Goal: Transaction & Acquisition: Subscribe to service/newsletter

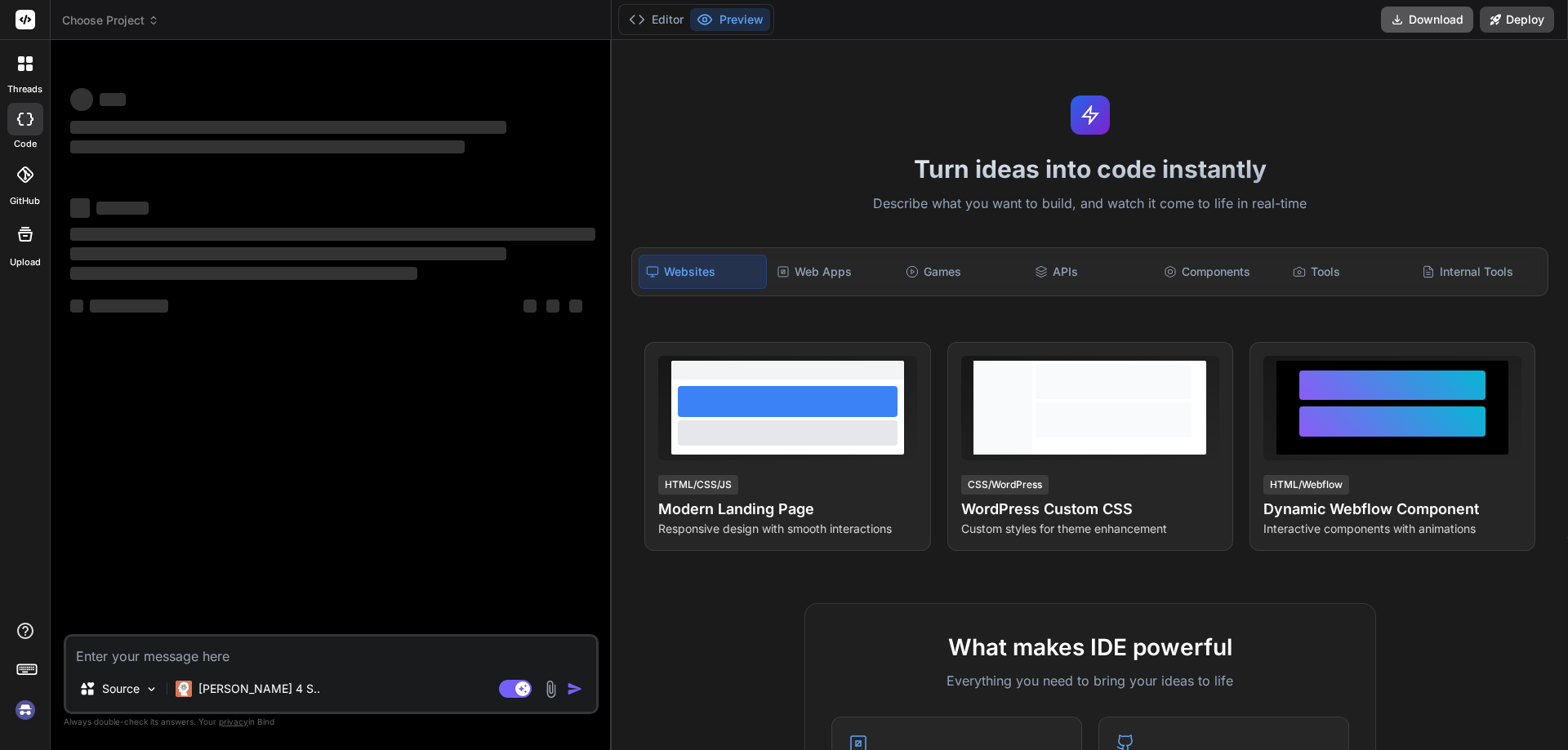
type textarea "x"
click at [180, 645] on textarea at bounding box center [331, 651] width 530 height 29
type textarea "String or binary data would be truncated in table 'tempdb.dbo.#TempCoveredEntit…"
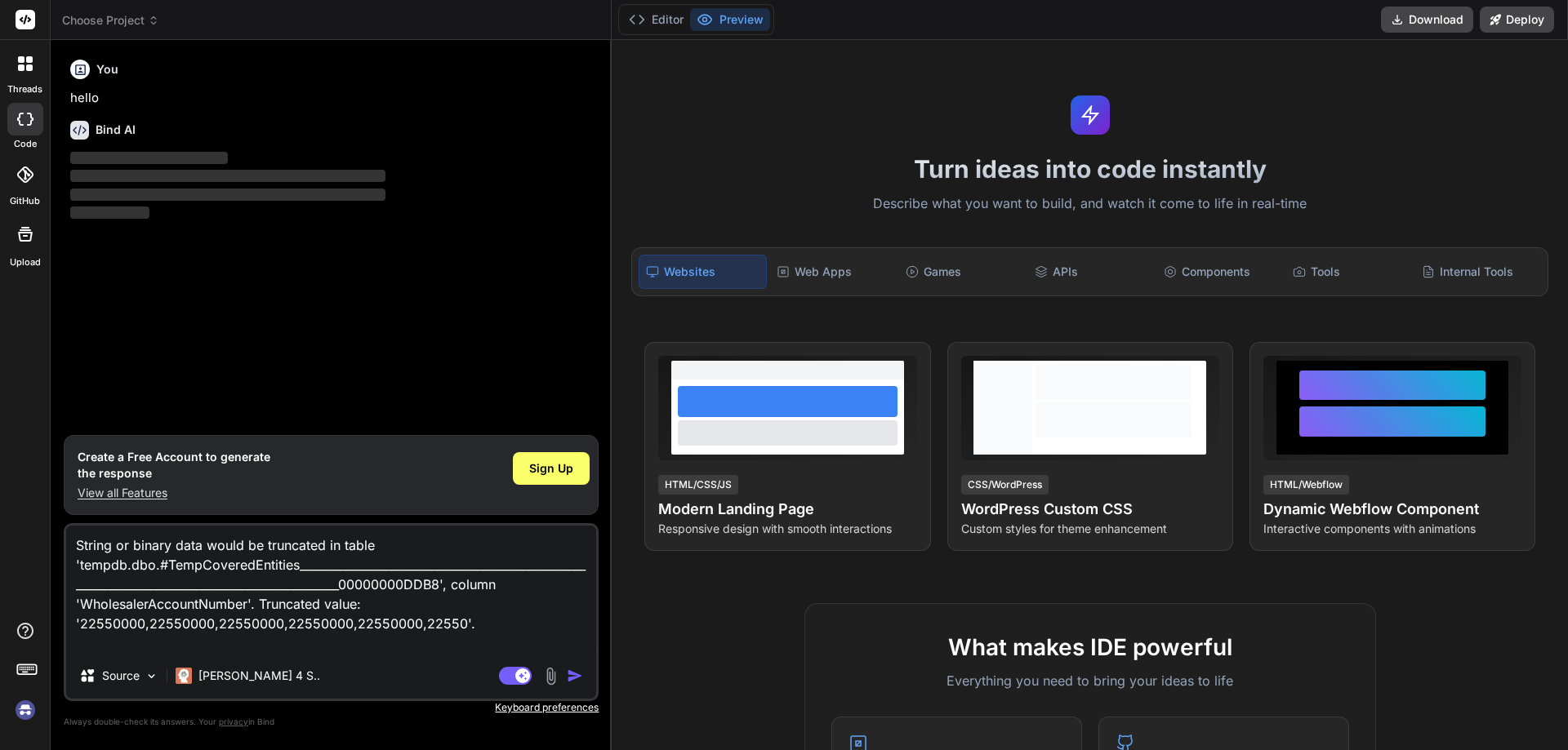
type textarea "x"
type textarea "String or binary data would be truncated in table 'tempdb.dbo.#TempCoveredEntit…"
click at [572, 672] on img "button" at bounding box center [575, 675] width 16 height 16
click at [532, 457] on div "Sign Up" at bounding box center [551, 468] width 76 height 33
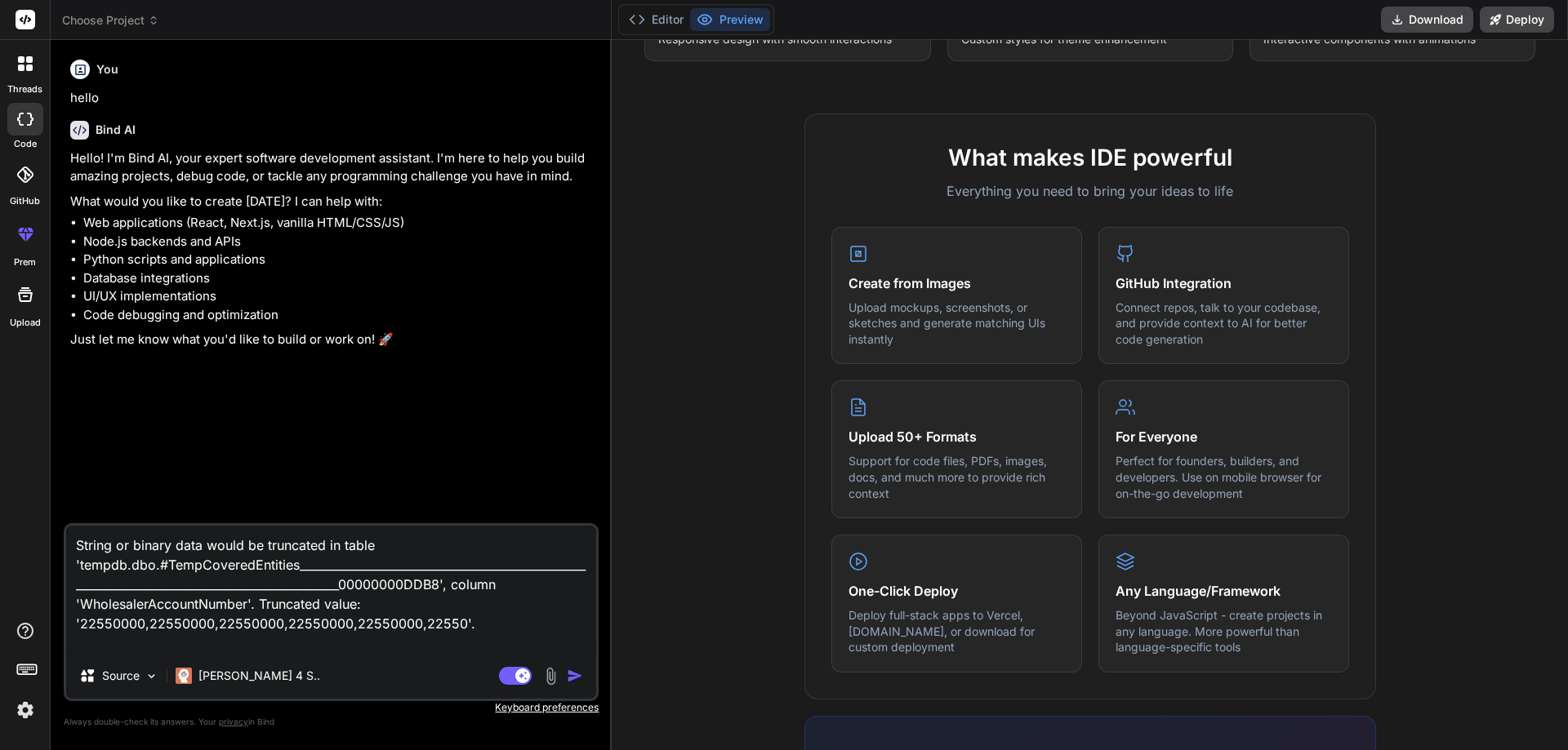
type textarea "x"
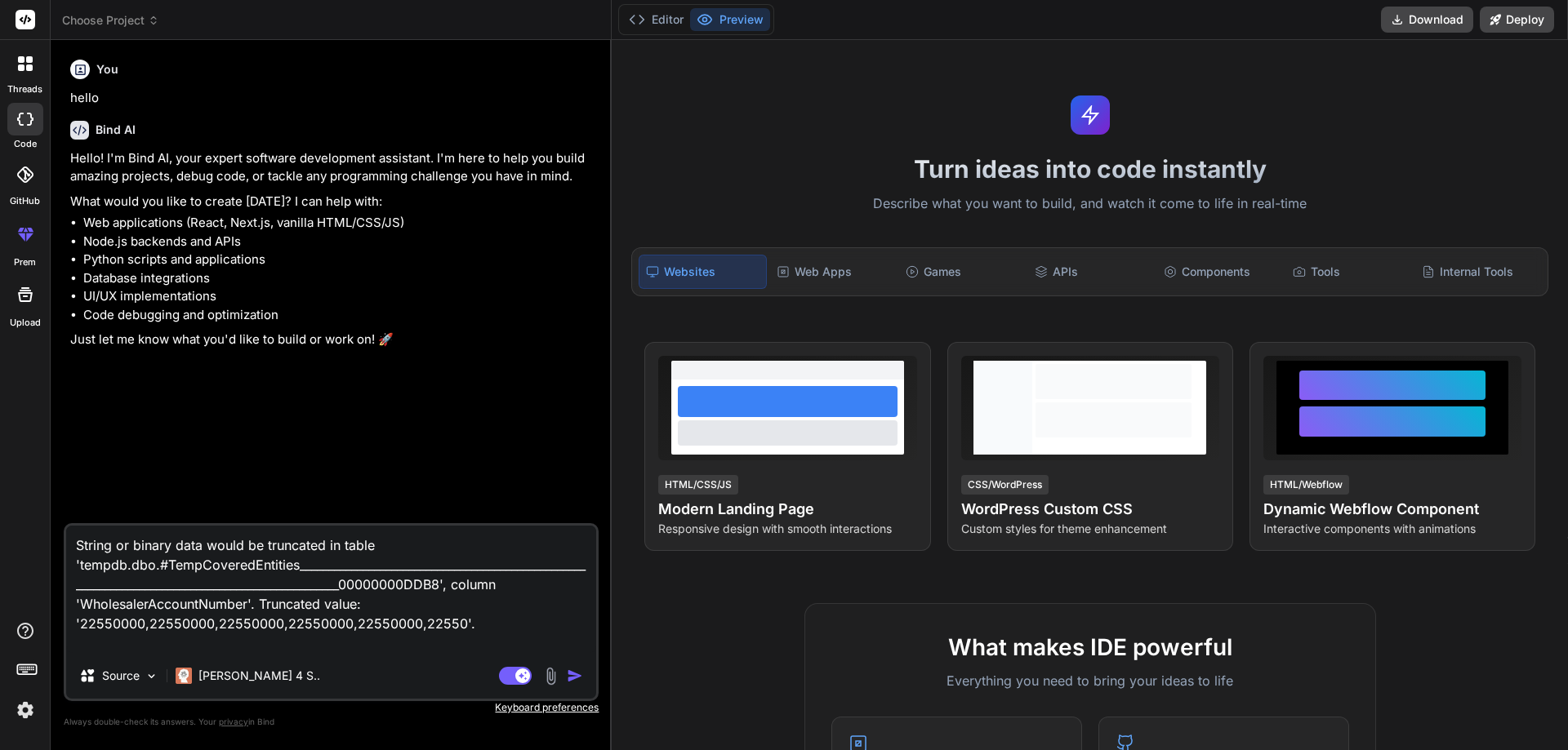
click at [514, 630] on textarea "String or binary data would be truncated in table 'tempdb.dbo.#TempCoveredEntit…" at bounding box center [331, 589] width 530 height 127
paste textarea "<div class="mb-2"> <label for="coupon_code" class="form-label">CE Phone</label>…"
type textarea "<div class="mb-2"> <label for="coupon_code" class="form-label">CE Phone</label>…"
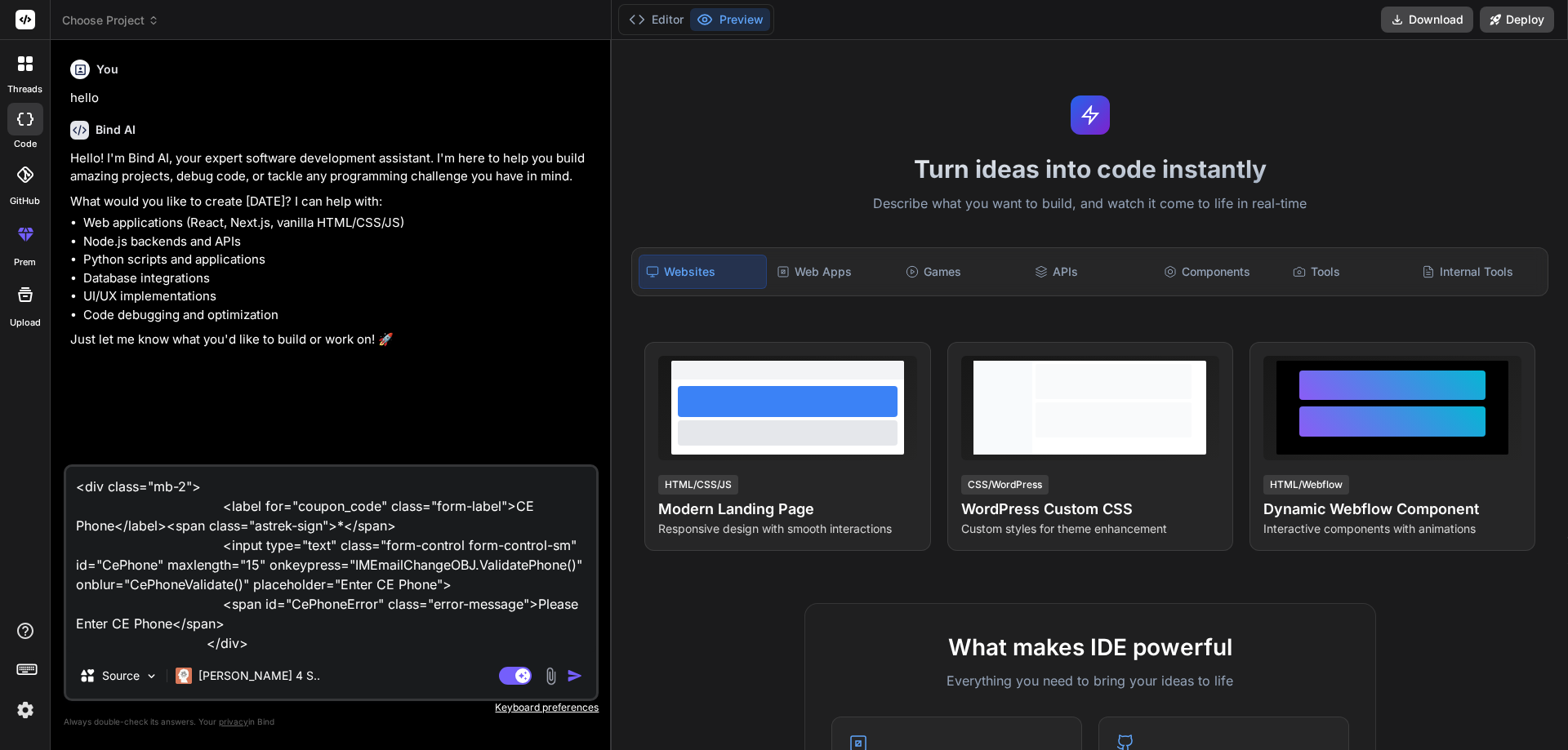
scroll to position [18, 0]
type textarea "x"
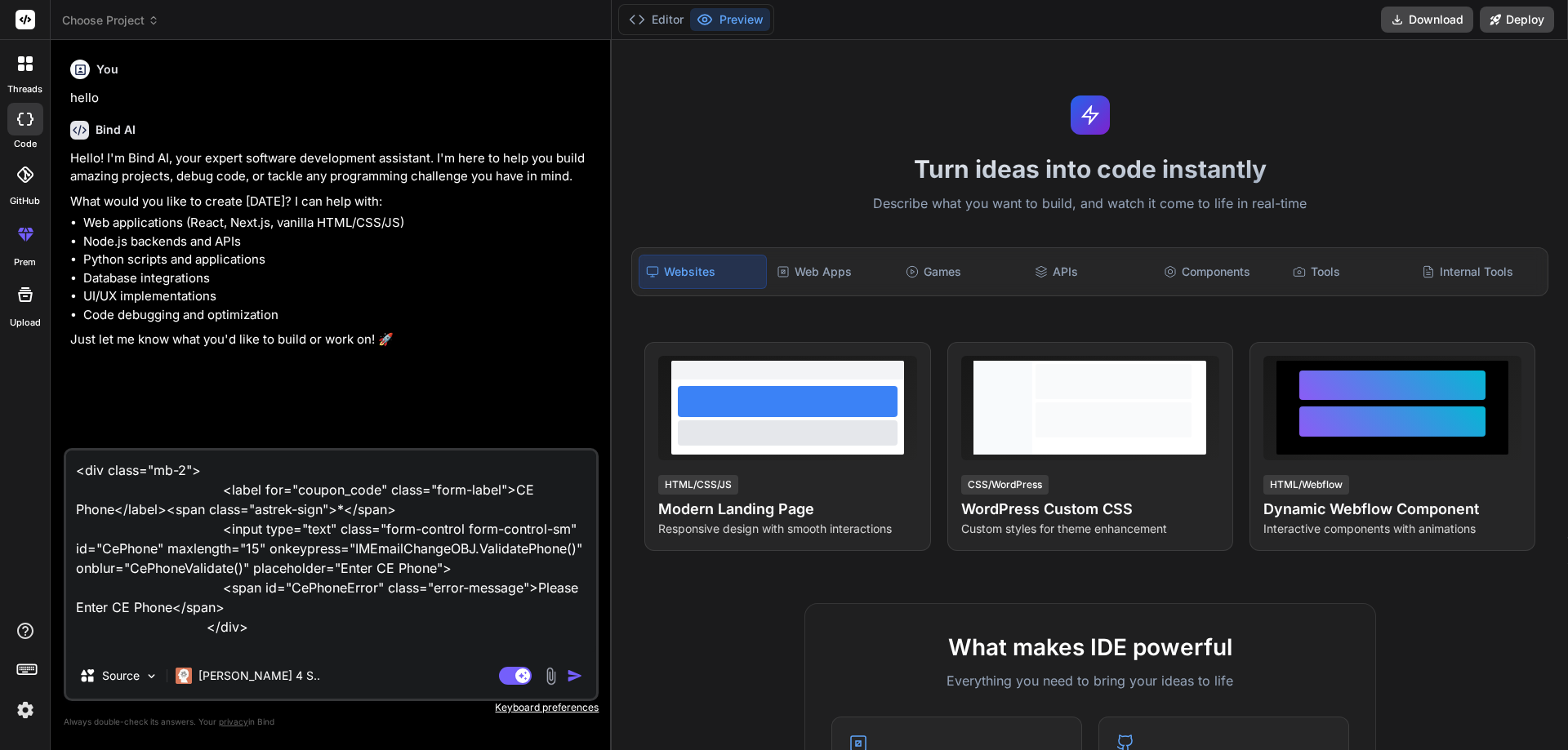
type textarea "<div class="mb-2"> <label for="coupon_code" class="form-label">CE Phone</label>…"
type textarea "x"
type textarea "<div class="mb-2"> <label for="coupon_code" class="form-label">CE Phone</label>…"
type textarea "x"
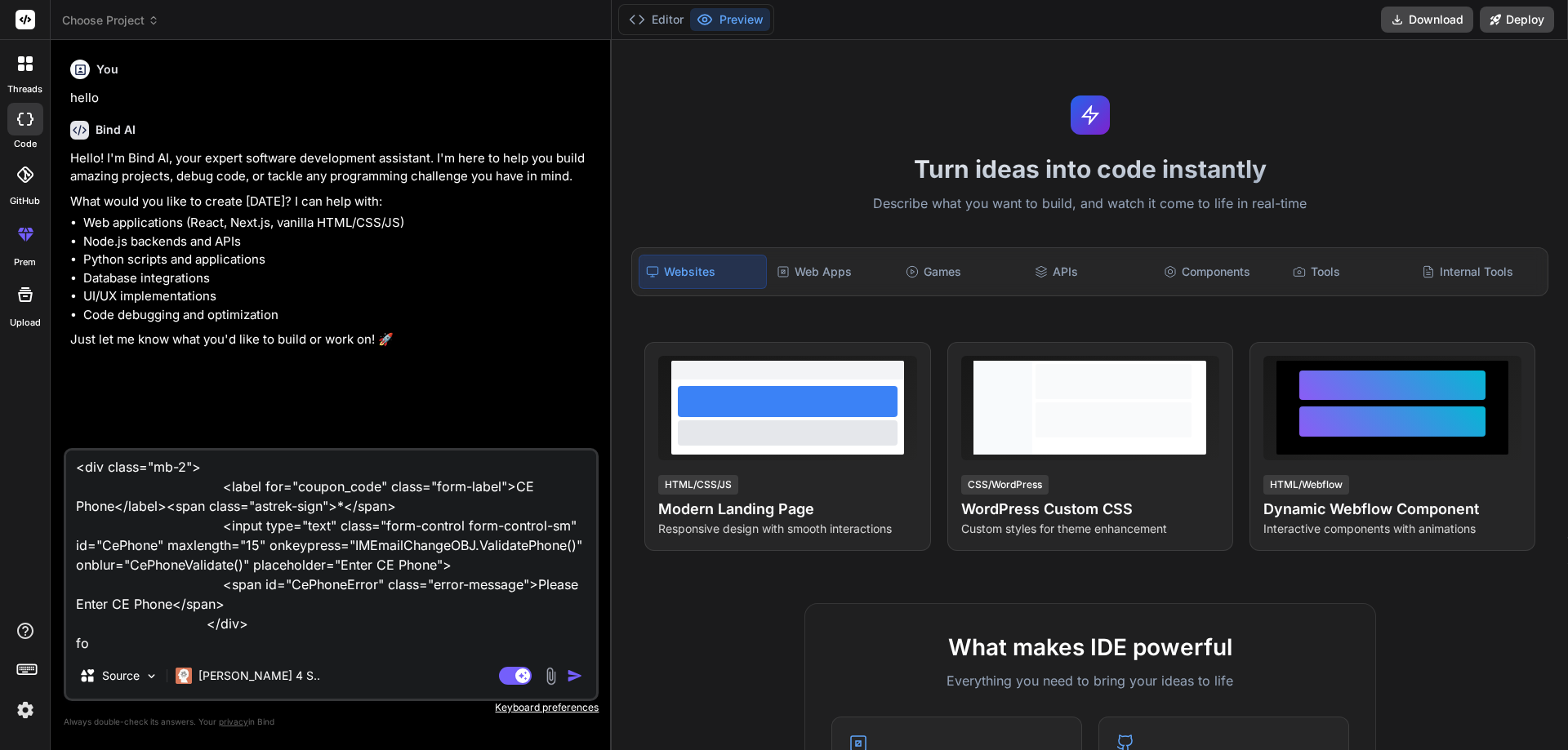
type textarea "<div class="mb-2"> <label for="coupon_code" class="form-label">CE Phone</label>…"
type textarea "x"
type textarea "<div class="mb-2"> <label for="coupon_code" class="form-label">CE Phone</label>…"
type textarea "x"
type textarea "<div class="mb-2"> <label for="coupon_code" class="form-label">CE Phone</label>…"
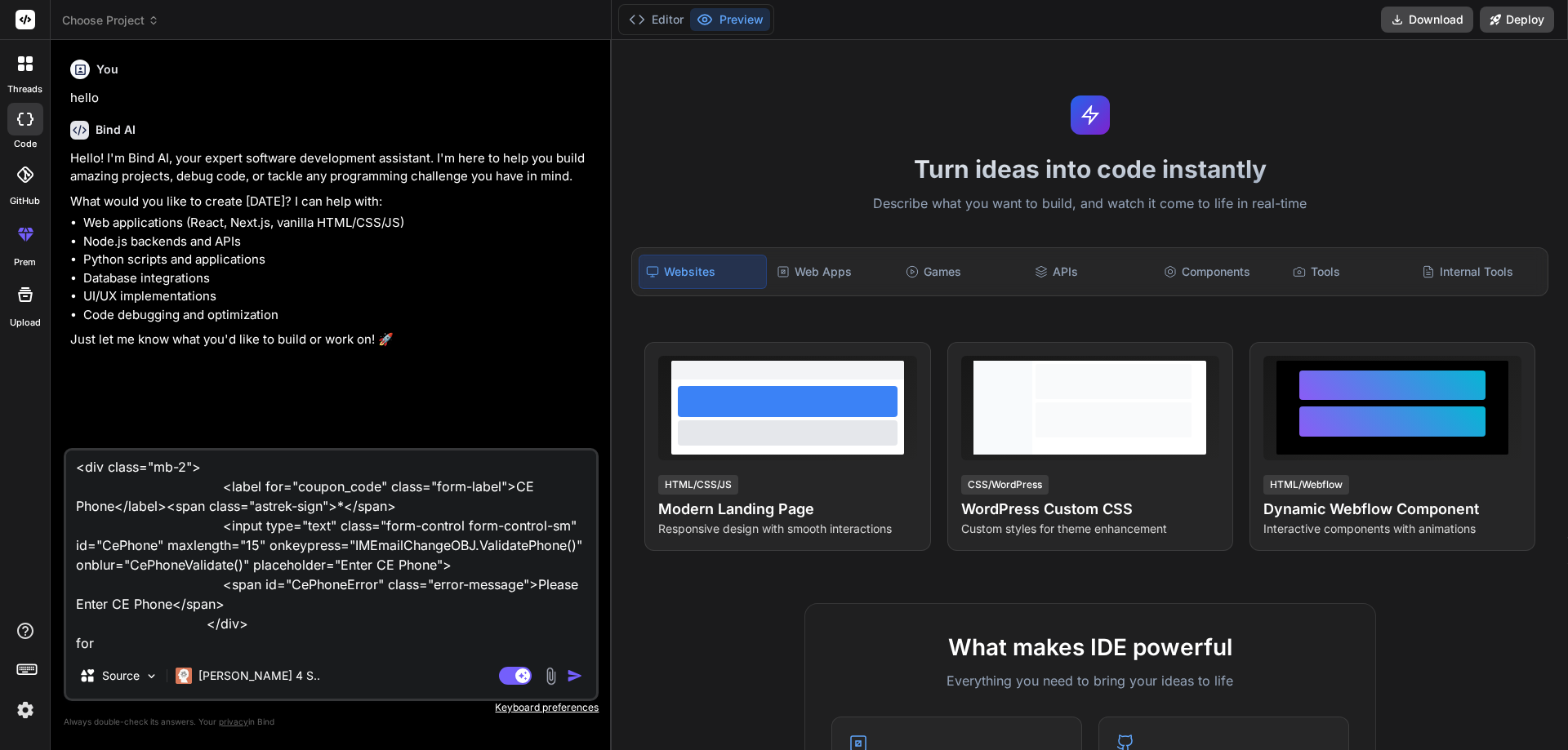
type textarea "x"
type textarea "<div class="mb-2"> <label for="coupon_code" class="form-label">CE Phone</label>…"
type textarea "x"
type textarea "<div class="mb-2"> <label for="coupon_code" class="form-label">CE Phone</label>…"
type textarea "x"
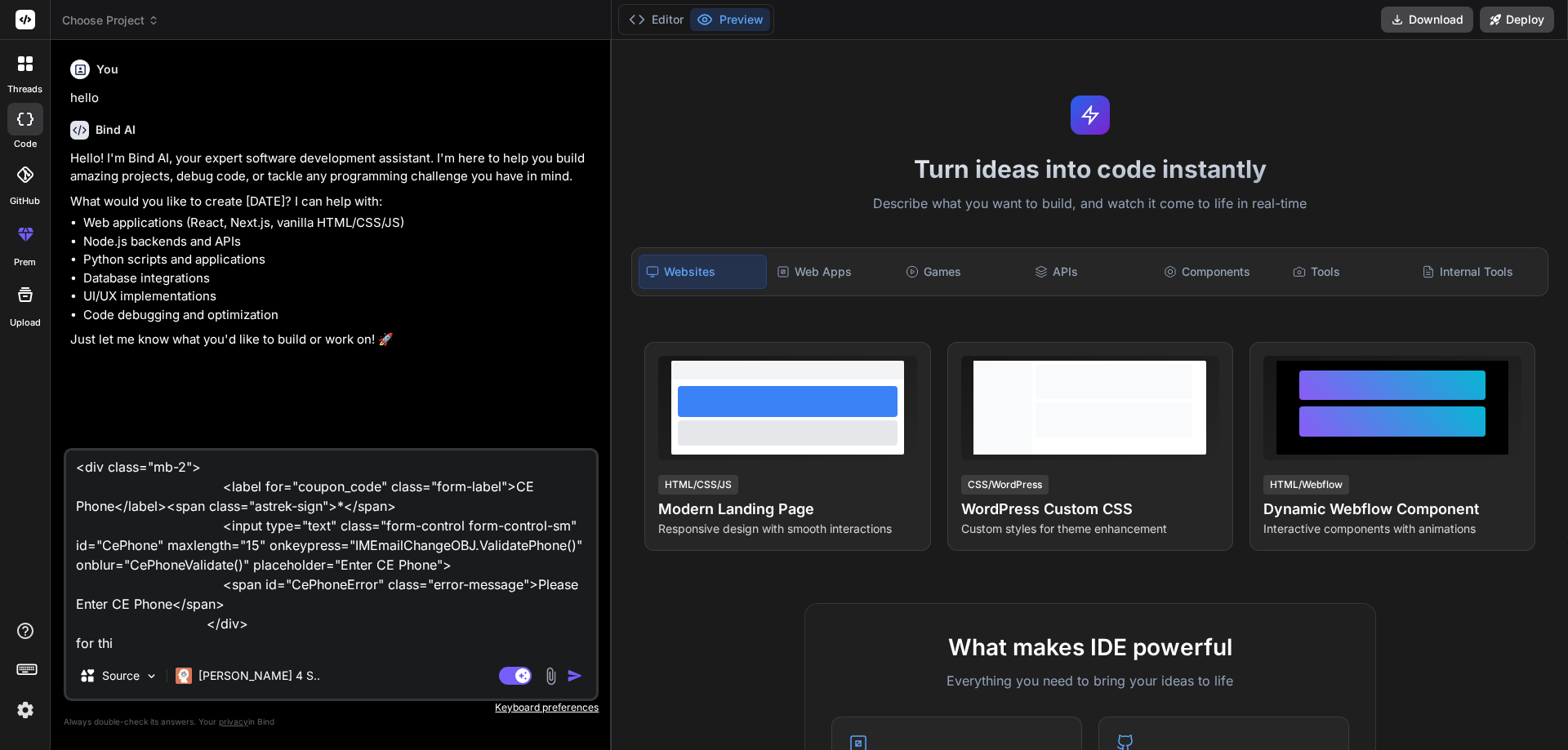
type textarea "<div class="mb-2"> <label for="coupon_code" class="form-label">CE Phone</label>…"
type textarea "x"
type textarea "<div class="mb-2"> <label for="coupon_code" class="form-label">CE Phone</label>…"
type textarea "x"
type textarea "<div class="mb-2"> <label for="coupon_code" class="form-label">CE Phone</label>…"
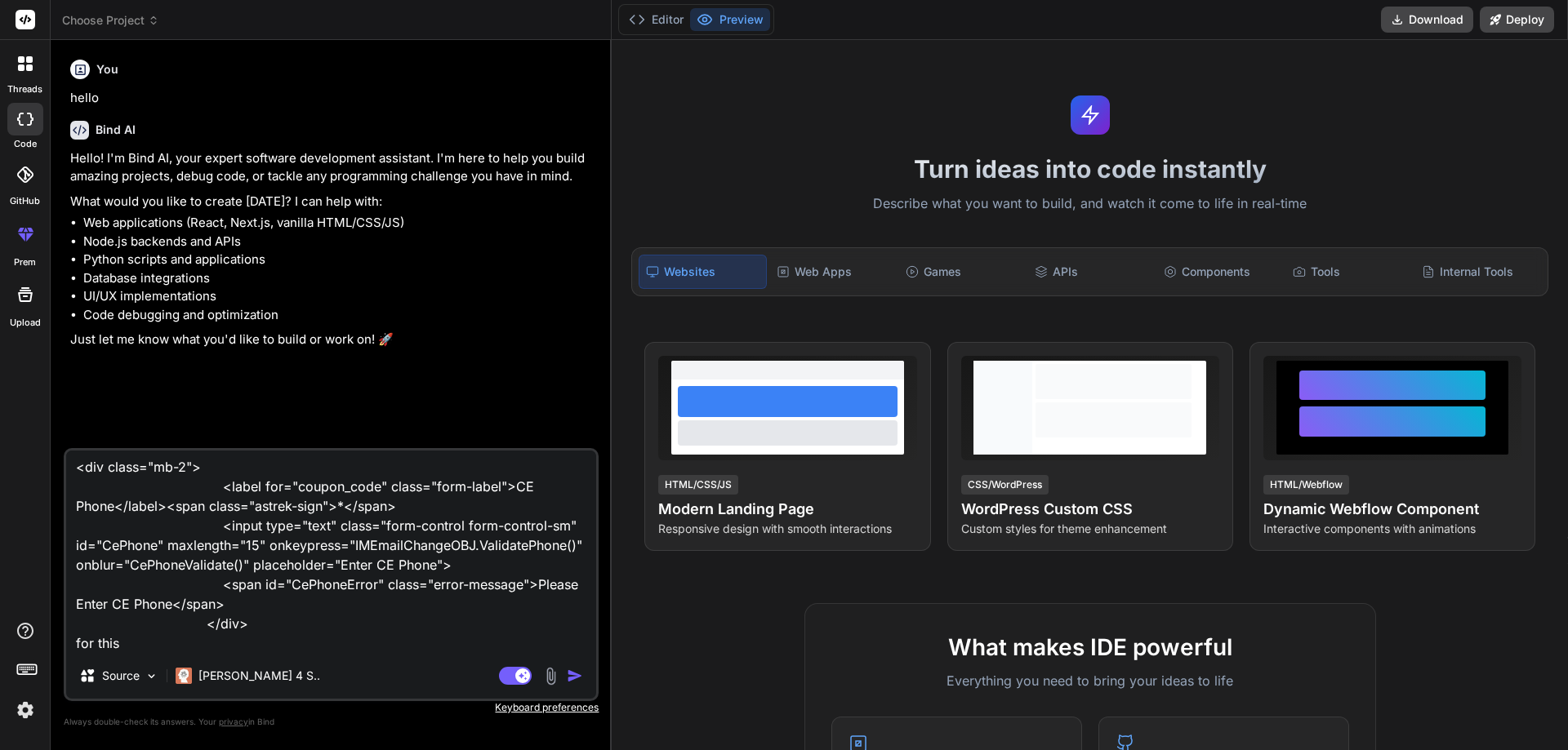
type textarea "x"
type textarea "<div class="mb-2"> <label for="coupon_code" class="form-label">CE Phone</label>…"
type textarea "x"
type textarea "<div class="mb-2"> <label for="coupon_code" class="form-label">CE Phone</label>…"
type textarea "x"
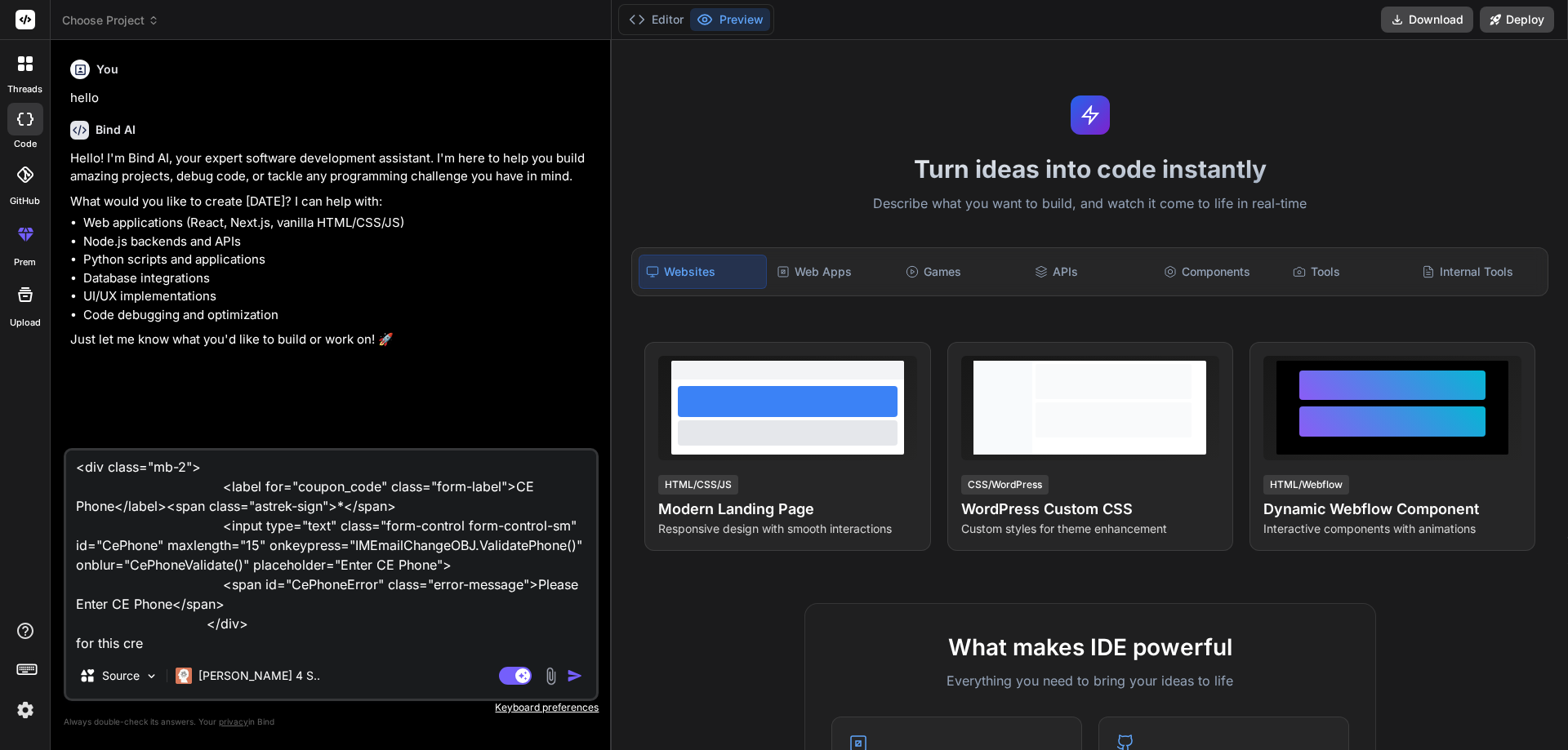
type textarea "<div class="mb-2"> <label for="coupon_code" class="form-label">CE Phone</label>…"
type textarea "x"
type textarea "<div class="mb-2"> <label for="coupon_code" class="form-label">CE Phone</label>…"
type textarea "x"
type textarea "<div class="mb-2"> <label for="coupon_code" class="form-label">CE Phone</label>…"
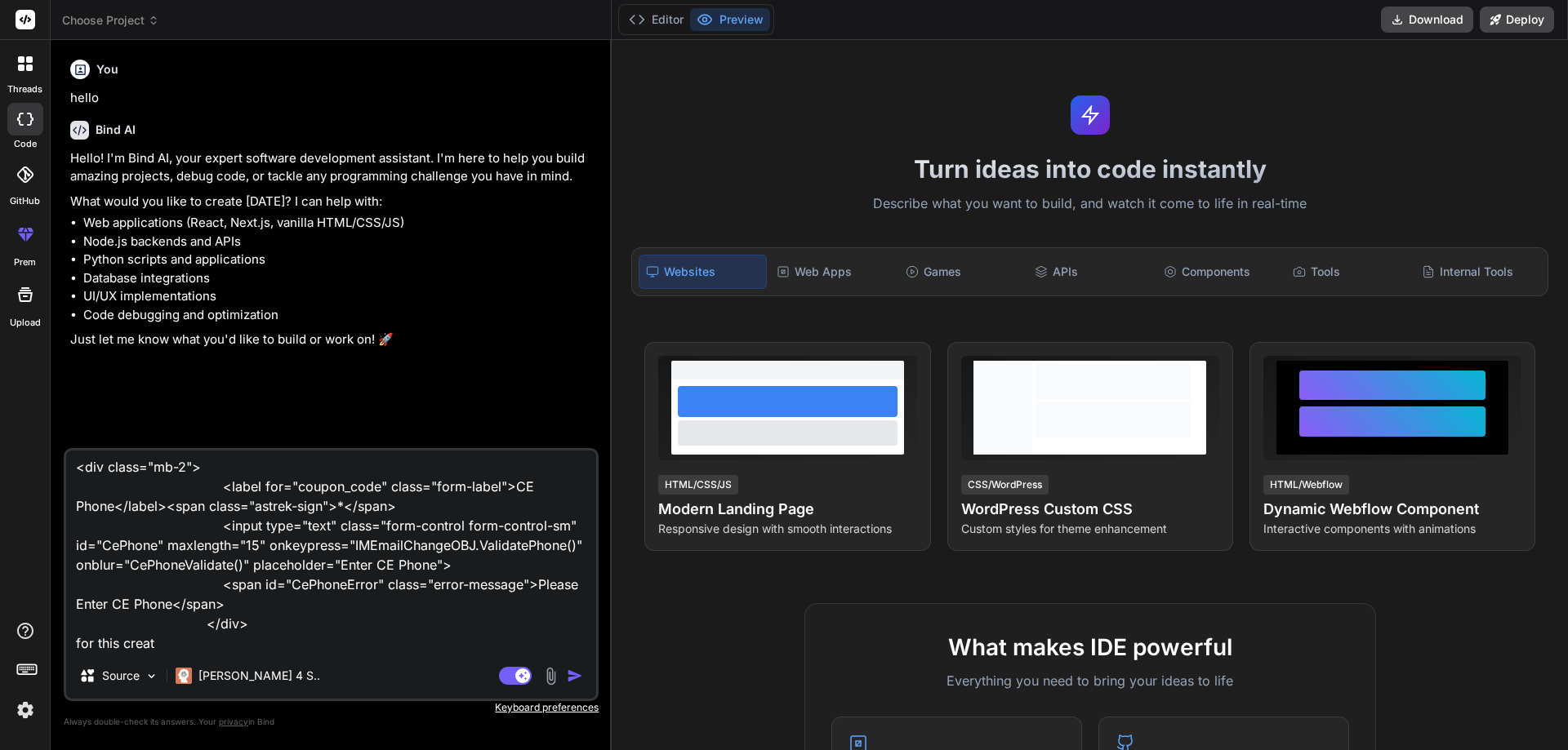
type textarea "x"
type textarea "<div class="mb-2"> <label for="coupon_code" class="form-label">CE Phone</label>…"
type textarea "x"
type textarea "<div class="mb-2"> <label for="coupon_code" class="form-label">CE Phone</label>…"
type textarea "x"
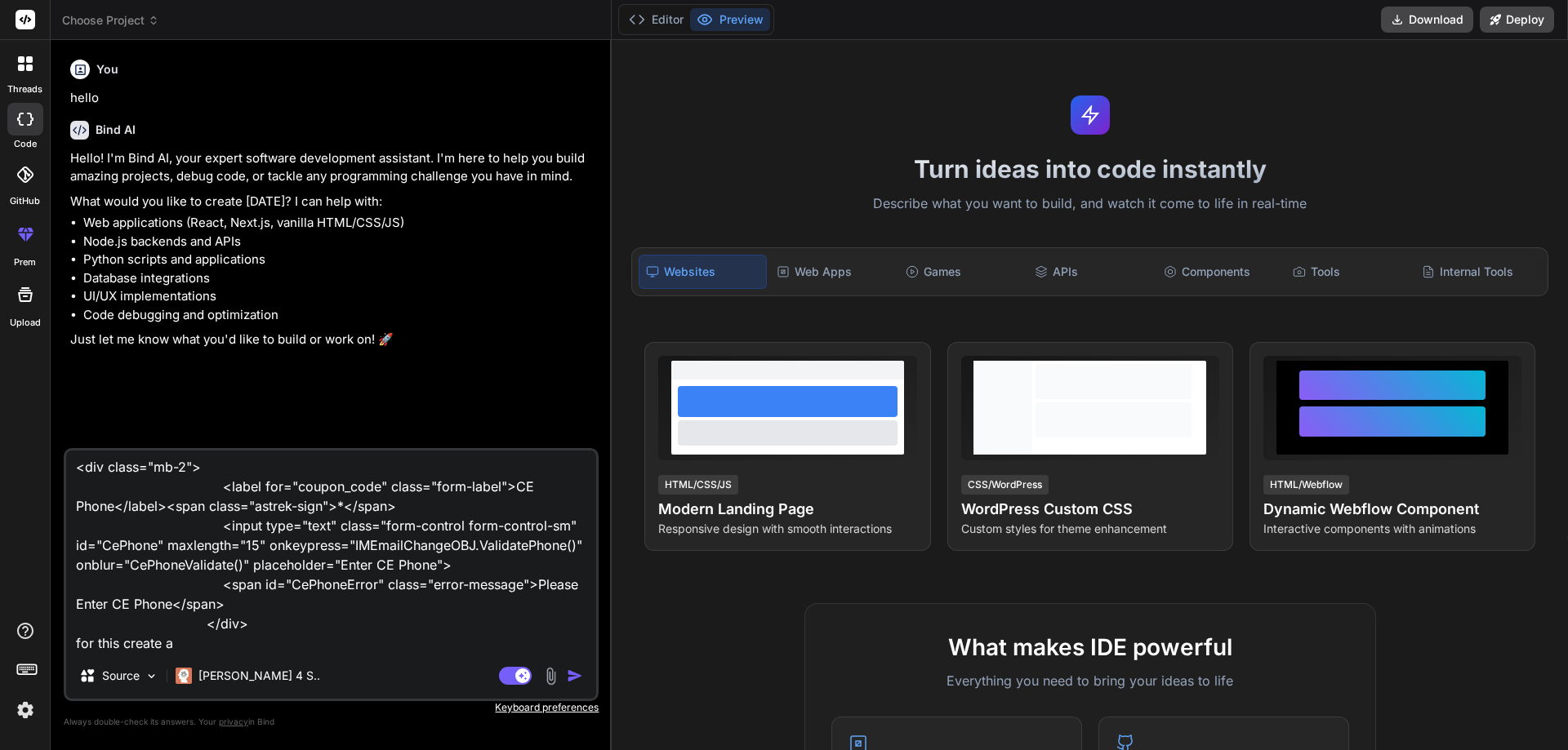
type textarea "<div class="mb-2"> <label for="coupon_code" class="form-label">CE Phone</label>…"
type textarea "x"
type textarea "<div class="mb-2"> <label for="coupon_code" class="form-label">CE Phone</label>…"
type textarea "x"
type textarea "<div class="mb-2"> <label for="coupon_code" class="form-label">CE Phone</label>…"
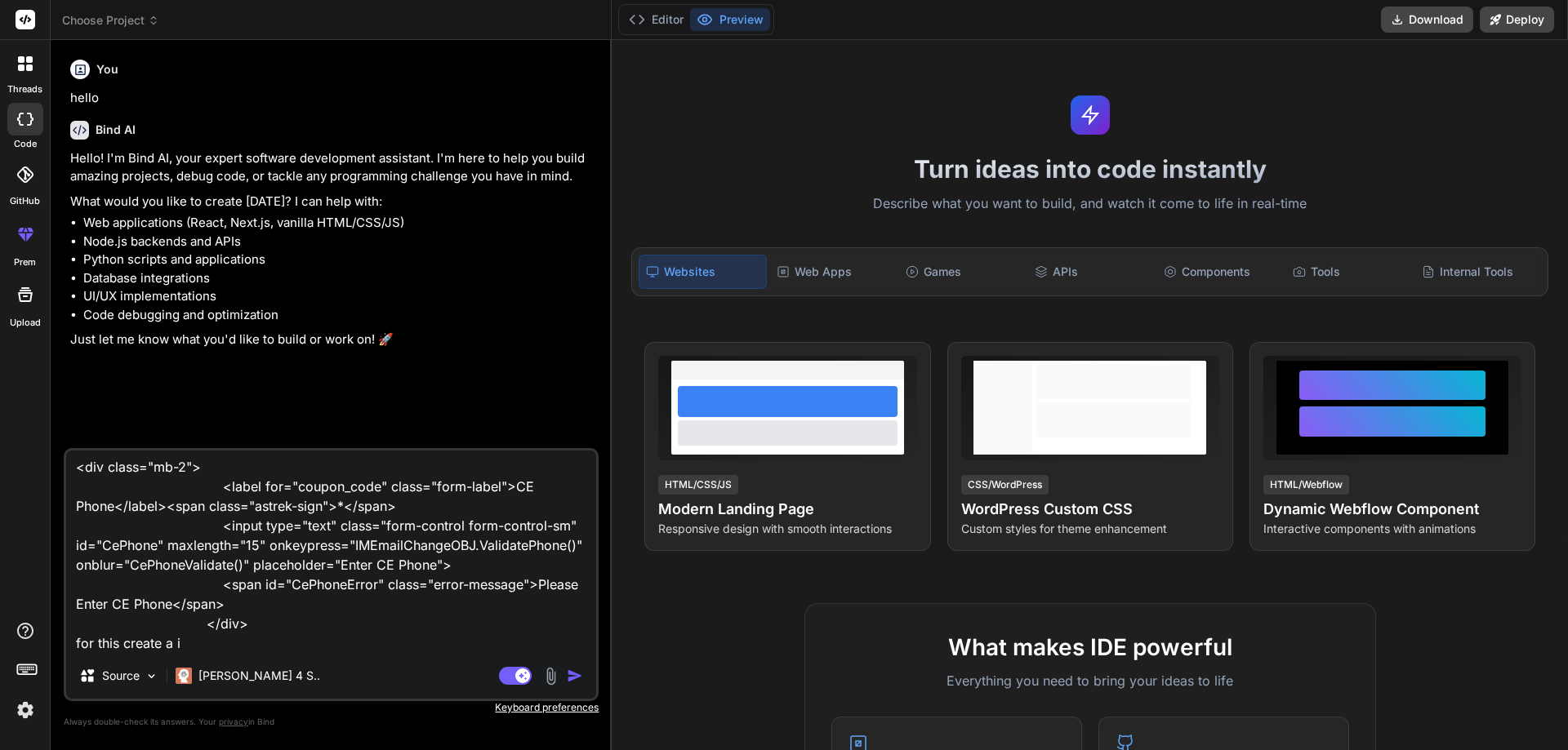
type textarea "x"
type textarea "<div class="mb-2"> <label for="coupon_code" class="form-label">CE Phone</label>…"
type textarea "x"
type textarea "<div class="mb-2"> <label for="coupon_code" class="form-label">CE Phone</label>…"
type textarea "x"
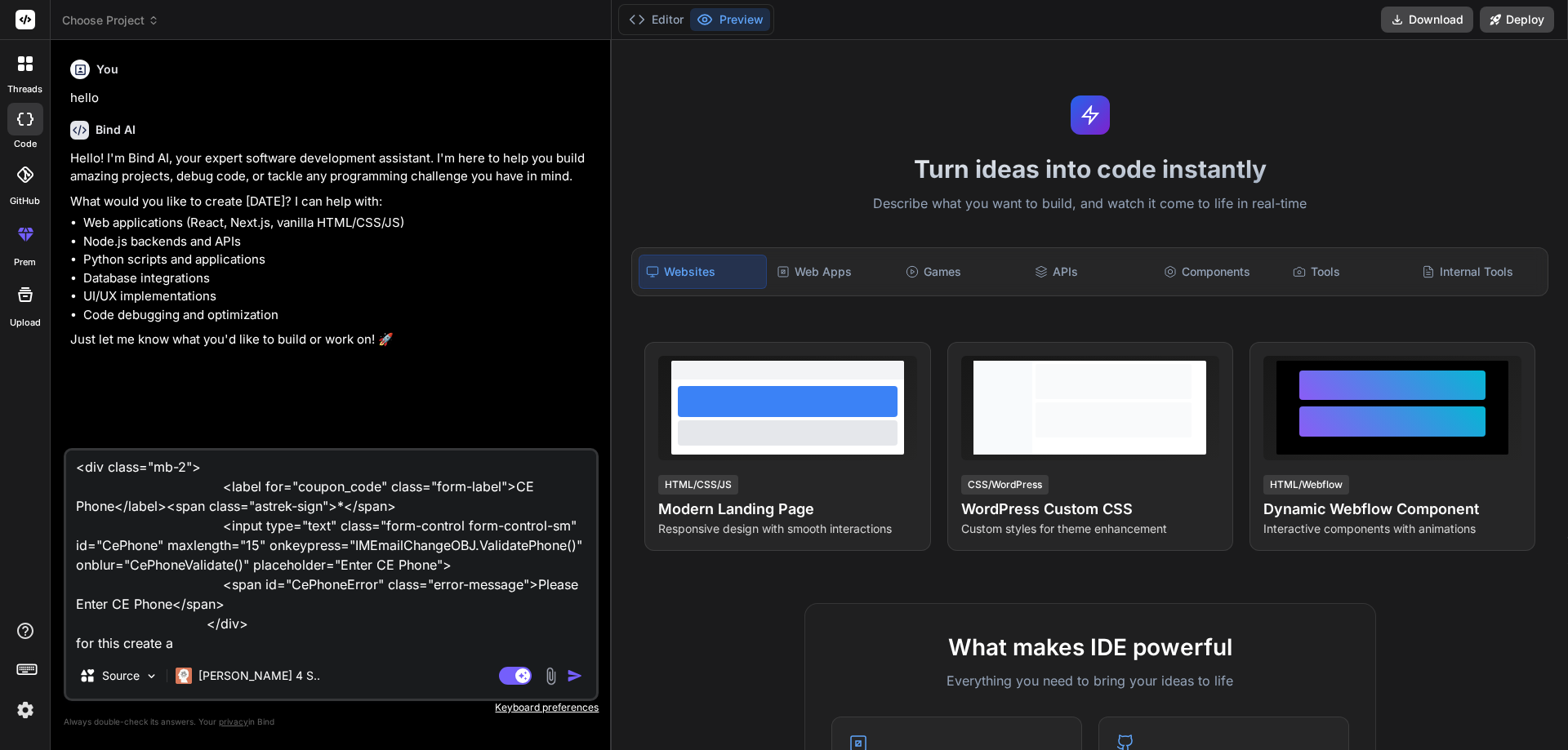
type textarea "<div class="mb-2"> <label for="coupon_code" class="form-label">CE Phone</label>…"
type textarea "x"
type textarea "<div class="mb-2"> <label for="coupon_code" class="form-label">CE Phone</label>…"
type textarea "x"
type textarea "<div class="mb-2"> <label for="coupon_code" class="form-label">CE Phone</label>…"
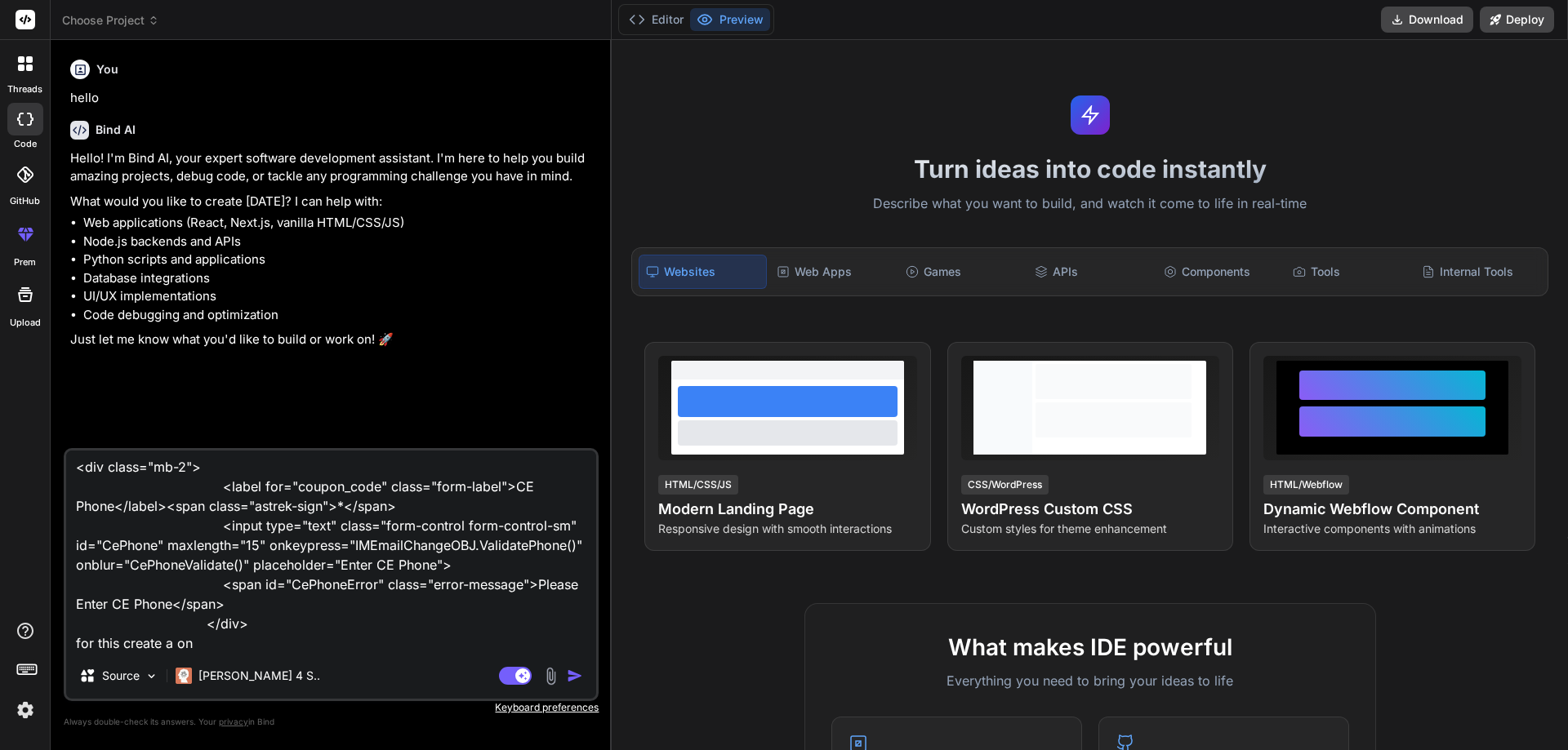
type textarea "x"
type textarea "<div class="mb-2"> <label for="coupon_code" class="form-label">CE Phone</label>…"
type textarea "x"
type textarea "<div class="mb-2"> <label for="coupon_code" class="form-label">CE Phone</label>…"
type textarea "x"
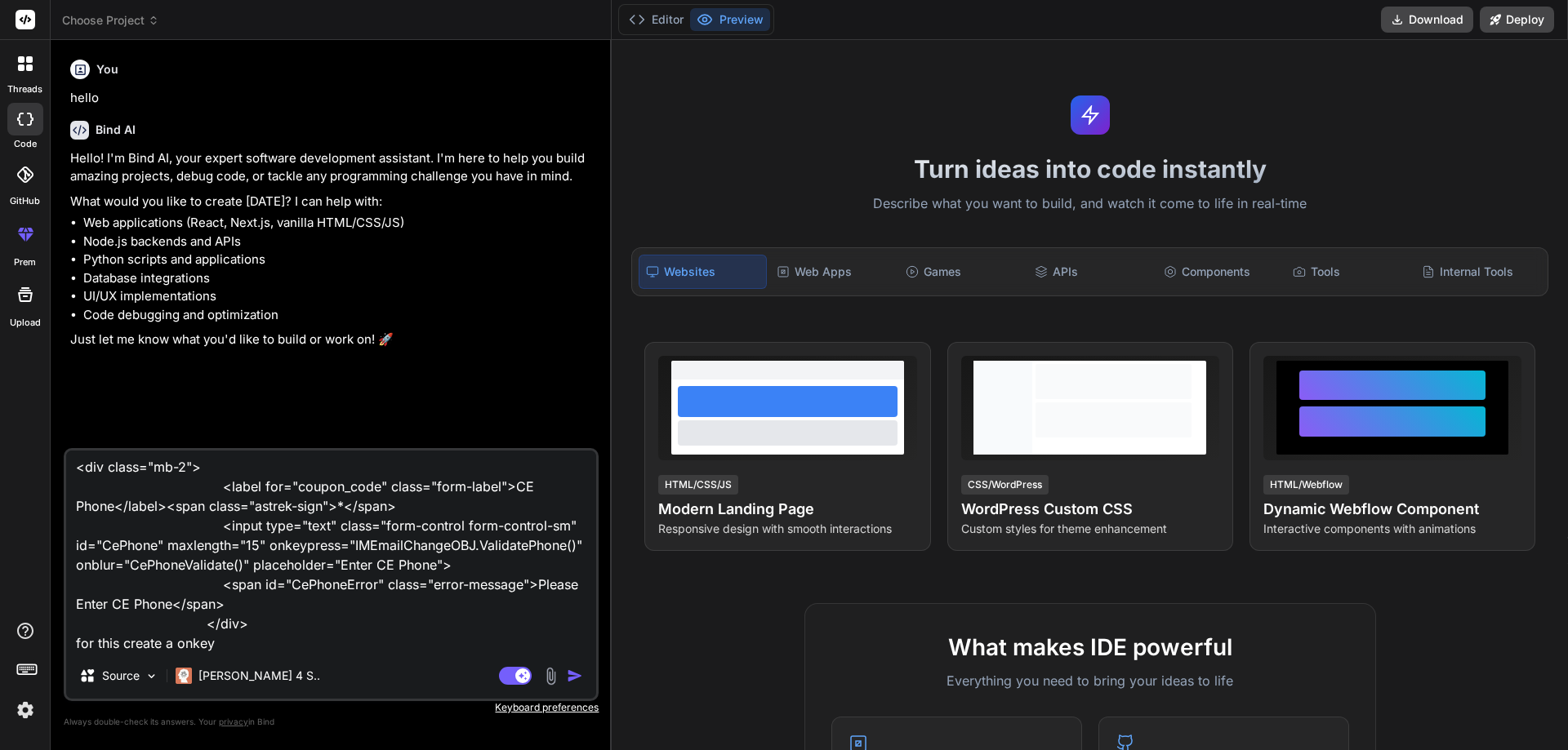
type textarea "<div class="mb-2"> <label for="coupon_code" class="form-label">CE Phone</label>…"
type textarea "x"
type textarea "<div class="mb-2"> <label for="coupon_code" class="form-label">CE Phone</label>…"
type textarea "x"
type textarea "<div class="mb-2"> <label for="coupon_code" class="form-label">CE Phone</label>…"
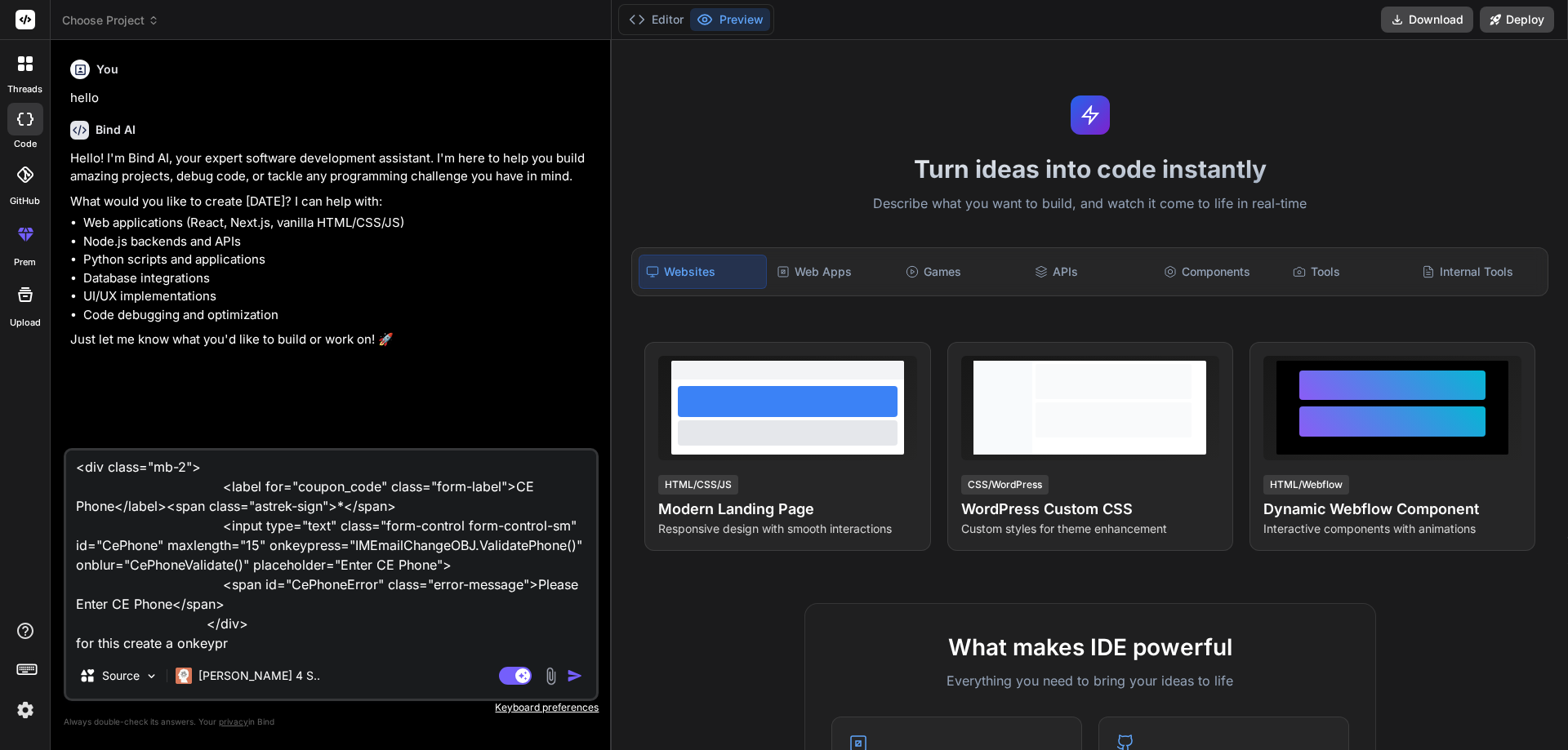
type textarea "x"
type textarea "<div class="mb-2"> <label for="coupon_code" class="form-label">CE Phone</label>…"
type textarea "x"
type textarea "<div class="mb-2"> <label for="coupon_code" class="form-label">CE Phone</label>…"
type textarea "x"
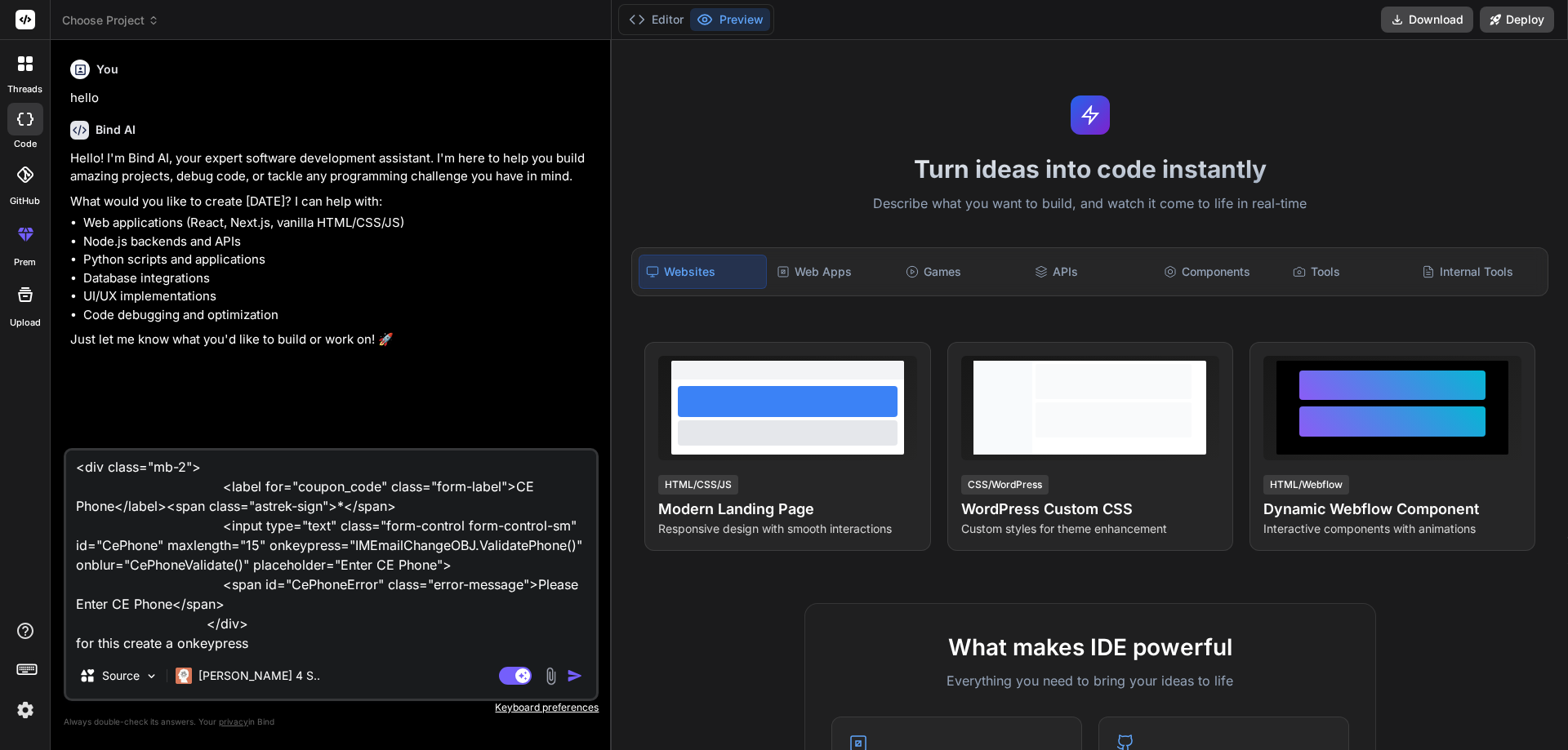
type textarea "<div class="mb-2"> <label for="coupon_code" class="form-label">CE Phone</label>…"
type textarea "x"
type textarea "<div class="mb-2"> <label for="coupon_code" class="form-label">CE Phone</label>…"
type textarea "x"
type textarea "<div class="mb-2"> <label for="coupon_code" class="form-label">CE Phone</label>…"
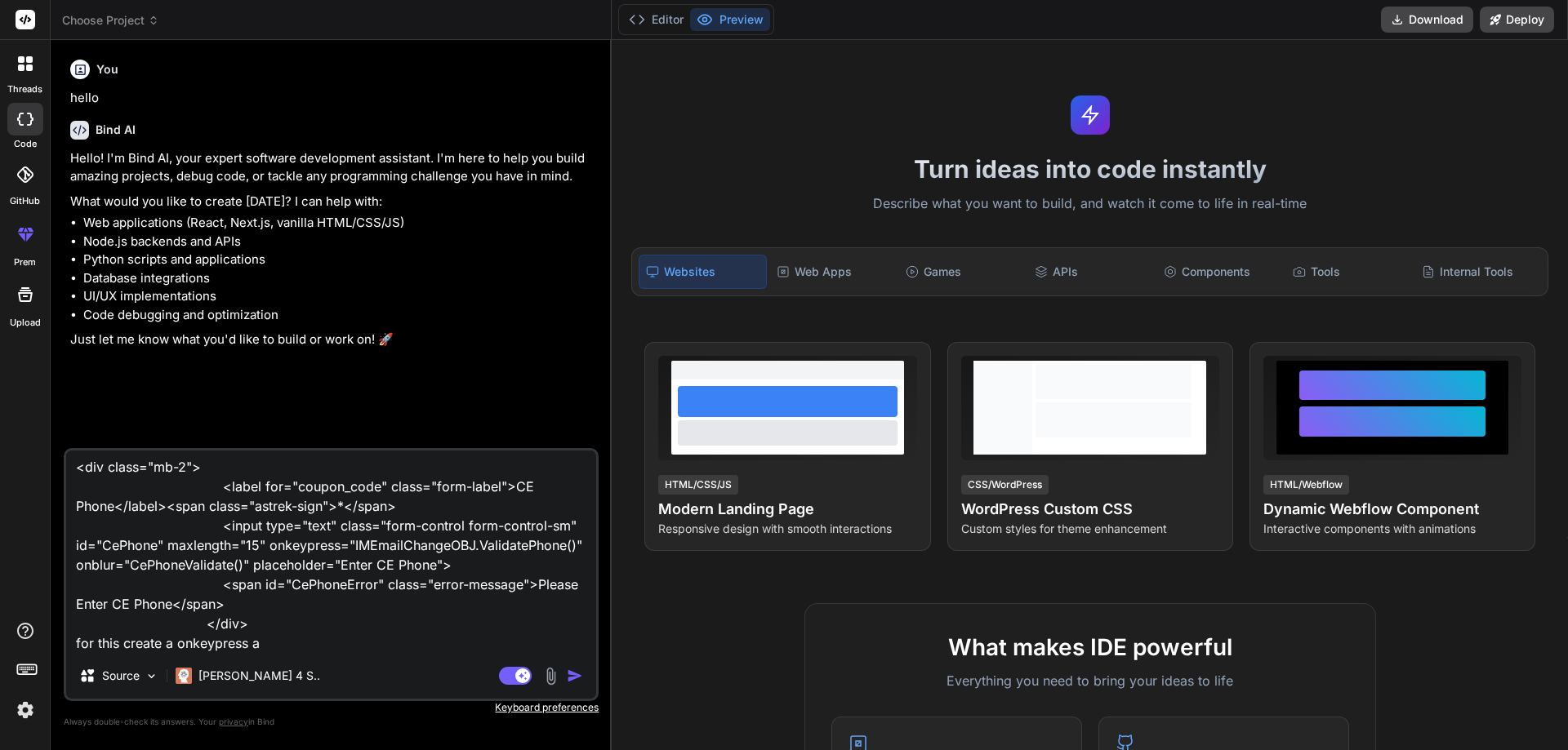
type textarea "x"
type textarea "<div class="mb-2"> <label for="coupon_code" class="form-label">CE Phone</label>…"
type textarea "x"
type textarea "<div class="mb-2"> <label for="coupon_code" class="form-label">CE Phone</label>…"
type textarea "x"
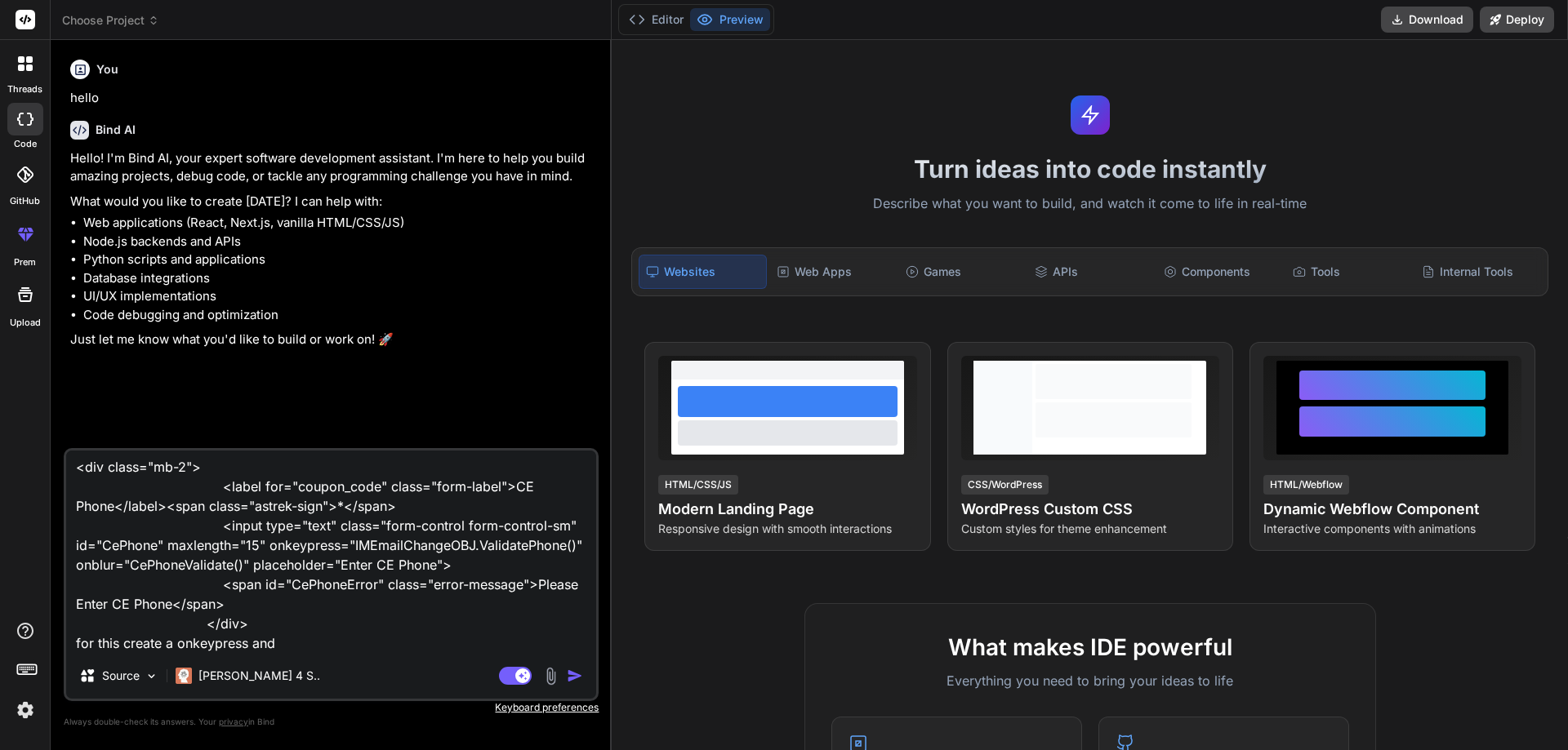
type textarea "<div class="mb-2"> <label for="coupon_code" class="form-label">CE Phone</label>…"
type textarea "x"
type textarea "<div class="mb-2"> <label for="coupon_code" class="form-label">CE Phone</label>…"
type textarea "x"
type textarea "<div class="mb-2"> <label for="coupon_code" class="form-label">CE Phone</label>…"
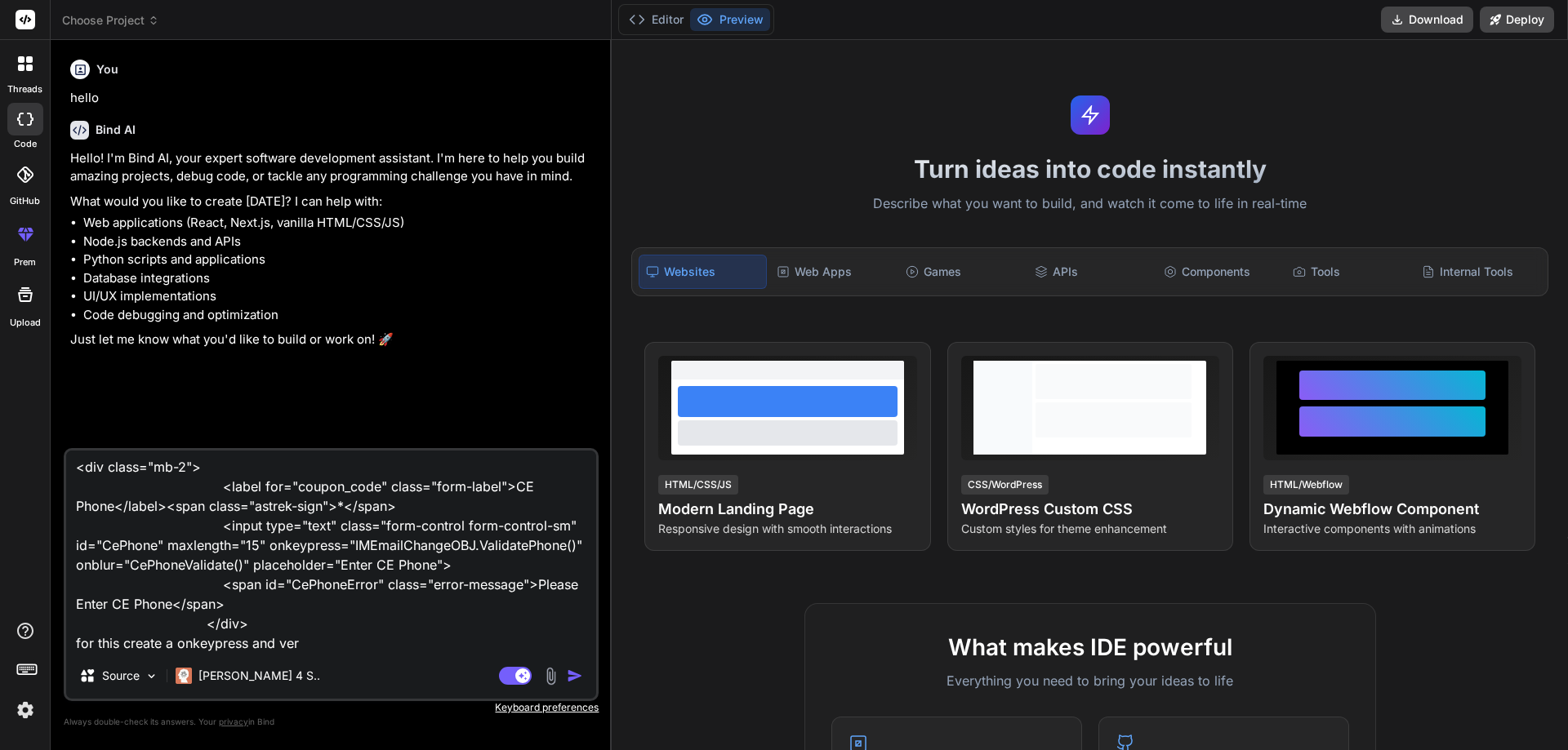
type textarea "x"
type textarea "<div class="mb-2"> <label for="coupon_code" class="form-label">CE Phone</label>…"
type textarea "x"
type textarea "<div class="mb-2"> <label for="coupon_code" class="form-label">CE Phone</label>…"
type textarea "x"
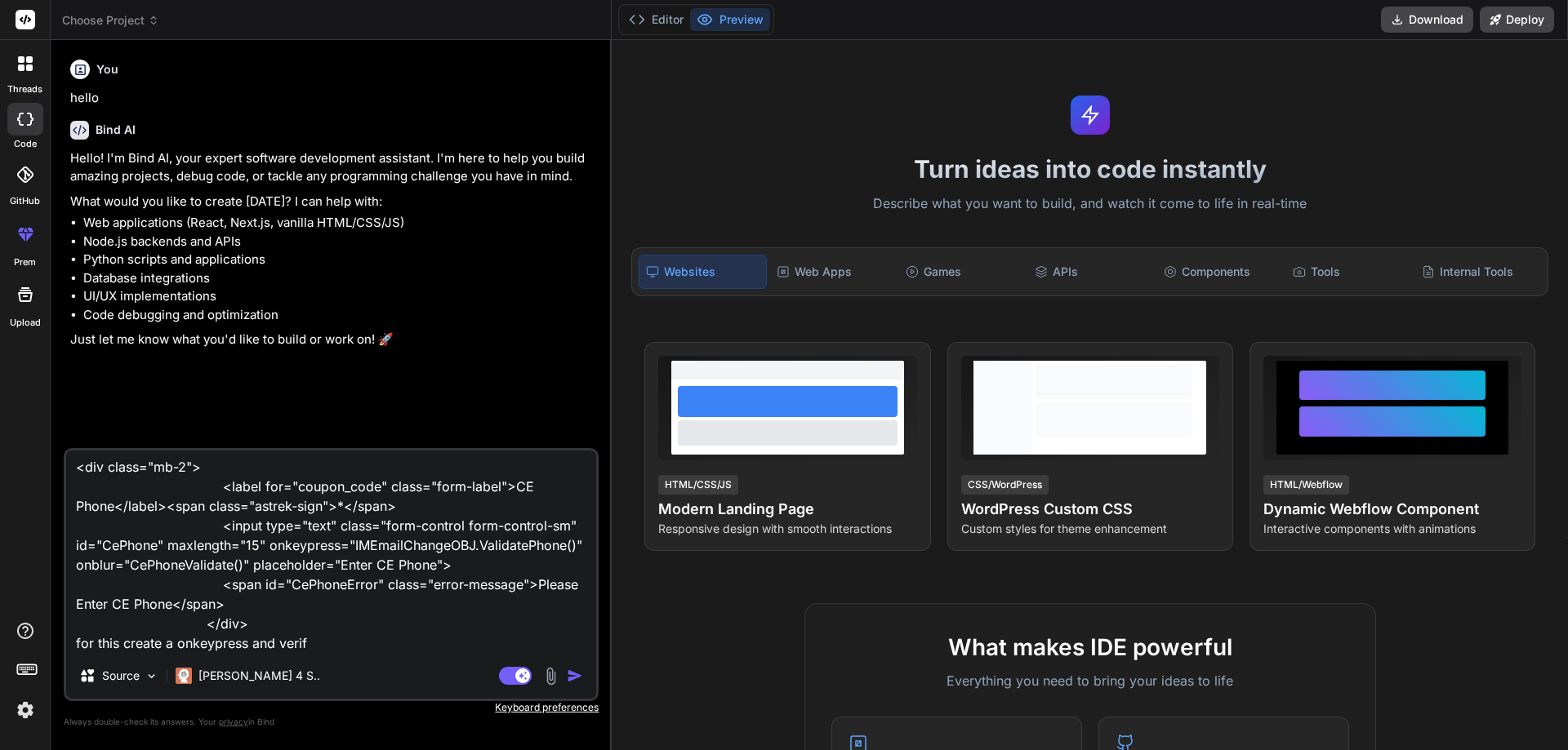
type textarea "<div class="mb-2"> <label for="coupon_code" class="form-label">CE Phone</label>…"
type textarea "x"
type textarea "<div class="mb-2"> <label for="coupon_code" class="form-label">CE Phone</label>…"
type textarea "x"
type textarea "<div class="mb-2"> <label for="coupon_code" class="form-label">CE Phone</label>…"
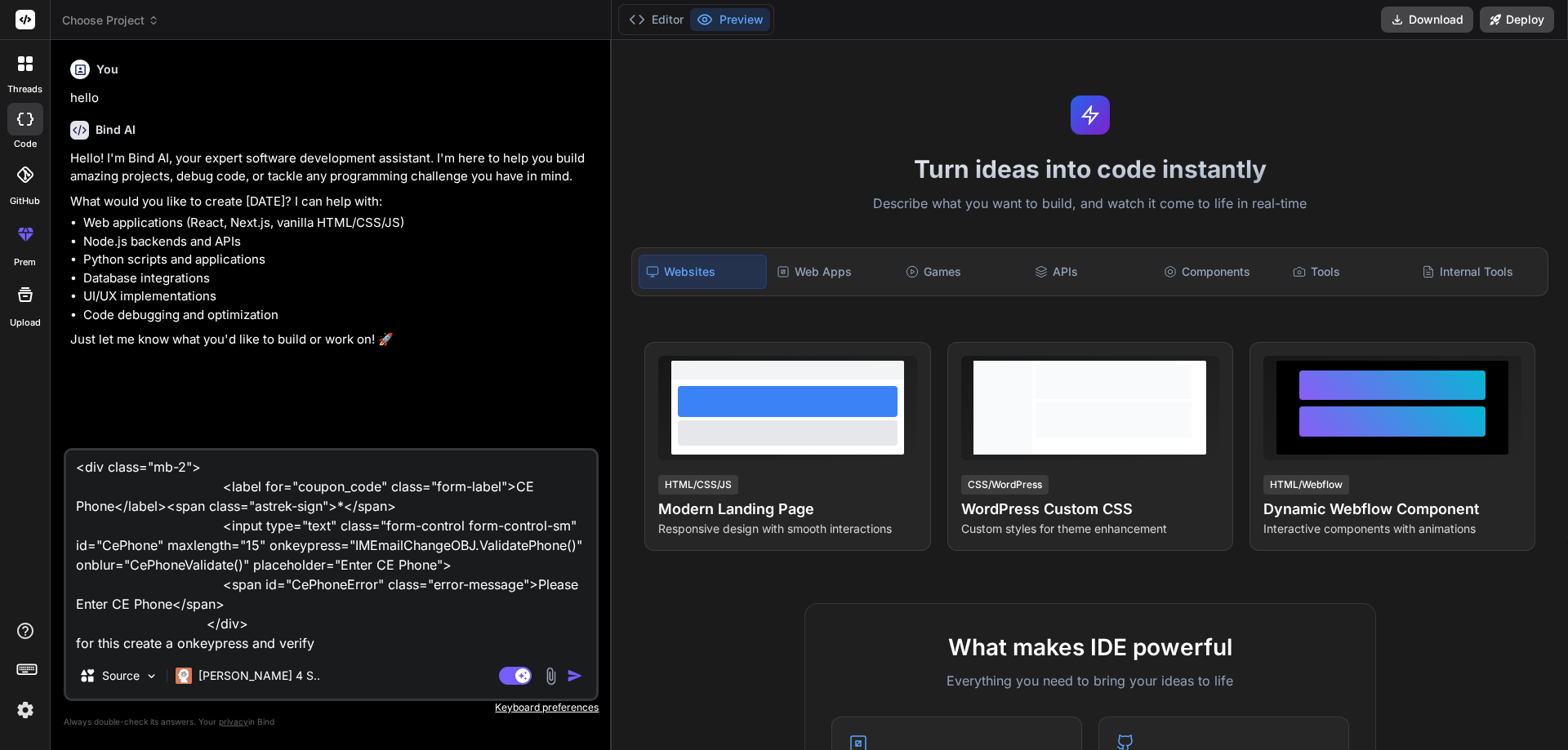
type textarea "x"
type textarea "<div class="mb-2"> <label for="coupon_code" class="form-label">CE Phone</label>…"
type textarea "x"
type textarea "<div class="mb-2"> <label for="coupon_code" class="form-label">CE Phone</label>…"
type textarea "x"
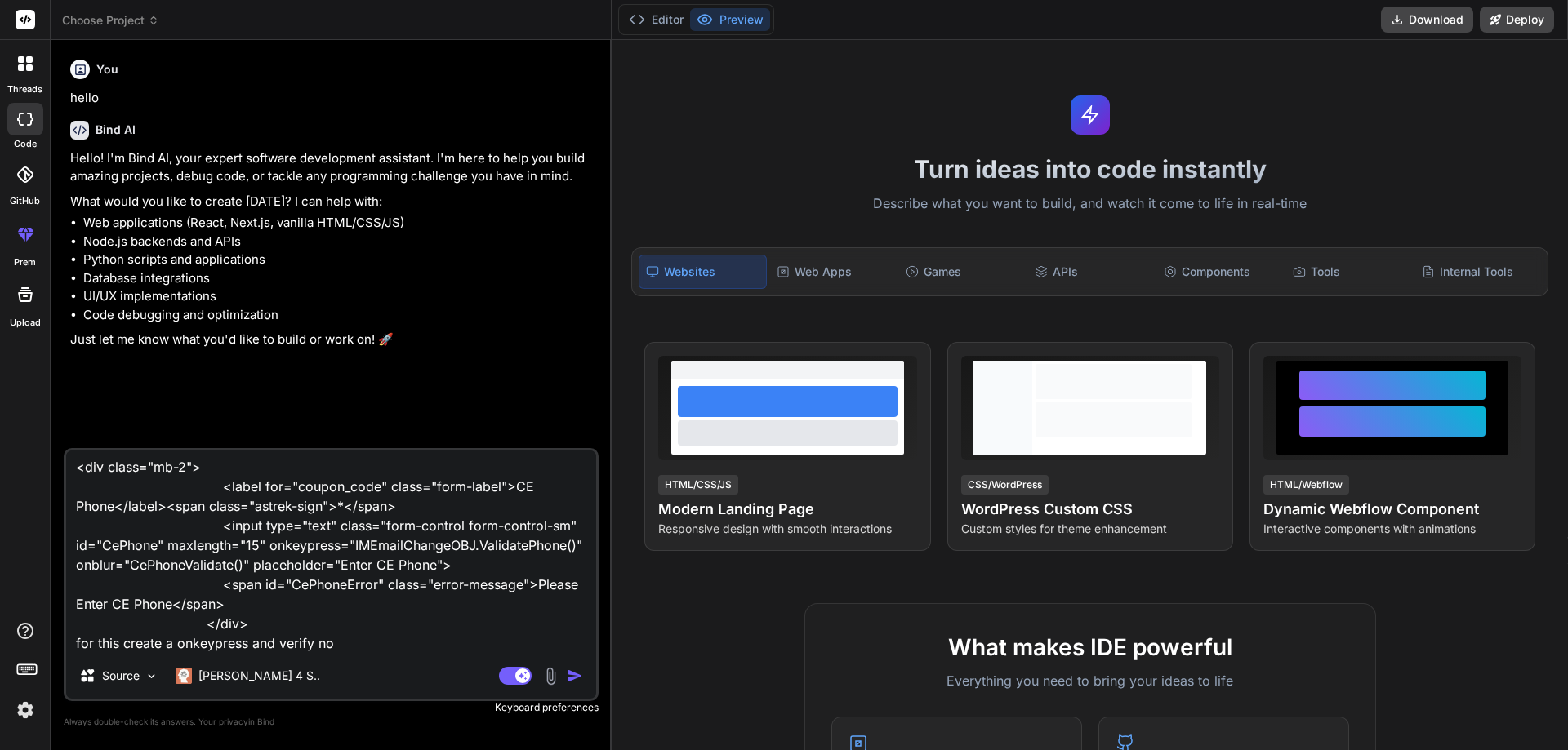
type textarea "<div class="mb-2"> <label for="coupon_code" class="form-label">CE Phone</label>…"
type textarea "x"
type textarea "<div class="mb-2"> <label for="coupon_code" class="form-label">CE Phone</label>…"
type textarea "x"
type textarea "<div class="mb-2"> <label for="coupon_code" class="form-label">CE Phone</label>…"
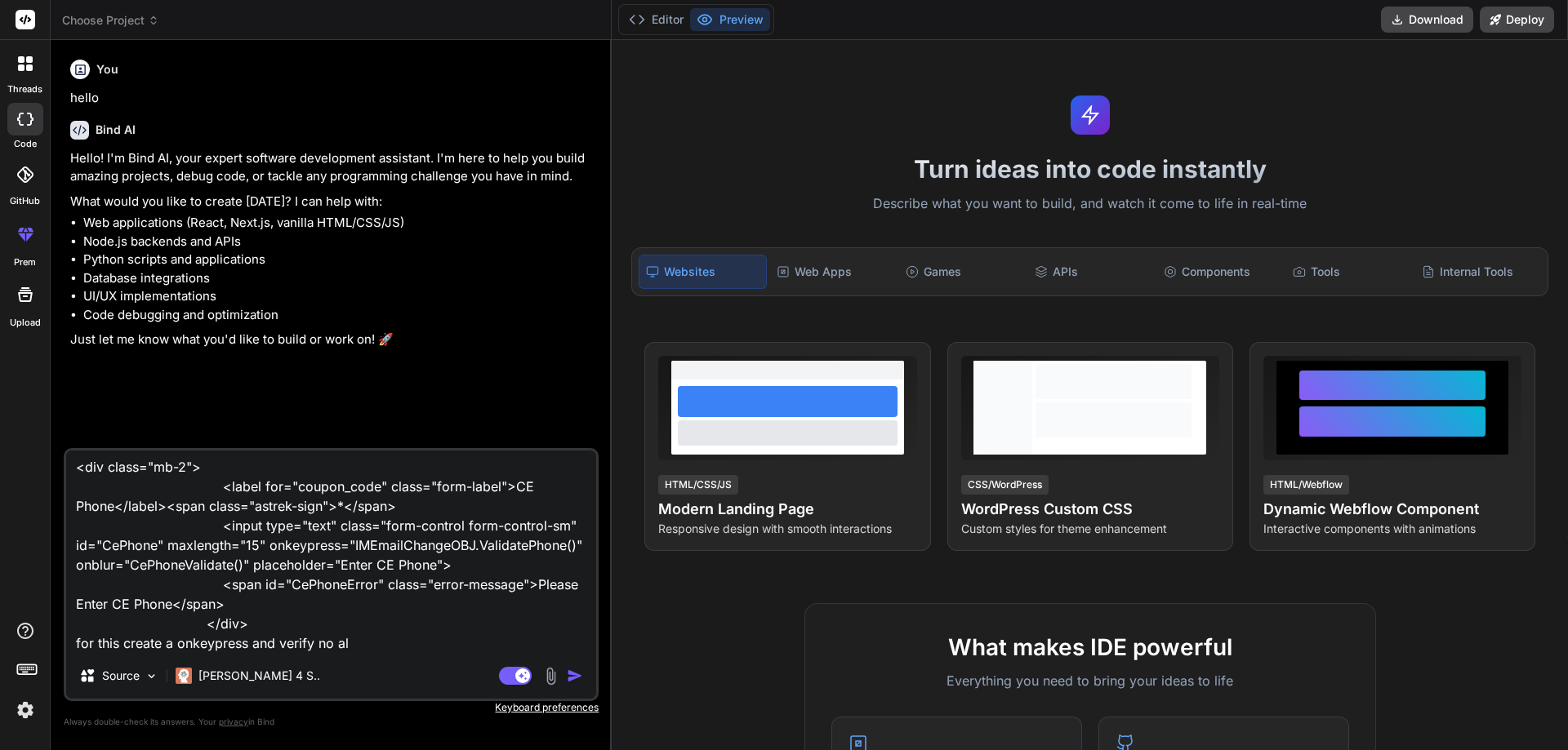
type textarea "x"
type textarea "<div class="mb-2"> <label for="coupon_code" class="form-label">CE Phone</label>…"
type textarea "x"
type textarea "<div class="mb-2"> <label for="coupon_code" class="form-label">CE Phone</label>…"
type textarea "x"
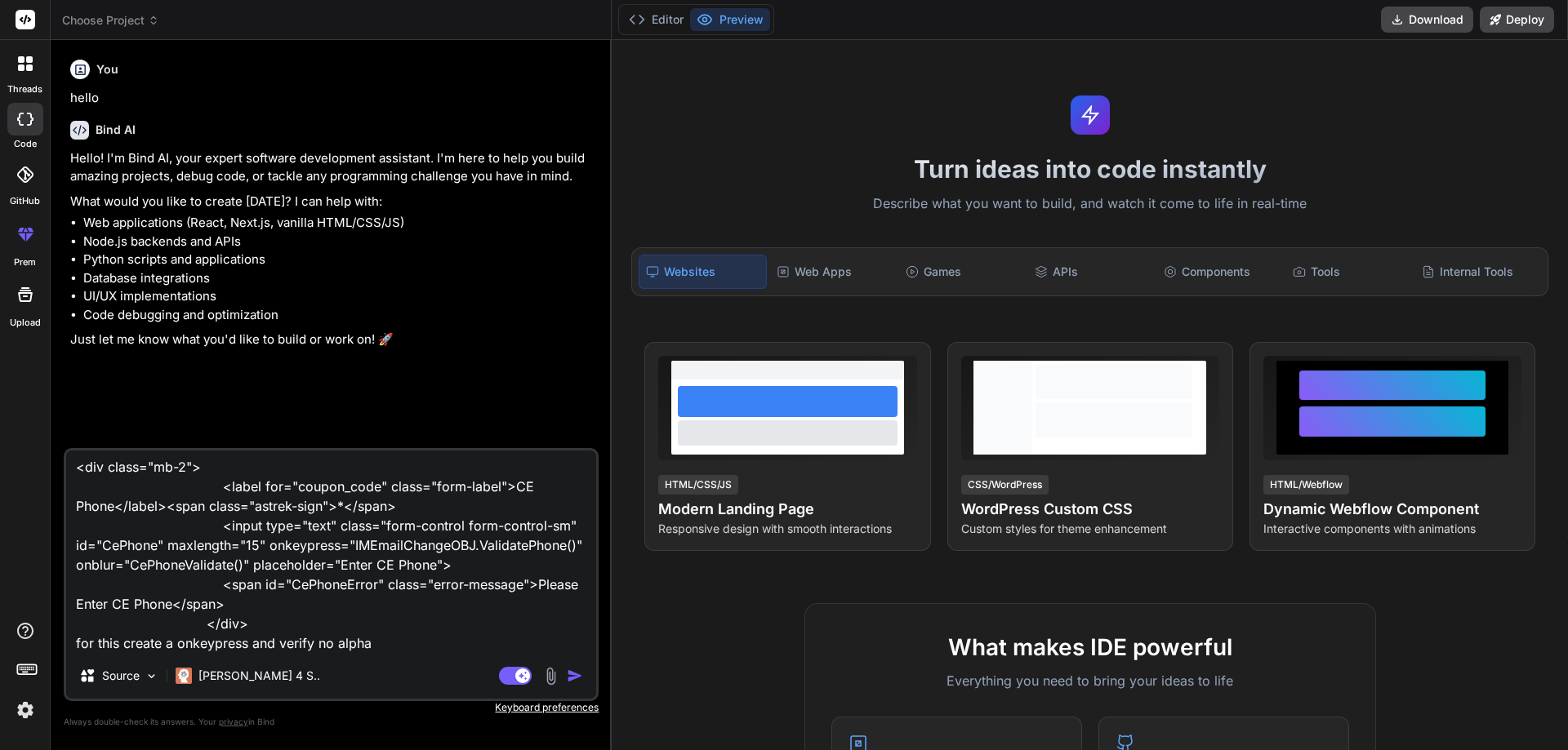
type textarea "<div class="mb-2"> <label for="coupon_code" class="form-label">CE Phone</label>…"
type textarea "x"
type textarea "<div class="mb-2"> <label for="coupon_code" class="form-label">CE Phone</label>…"
type textarea "x"
type textarea "<div class="mb-2"> <label for="coupon_code" class="form-label">CE Phone</label>…"
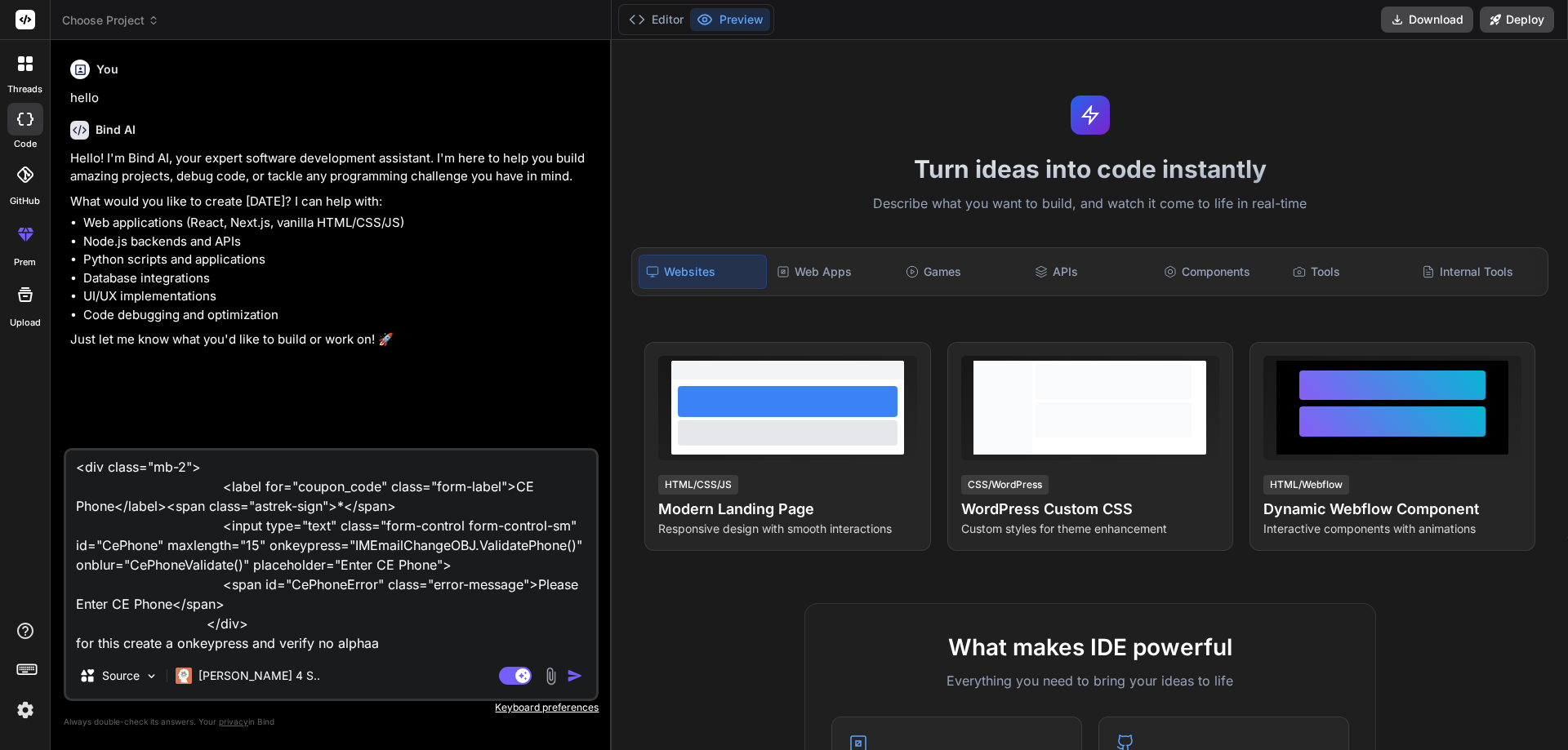
type textarea "x"
type textarea "<div class="mb-2"> <label for="coupon_code" class="form-label">CE Phone</label>…"
type textarea "x"
type textarea "<div class="mb-2"> <label for="coupon_code" class="form-label">CE Phone</label>…"
type textarea "x"
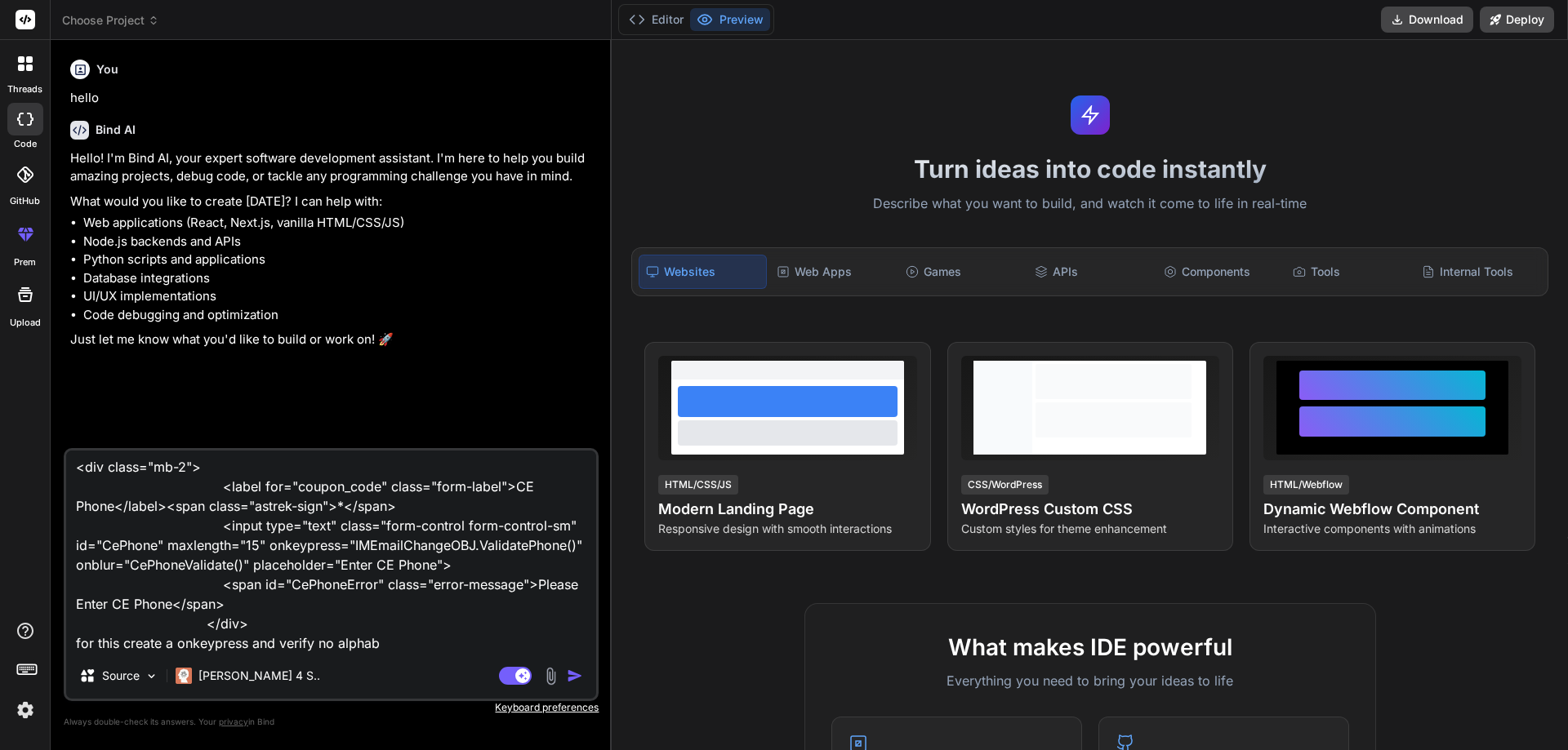
type textarea "<div class="mb-2"> <label for="coupon_code" class="form-label">CE Phone</label>…"
type textarea "x"
type textarea "<div class="mb-2"> <label for="coupon_code" class="form-label">CE Phone</label>…"
type textarea "x"
type textarea "<div class="mb-2"> <label for="coupon_code" class="form-label">CE Phone</label>…"
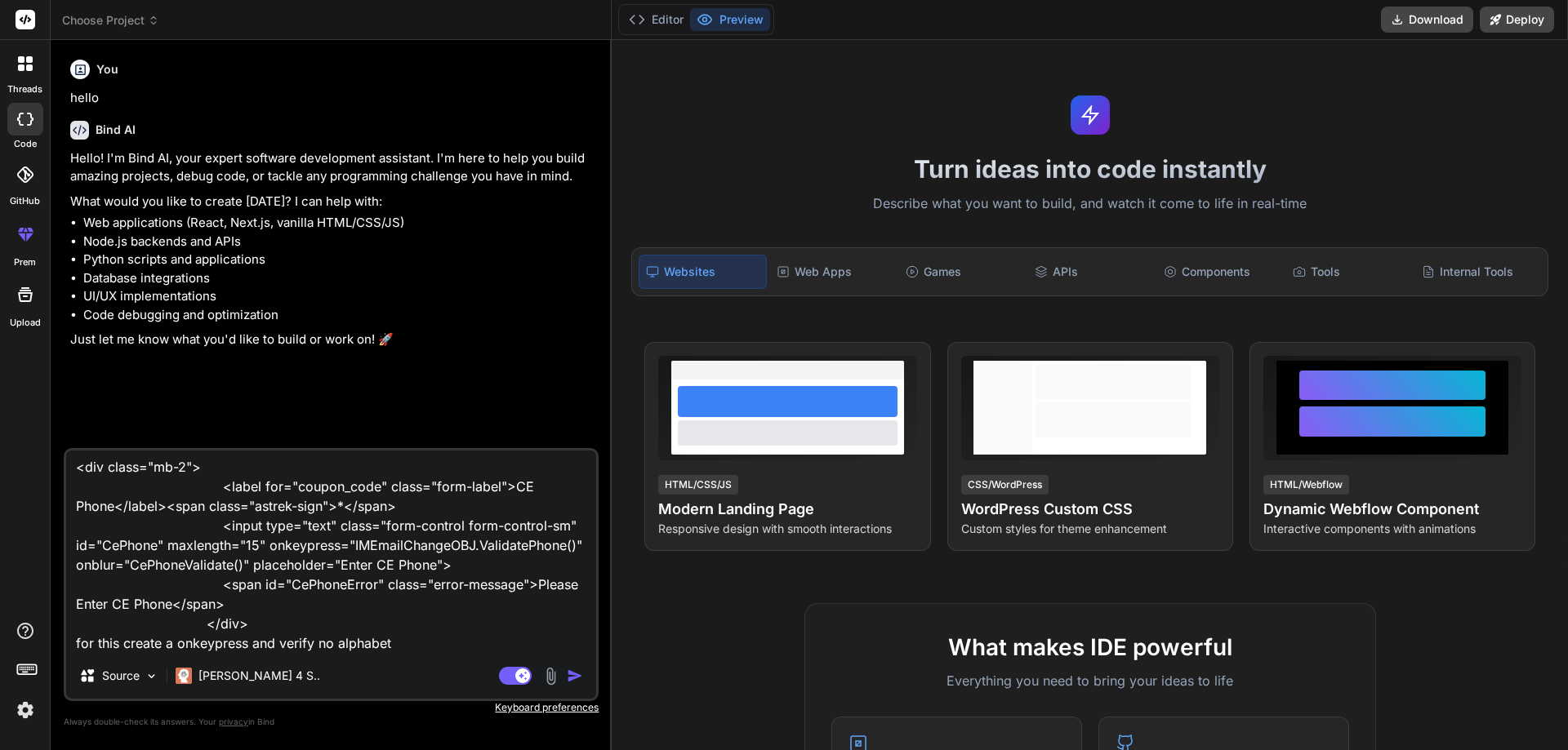
type textarea "x"
type textarea "<div class="mb-2"> <label for="coupon_code" class="form-label">CE Phone</label>…"
type textarea "x"
type textarea "<div class="mb-2"> <label for="coupon_code" class="form-label">CE Phone</label>…"
type textarea "x"
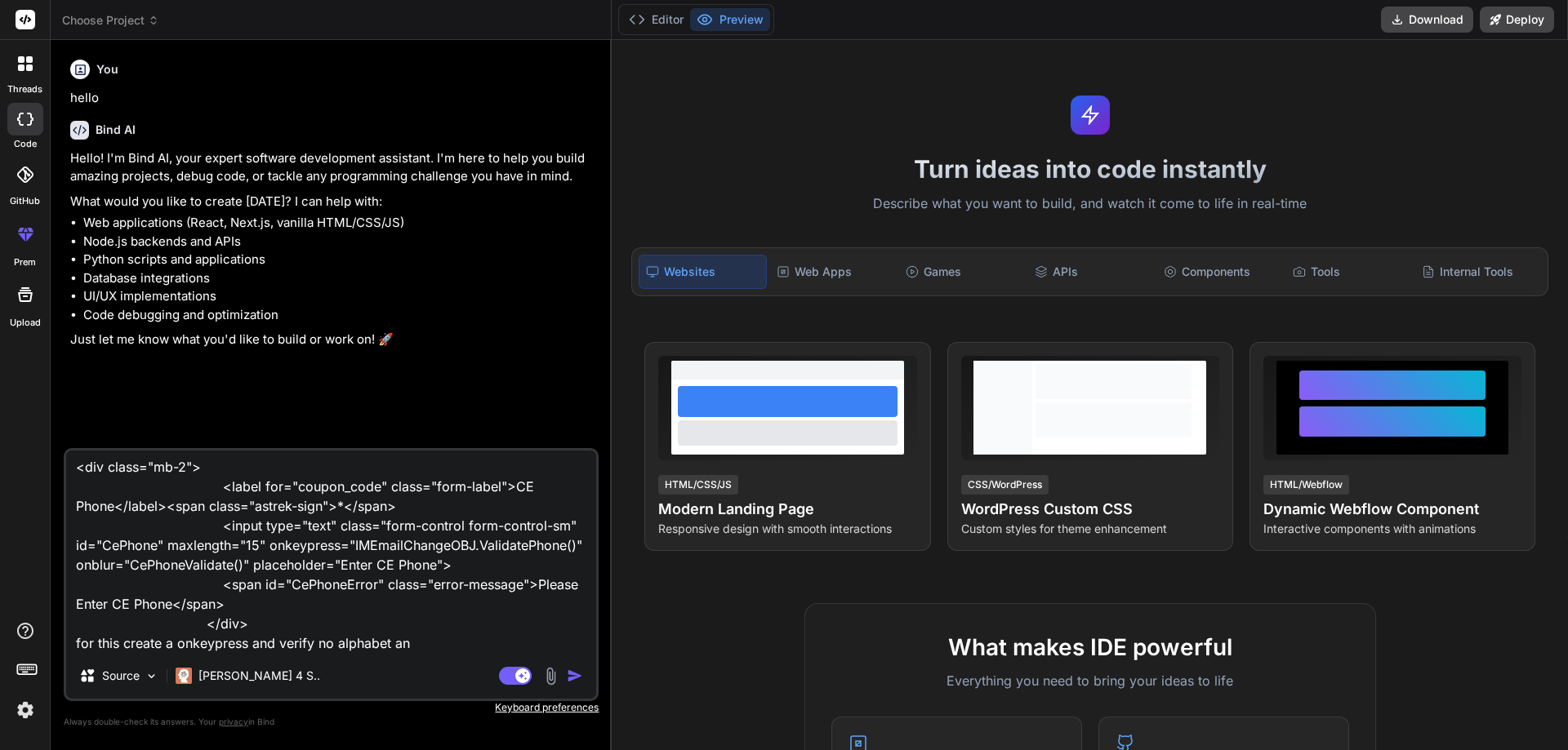
type textarea "<div class="mb-2"> <label for="coupon_code" class="form-label">CE Phone</label>…"
type textarea "x"
type textarea "<div class="mb-2"> <label for="coupon_code" class="form-label">CE Phone</label>…"
type textarea "x"
type textarea "<div class="mb-2"> <label for="coupon_code" class="form-label">CE Phone</label>…"
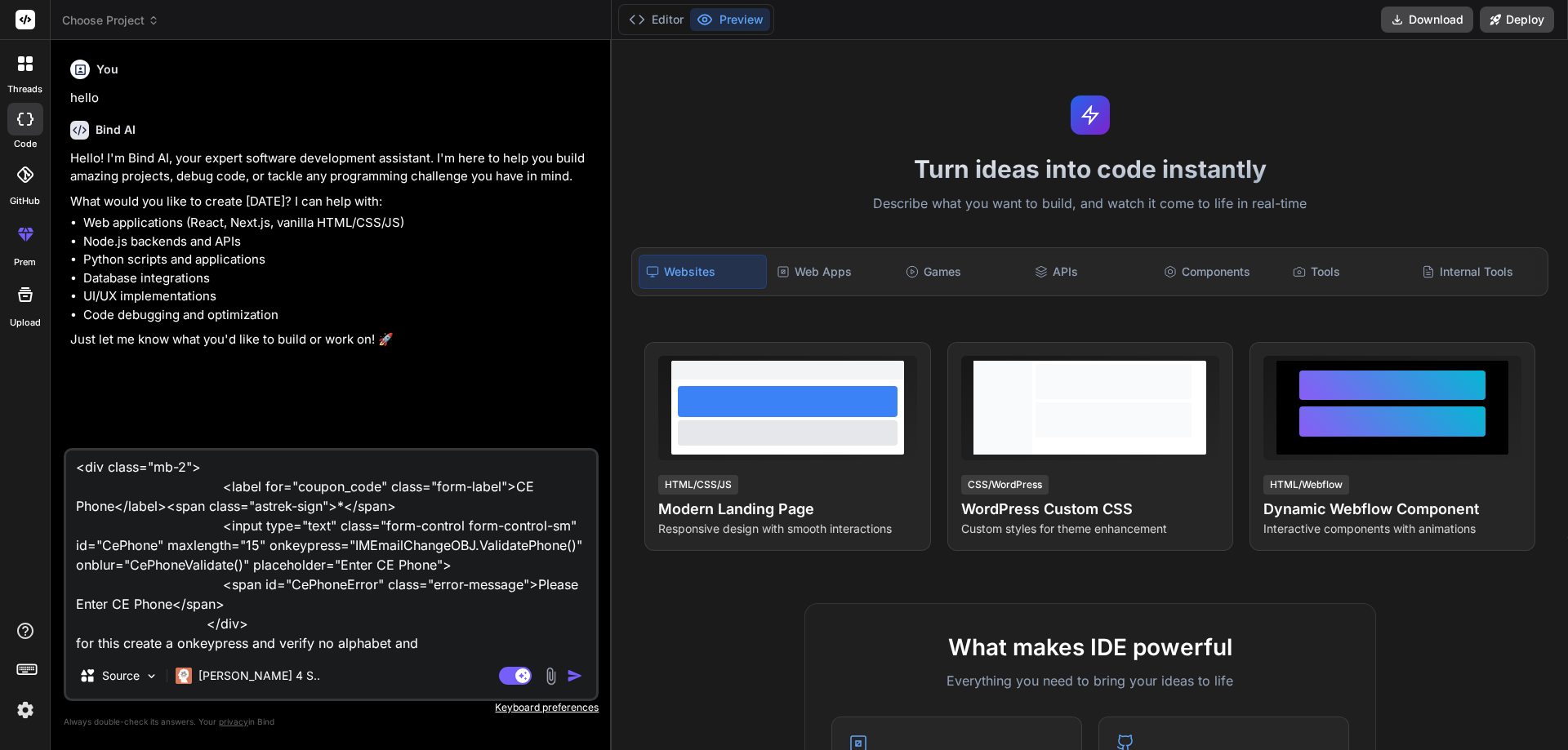
type textarea "x"
type textarea "<div class="mb-2"> <label for="coupon_code" class="form-label">CE Phone</label>…"
type textarea "x"
type textarea "<div class="mb-2"> <label for="coupon_code" class="form-label">CE Phone</label>…"
type textarea "x"
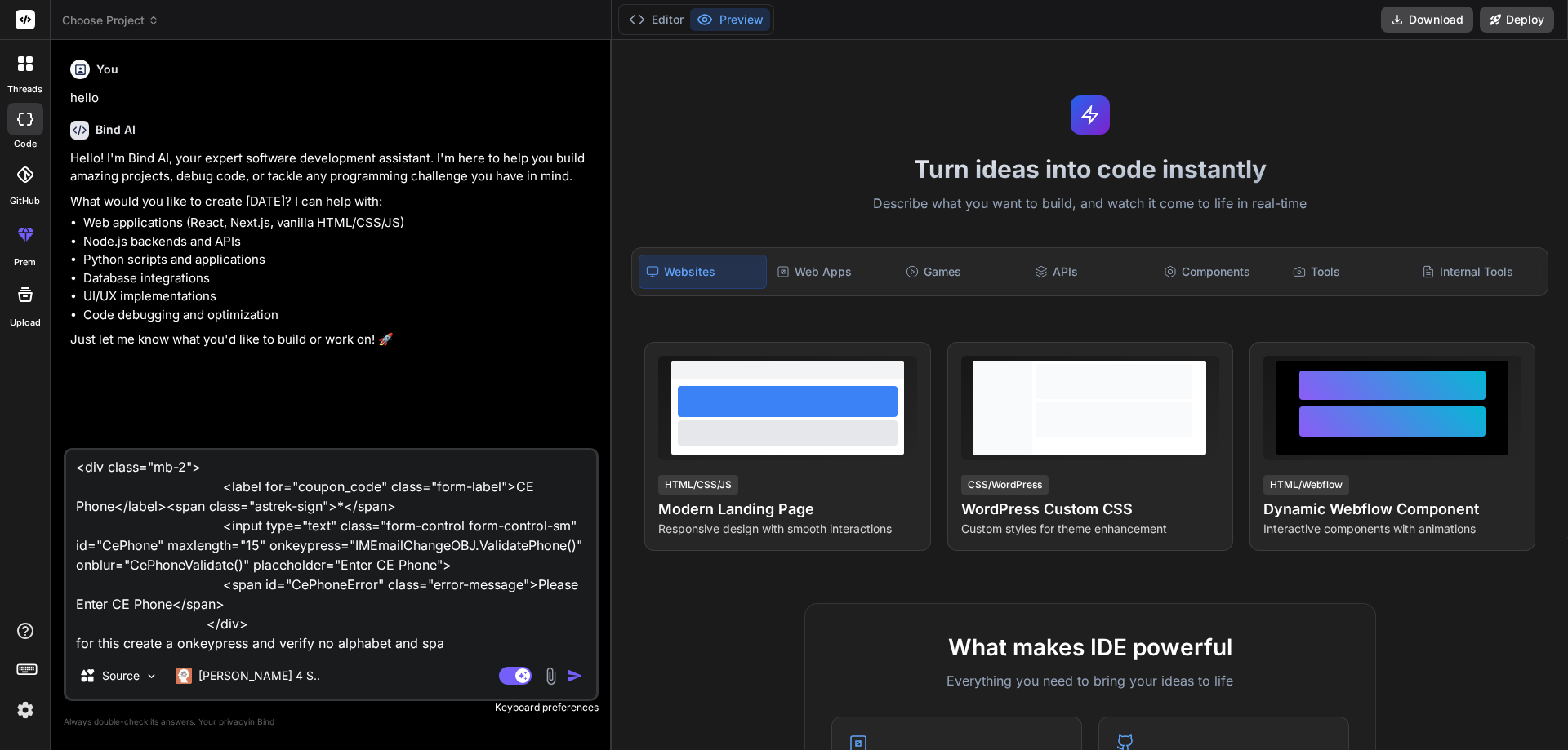
type textarea "<div class="mb-2"> <label for="coupon_code" class="form-label">CE Phone</label>…"
type textarea "x"
type textarea "<div class="mb-2"> <label for="coupon_code" class="form-label">CE Phone</label>…"
type textarea "x"
type textarea "<div class="mb-2"> <label for="coupon_code" class="form-label">CE Phone</label>…"
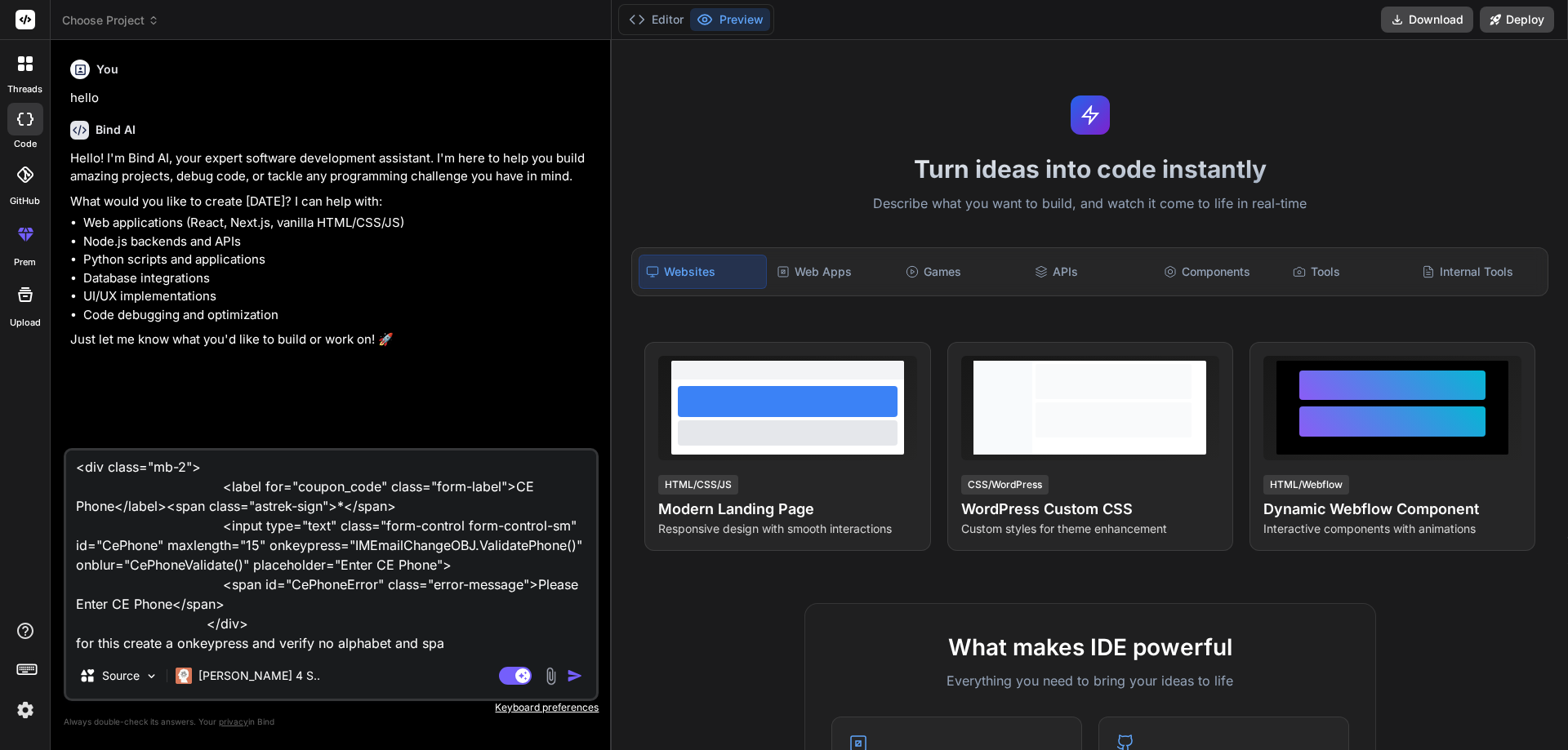
type textarea "x"
type textarea "<div class="mb-2"> <label for="coupon_code" class="form-label">CE Phone</label>…"
type textarea "x"
type textarea "<div class="mb-2"> <label for="coupon_code" class="form-label">CE Phone</label>…"
type textarea "x"
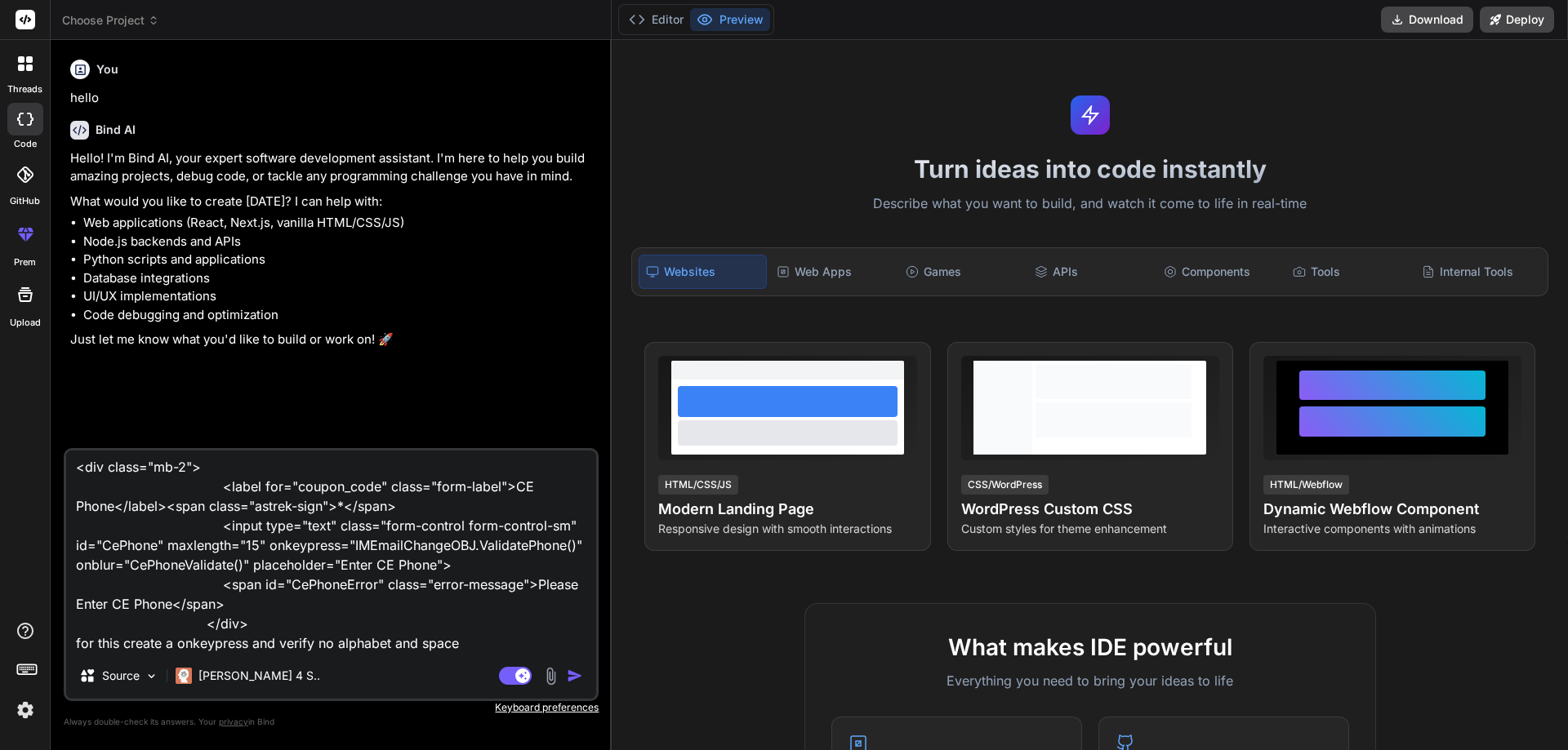
type textarea "<div class="mb-2"> <label for="coupon_code" class="form-label">CE Phone</label>…"
type textarea "x"
type textarea "<div class="mb-2"> <label for="coupon_code" class="form-label">CE Phone</label>…"
type textarea "x"
type textarea "<div class="mb-2"> <label for="coupon_code" class="form-label">CE Phone</label>…"
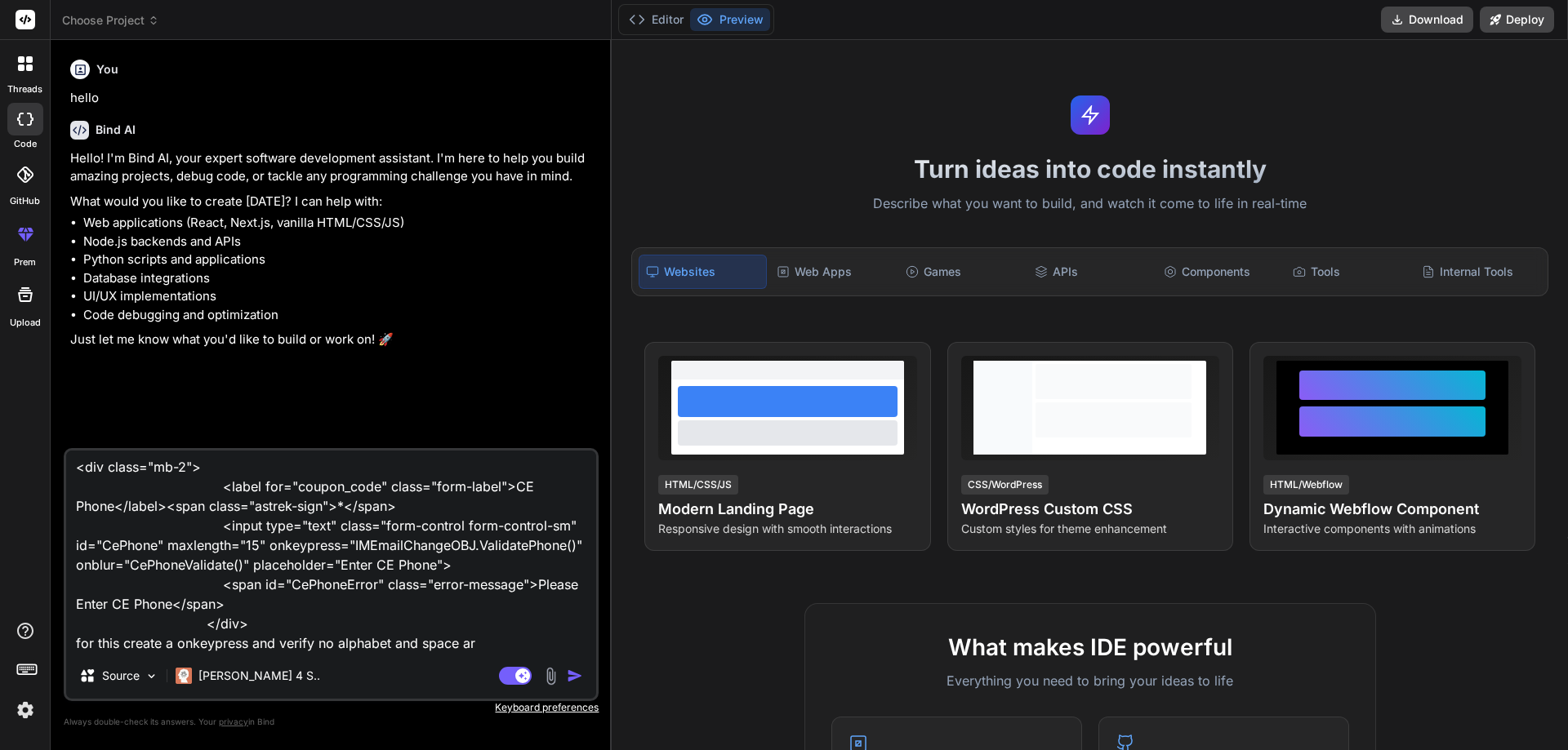
type textarea "x"
type textarea "<div class="mb-2"> <label for="coupon_code" class="form-label">CE Phone</label>…"
type textarea "x"
type textarea "<div class="mb-2"> <label for="coupon_code" class="form-label">CE Phone</label>…"
type textarea "x"
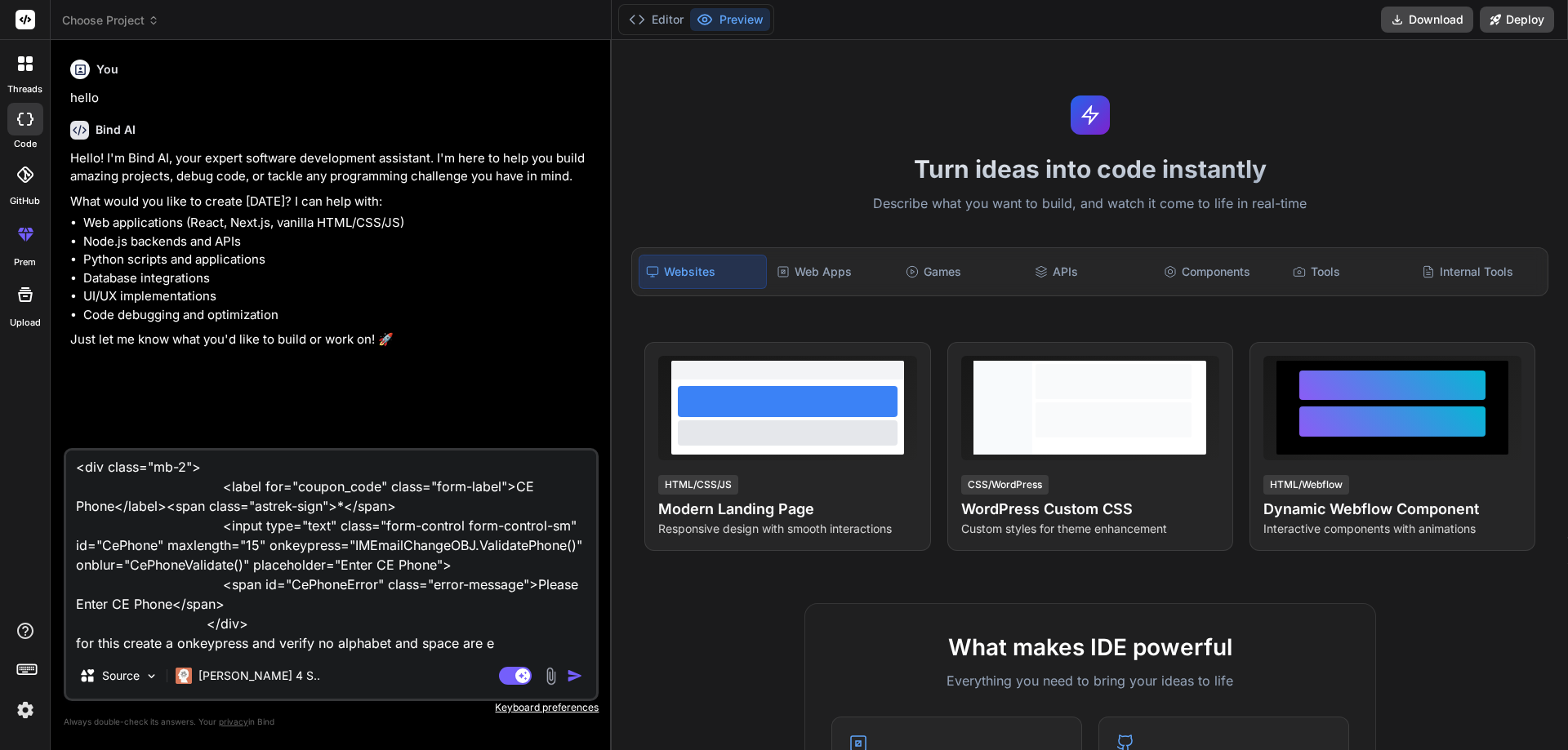
type textarea "<div class="mb-2"> <label for="coupon_code" class="form-label">CE Phone</label>…"
type textarea "x"
type textarea "<div class="mb-2"> <label for="coupon_code" class="form-label">CE Phone</label>…"
type textarea "x"
type textarea "<div class="mb-2"> <label for="coupon_code" class="form-label">CE Phone</label>…"
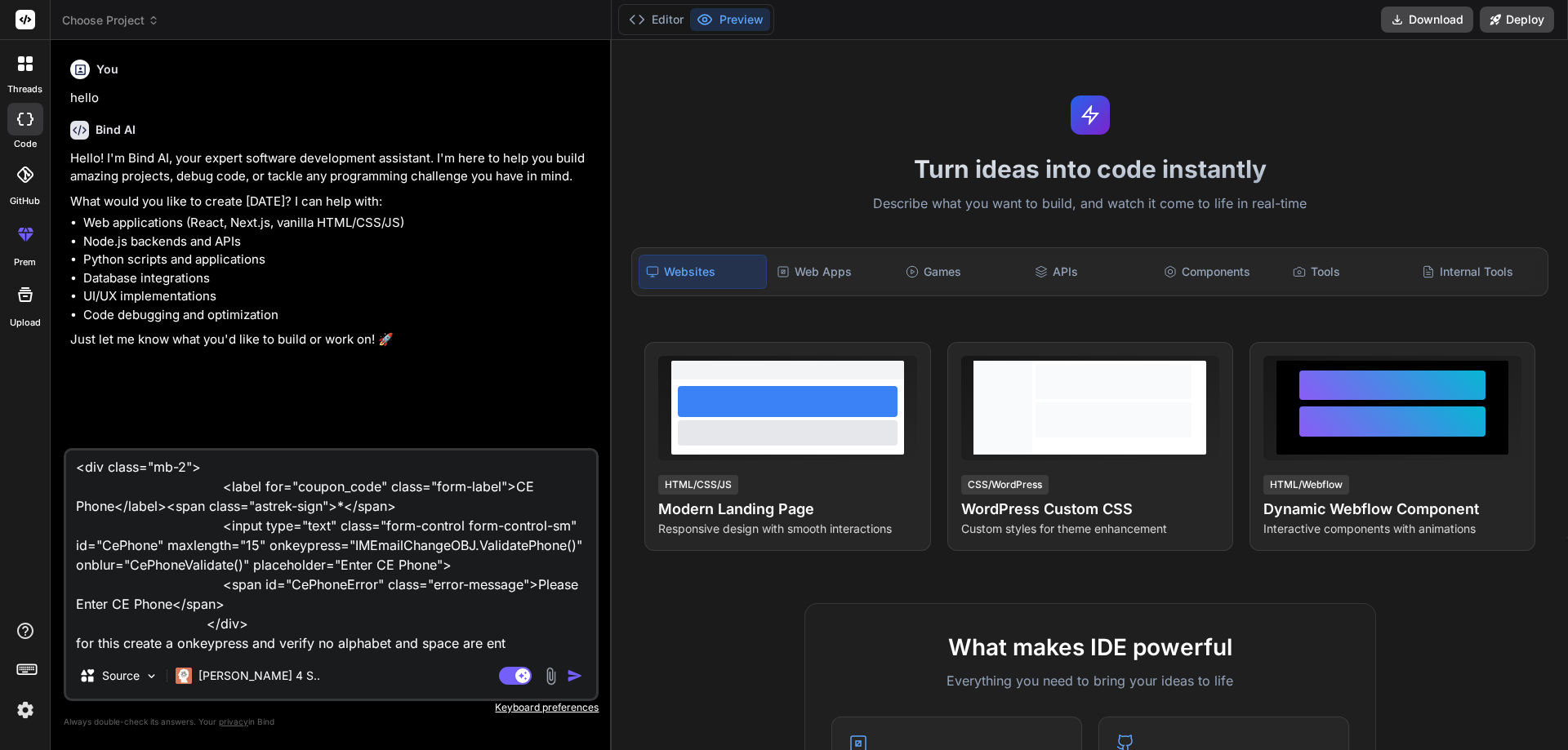
type textarea "x"
type textarea "<div class="mb-2"> <label for="coupon_code" class="form-label">CE Phone</label>…"
type textarea "x"
type textarea "<div class="mb-2"> <label for="coupon_code" class="form-label">CE Phone</label>…"
type textarea "x"
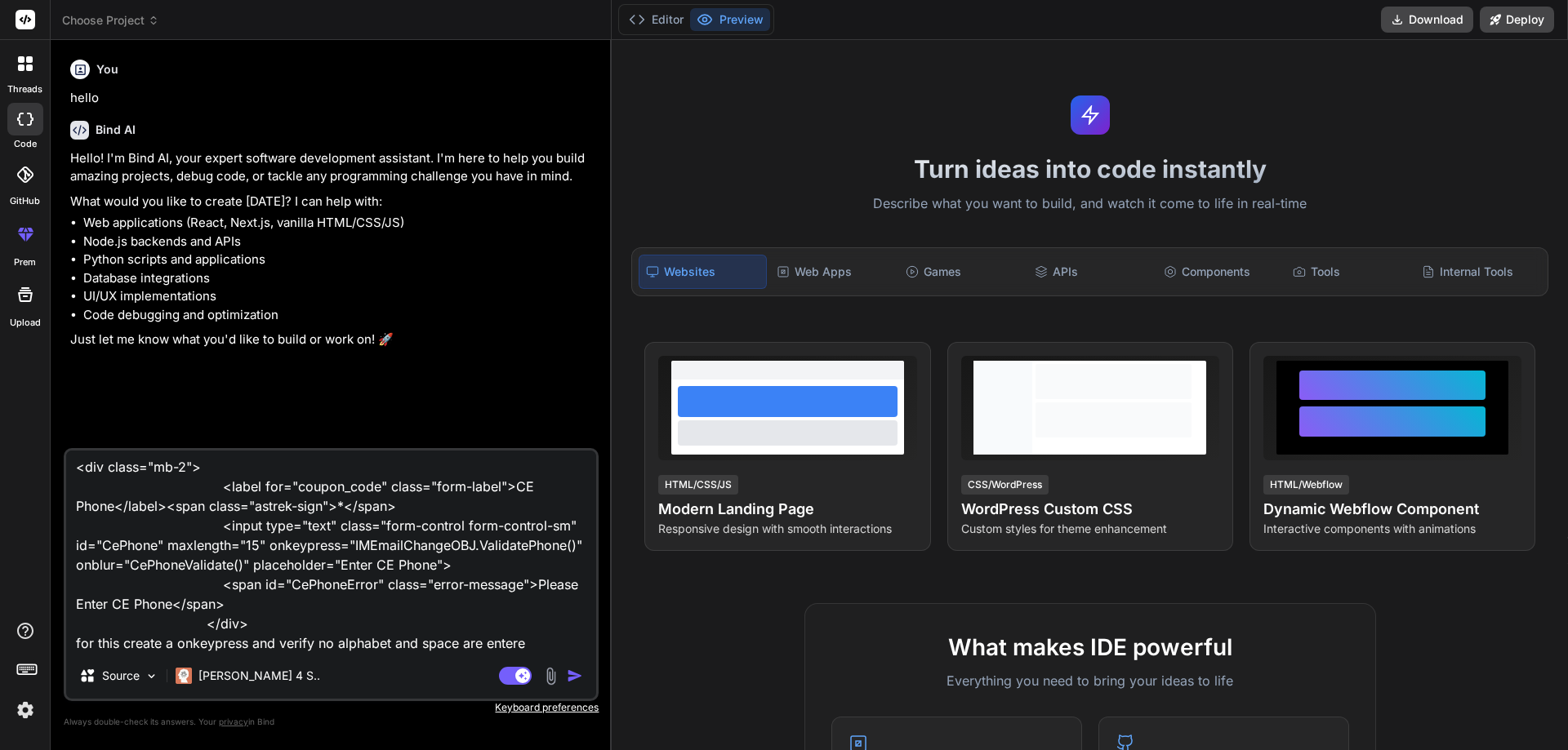
type textarea "<div class="mb-2"> <label for="coupon_code" class="form-label">CE Phone</label>…"
type textarea "x"
type textarea "<div class="mb-2"> <label for="coupon_code" class="form-label">CE Phone</label>…"
type textarea "x"
type textarea "<div class="mb-2"> <label for="coupon_code" class="form-label">CE Phone</label>…"
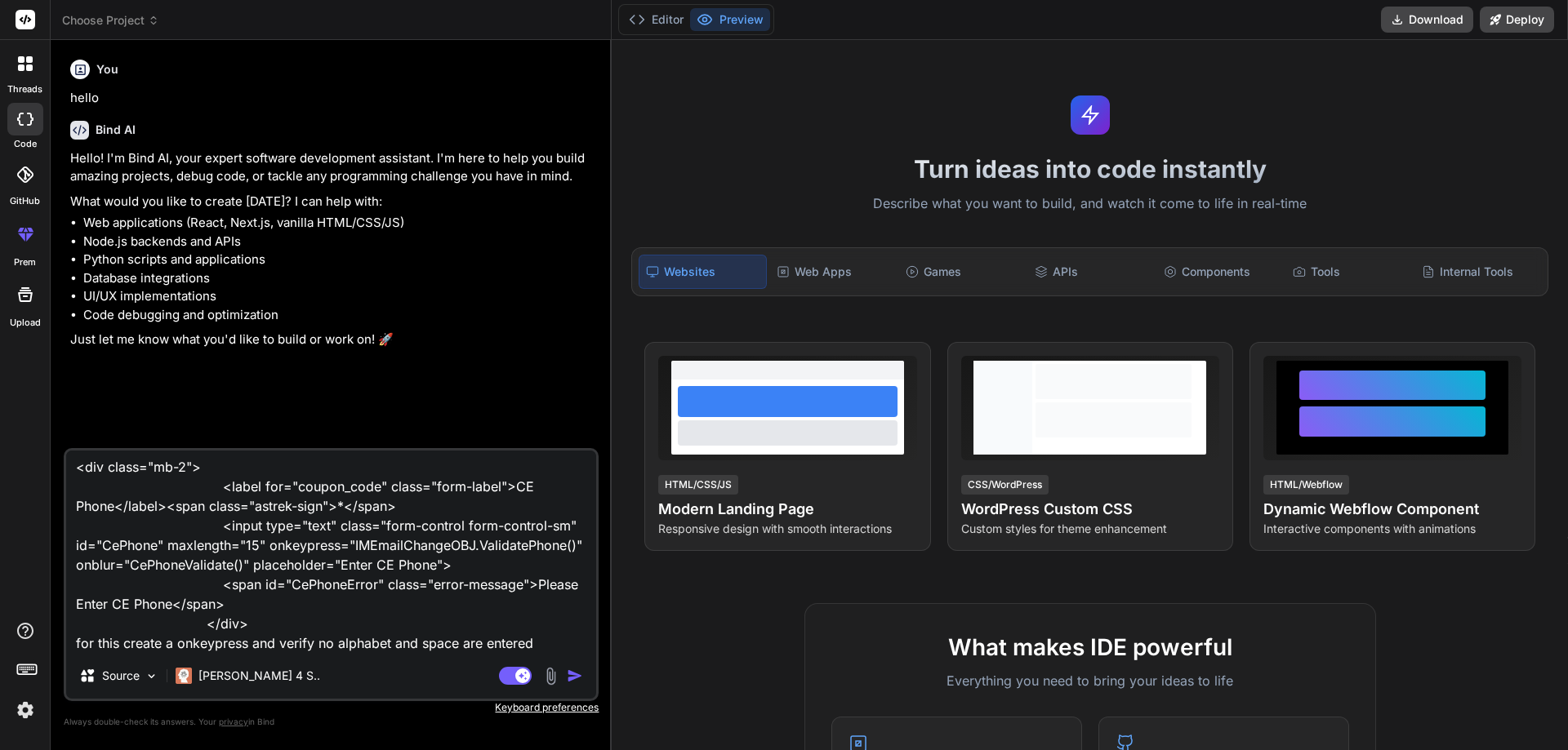
type textarea "x"
type textarea "<div class="mb-2"> <label for="coupon_code" class="form-label">CE Phone</label>…"
type textarea "x"
type textarea "<div class="mb-2"> <label for="coupon_code" class="form-label">CE Phone</label>…"
type textarea "x"
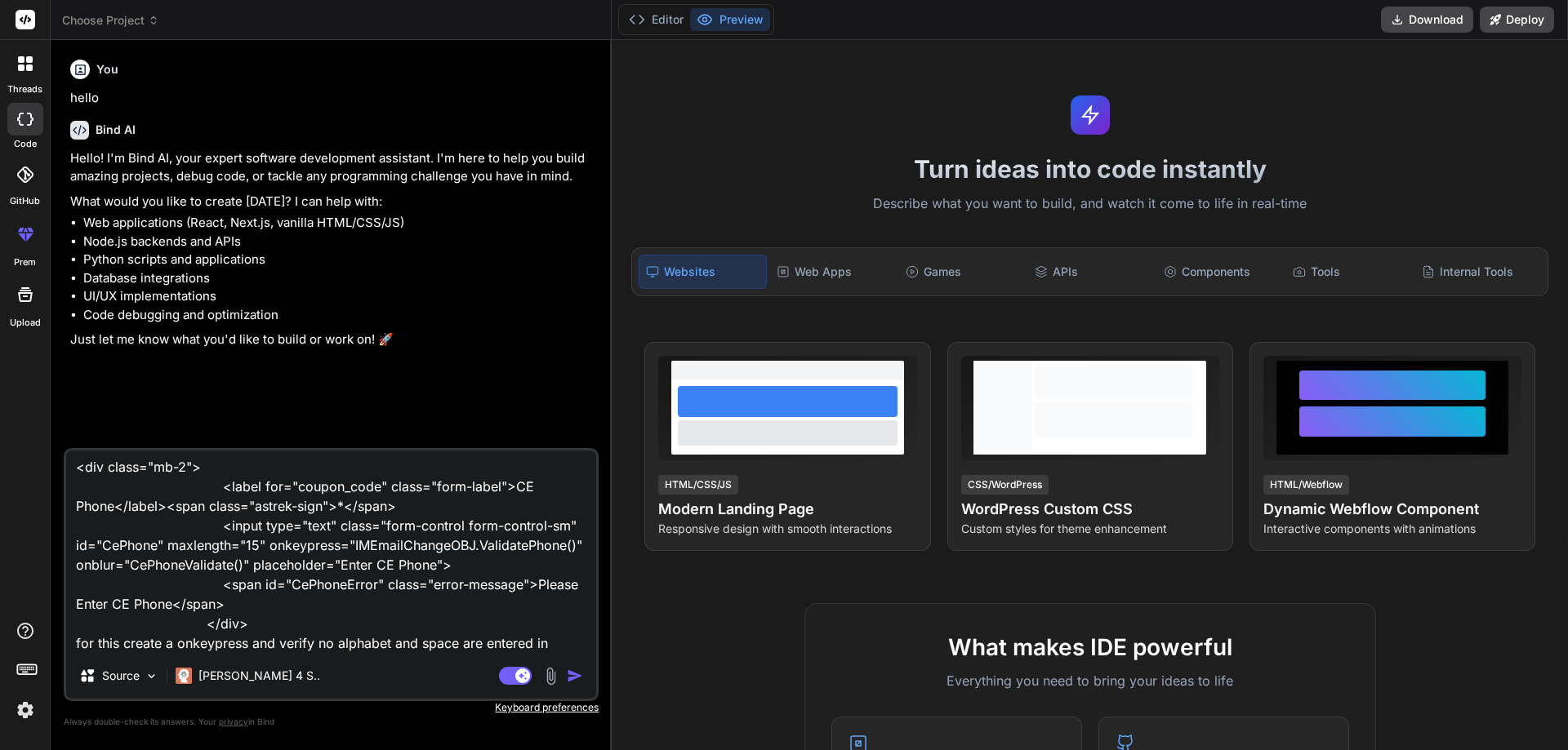
type textarea "<div class="mb-2"> <label for="coupon_code" class="form-label">CE Phone</label>…"
type textarea "x"
type textarea "<div class="mb-2"> <label for="coupon_code" class="form-label">CE Phone</label>…"
type textarea "x"
type textarea "<div class="mb-2"> <label for="coupon_code" class="form-label">CE Phone</label>…"
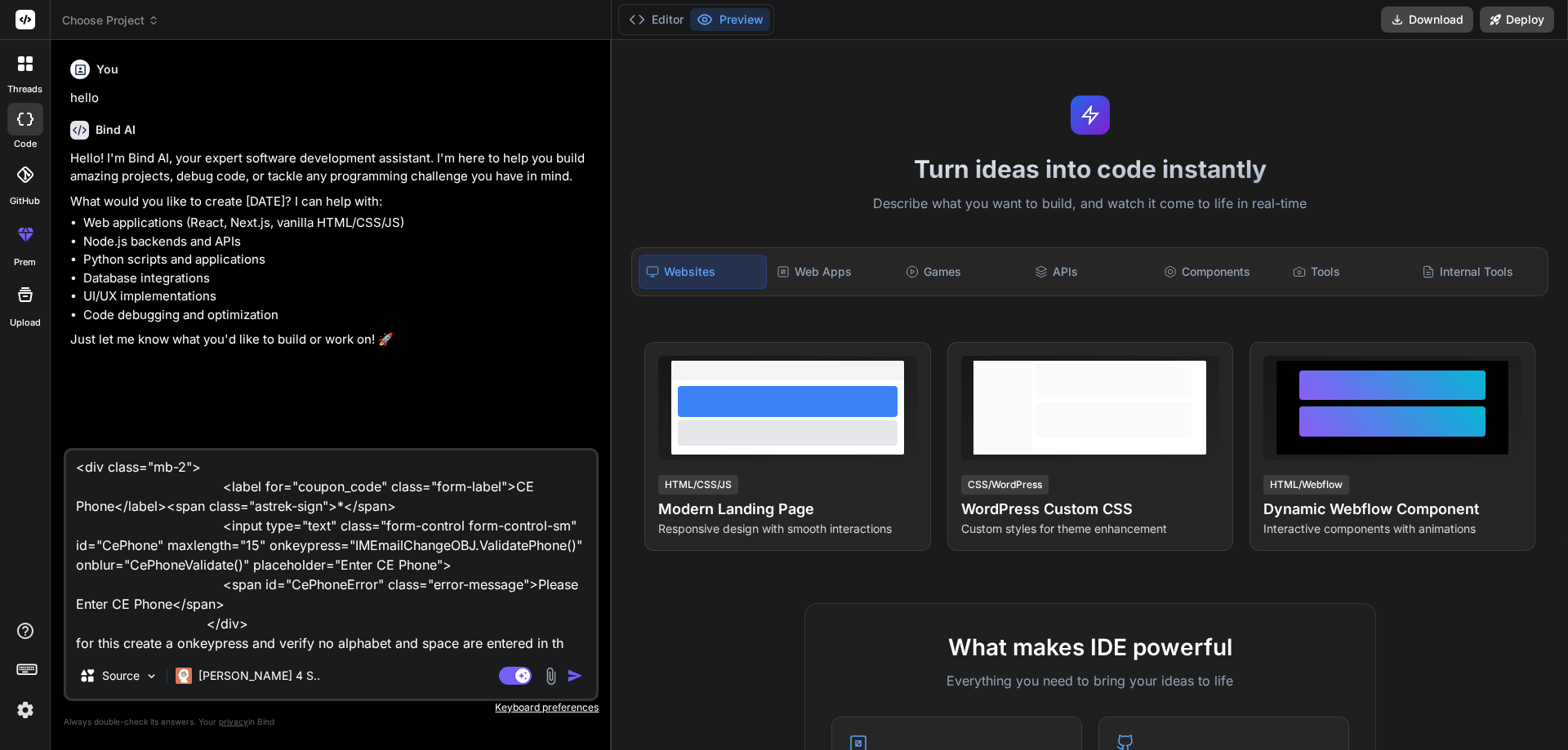
type textarea "x"
type textarea "<div class="mb-2"> <label for="coupon_code" class="form-label">CE Phone</label>…"
type textarea "x"
type textarea "<div class="mb-2"> <label for="coupon_code" class="form-label">CE Phone</label>…"
type textarea "x"
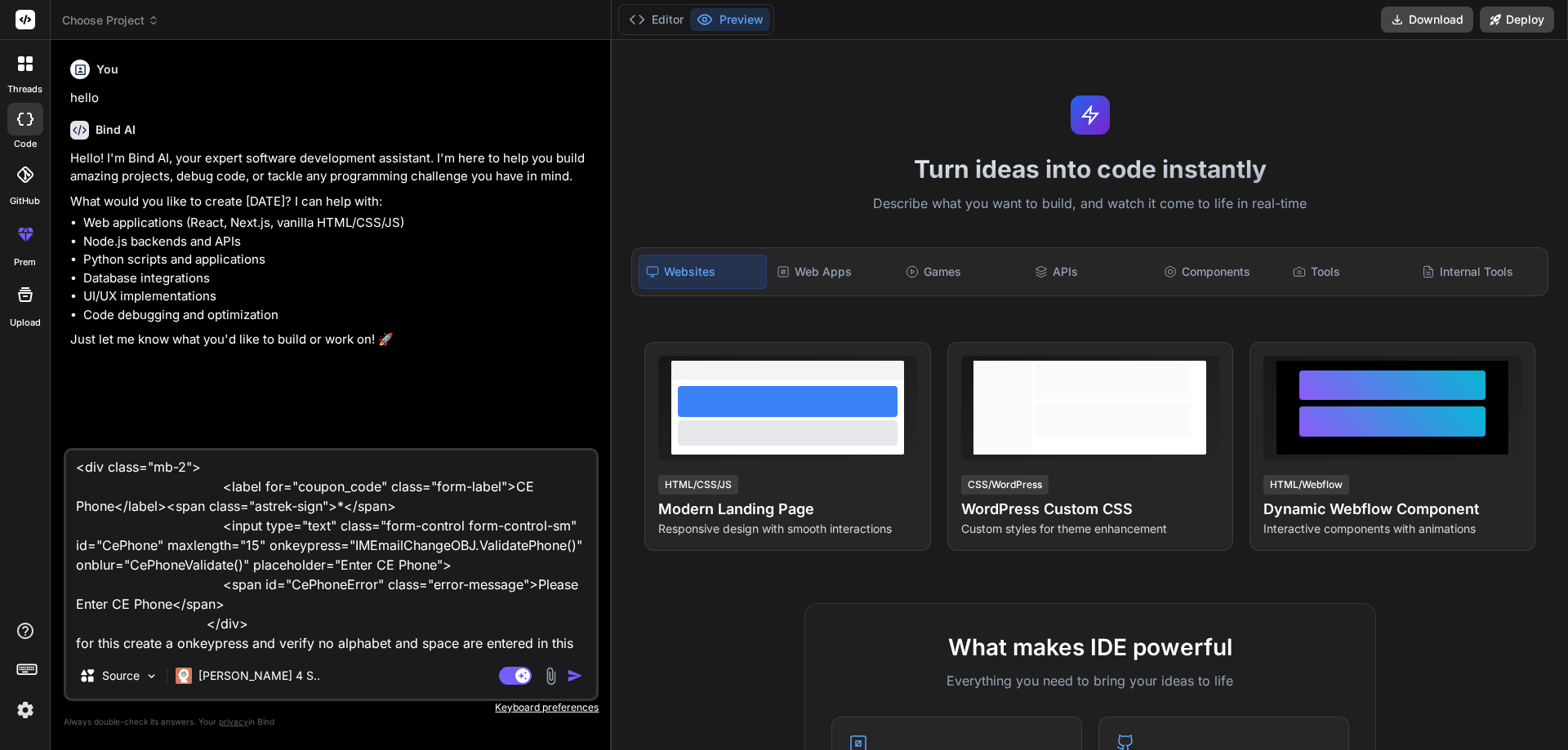
type textarea "<div class="mb-2"> <label for="coupon_code" class="form-label">CE Phone</label>…"
type textarea "x"
type textarea "<div class="mb-2"> <label for="coupon_code" class="form-label">CE Phone</label>…"
type textarea "x"
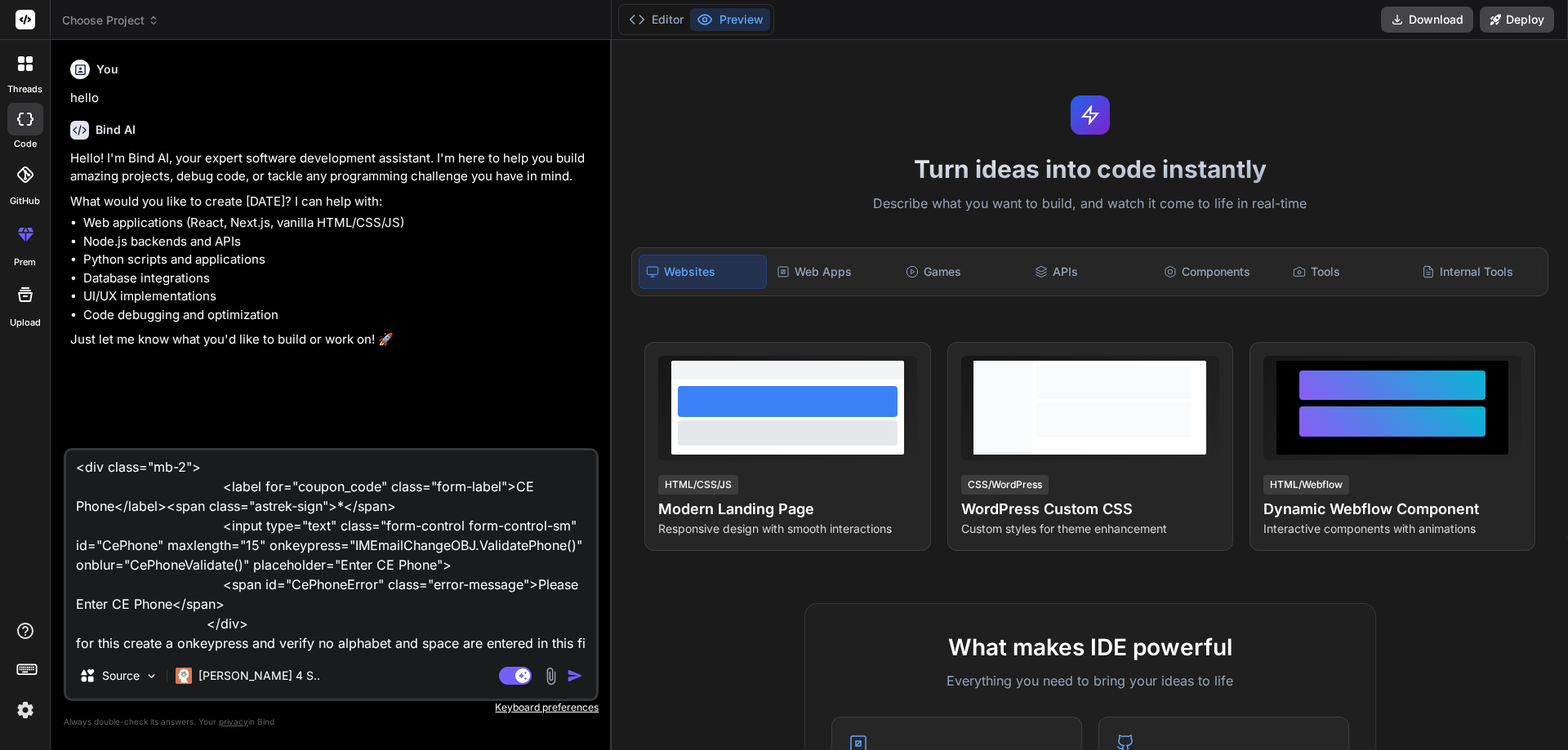
type textarea "<div class="mb-2"> <label for="coupon_code" class="form-label">CE Phone</label>…"
type textarea "x"
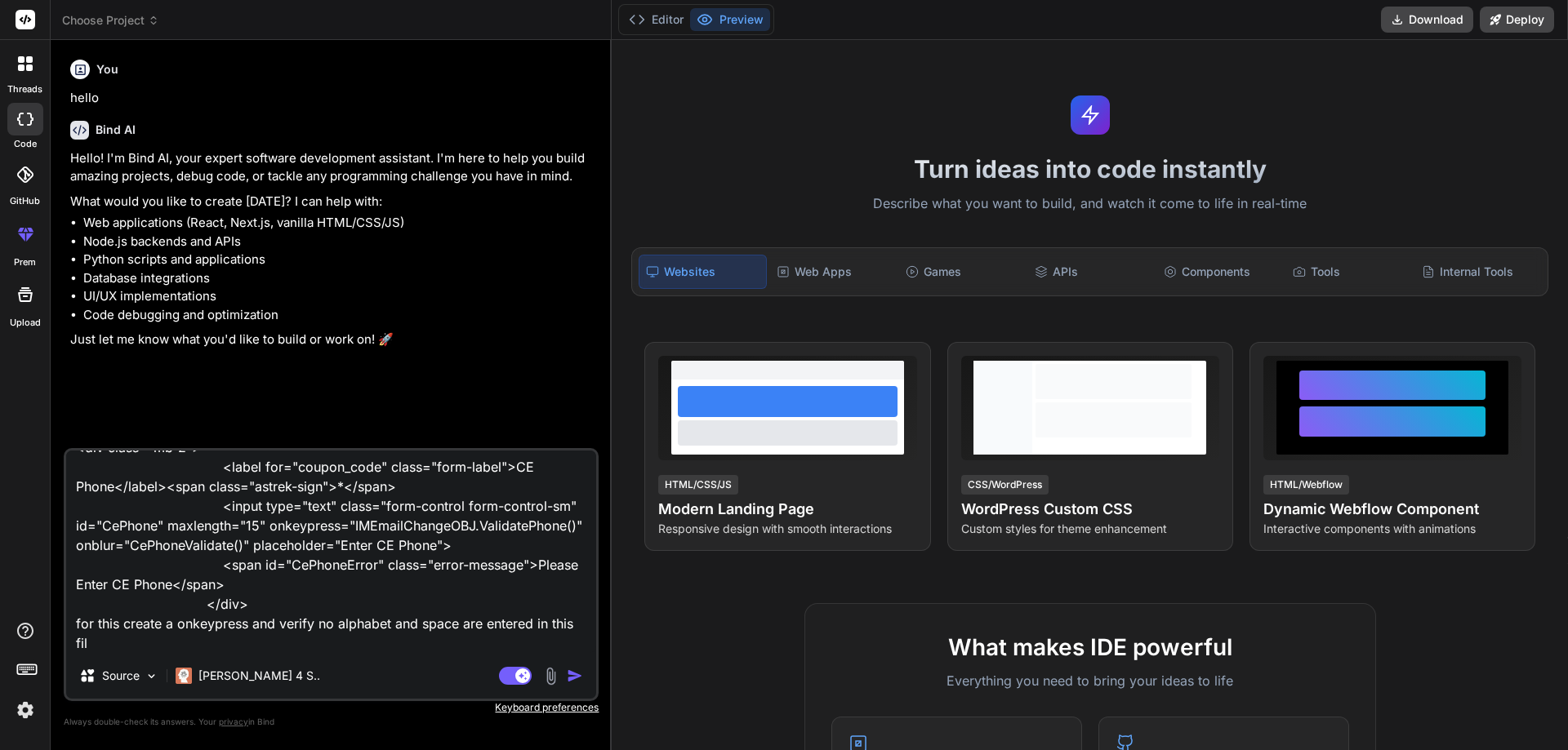
type textarea "<div class="mb-2"> <label for="coupon_code" class="form-label">CE Phone</label>…"
type textarea "x"
type textarea "<div class="mb-2"> <label for="coupon_code" class="form-label">CE Phone</label>…"
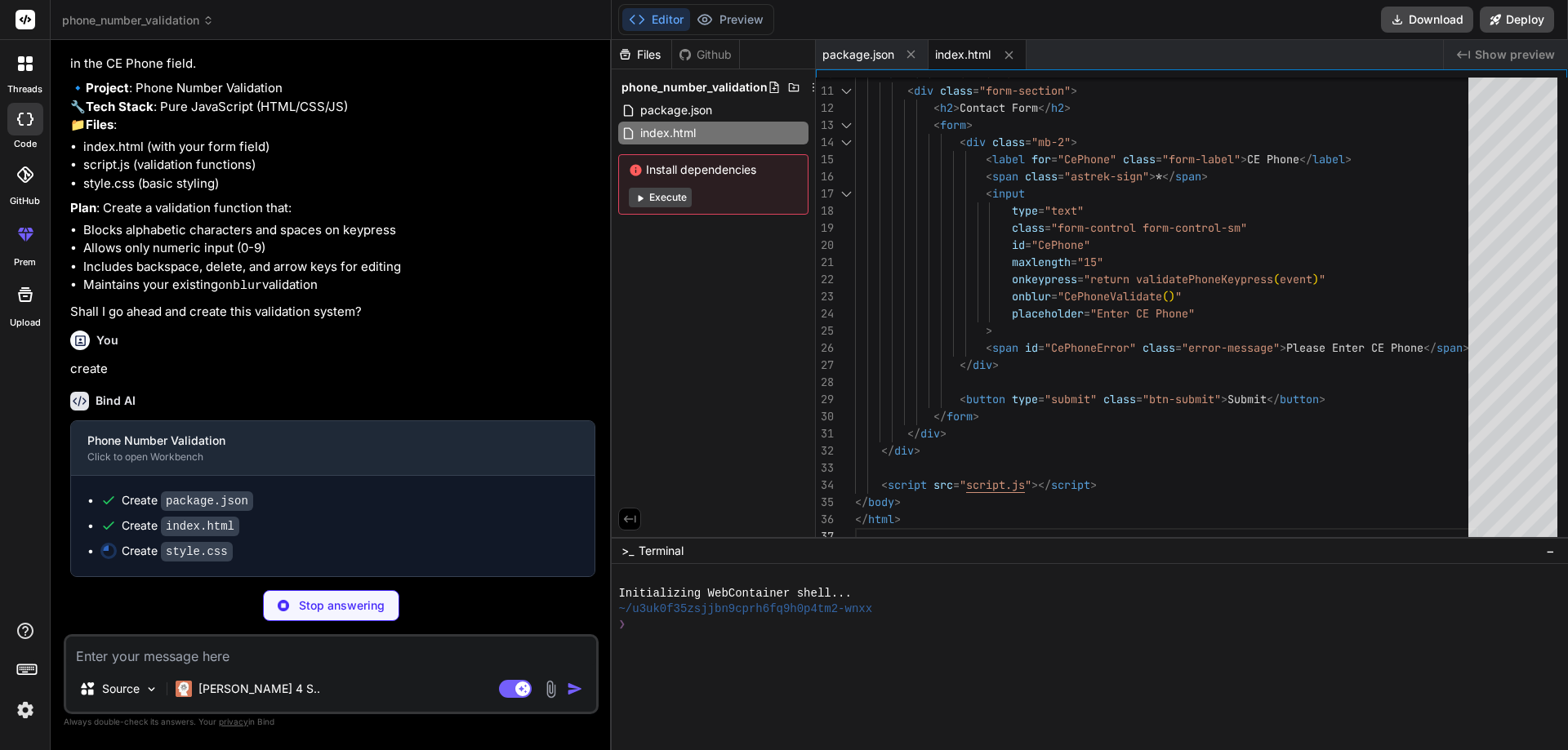
scroll to position [557, 0]
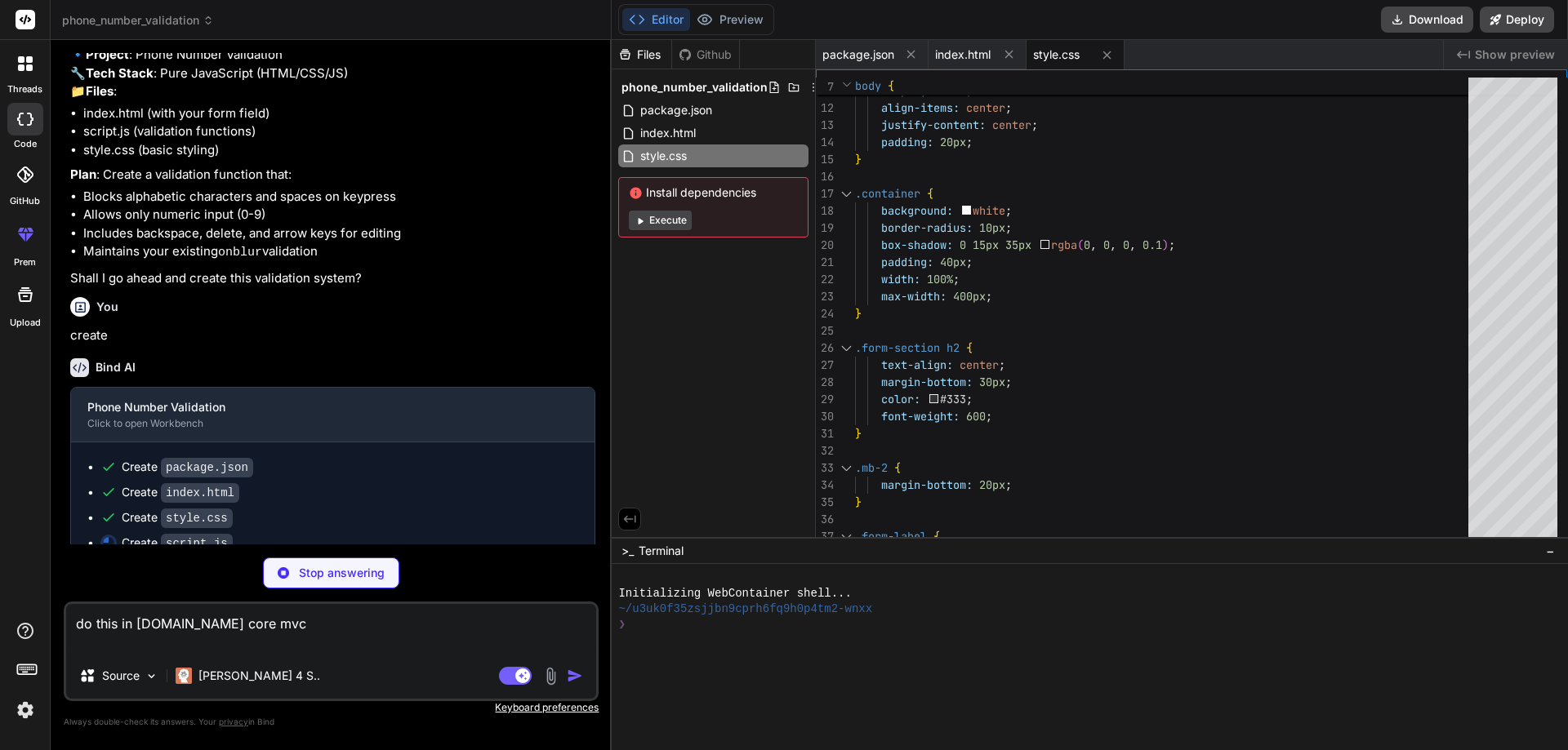
click at [308, 565] on p "Stop answering" at bounding box center [342, 573] width 85 height 16
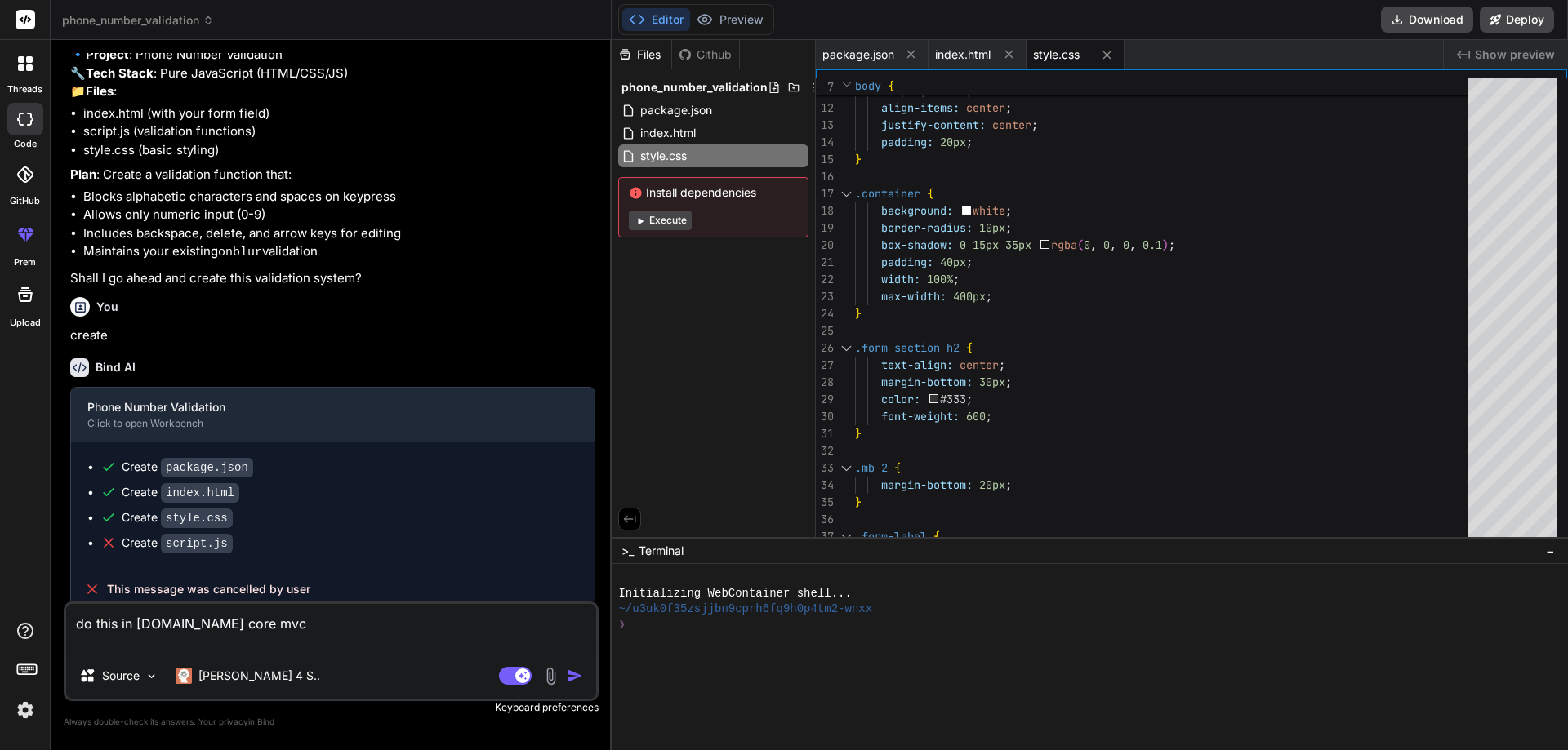
click at [568, 674] on img "button" at bounding box center [575, 675] width 16 height 16
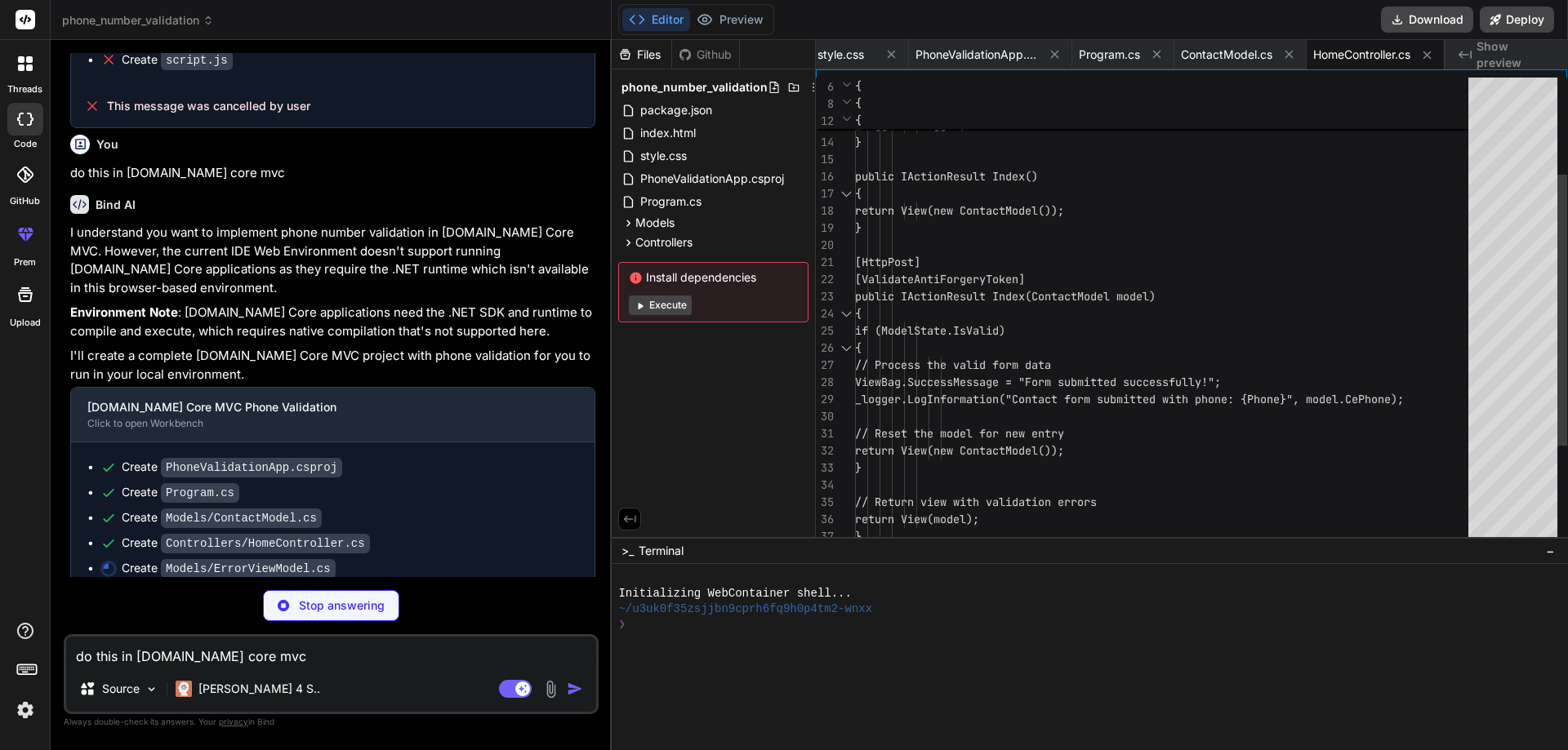
scroll to position [0, 363]
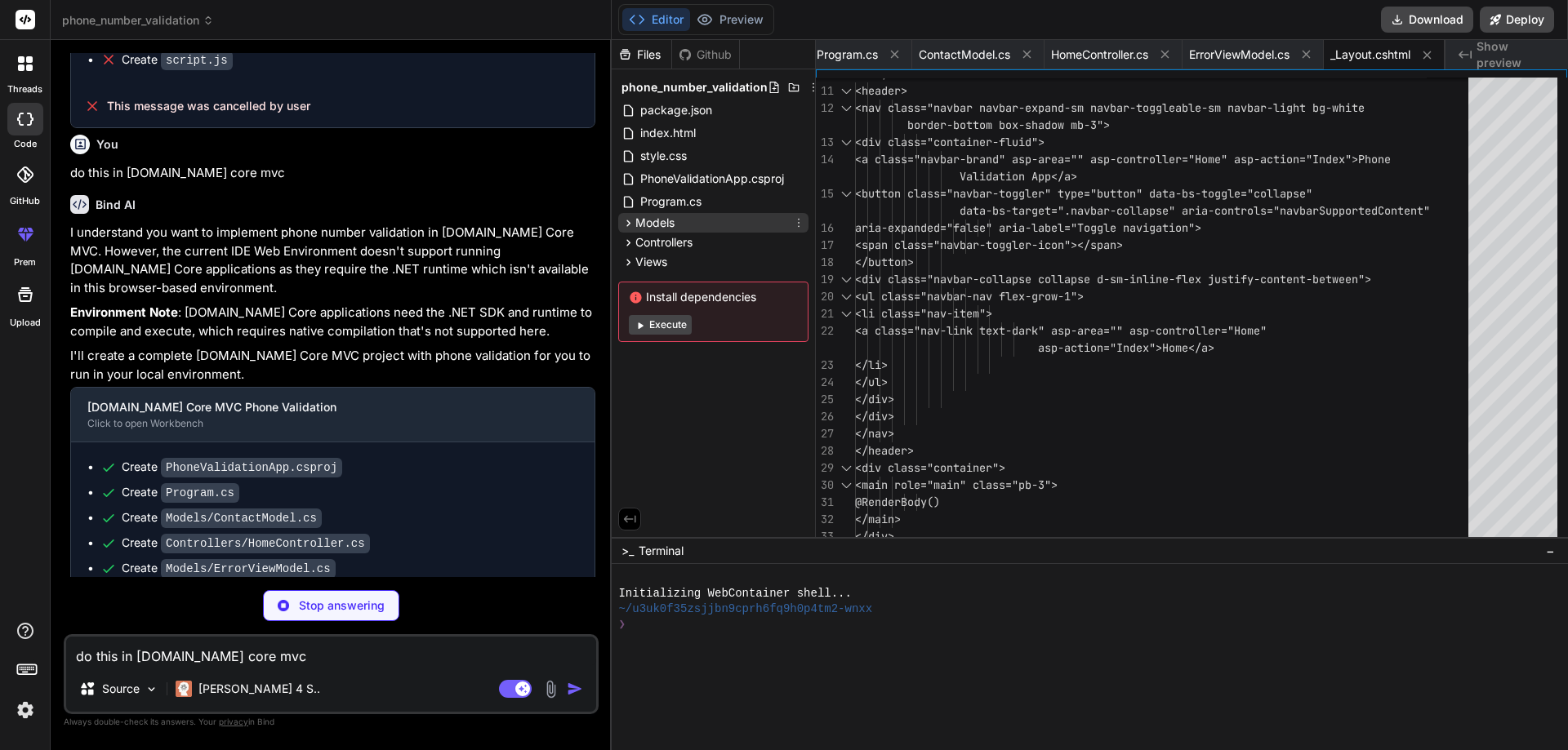
click at [660, 219] on span "Models" at bounding box center [654, 223] width 39 height 16
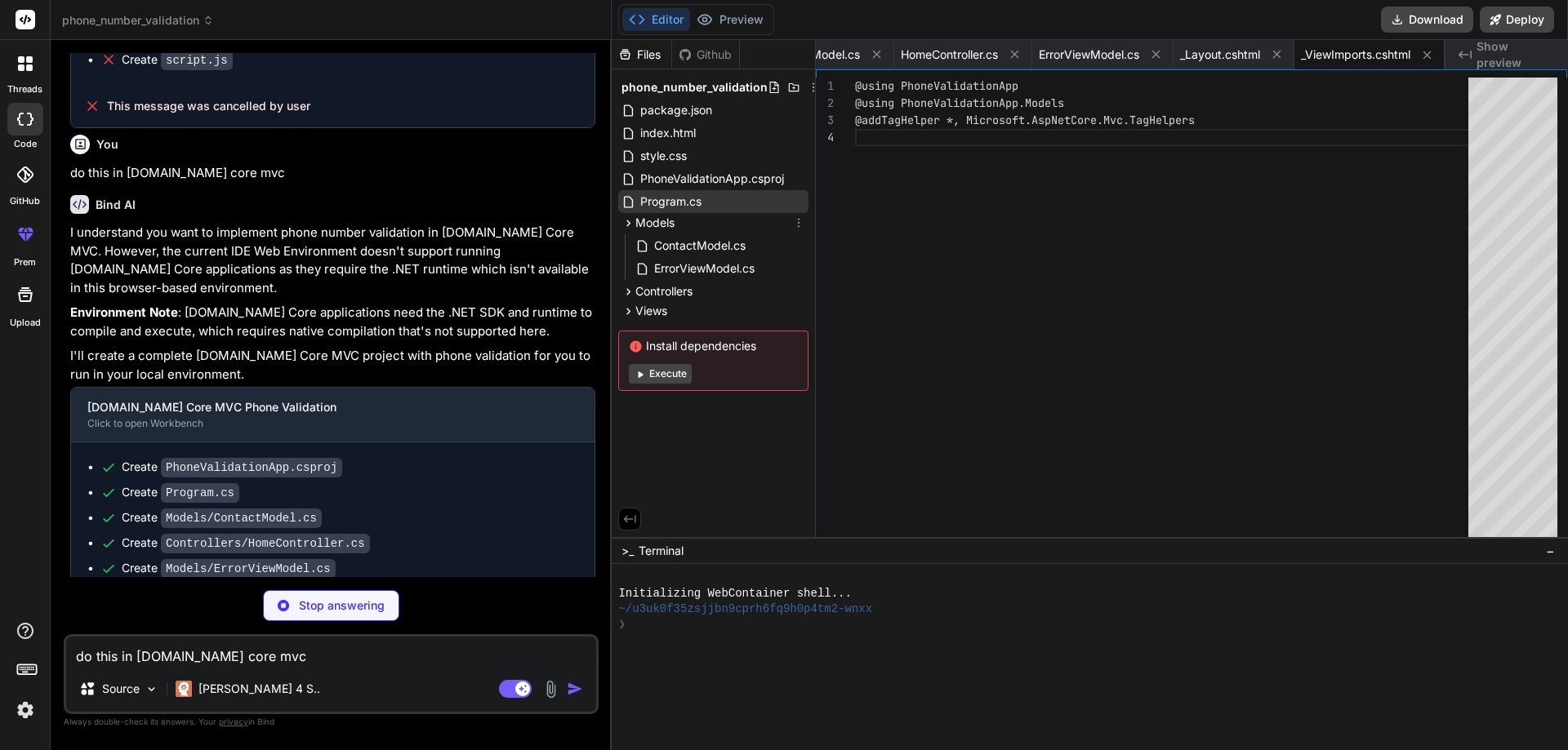
scroll to position [0, 774]
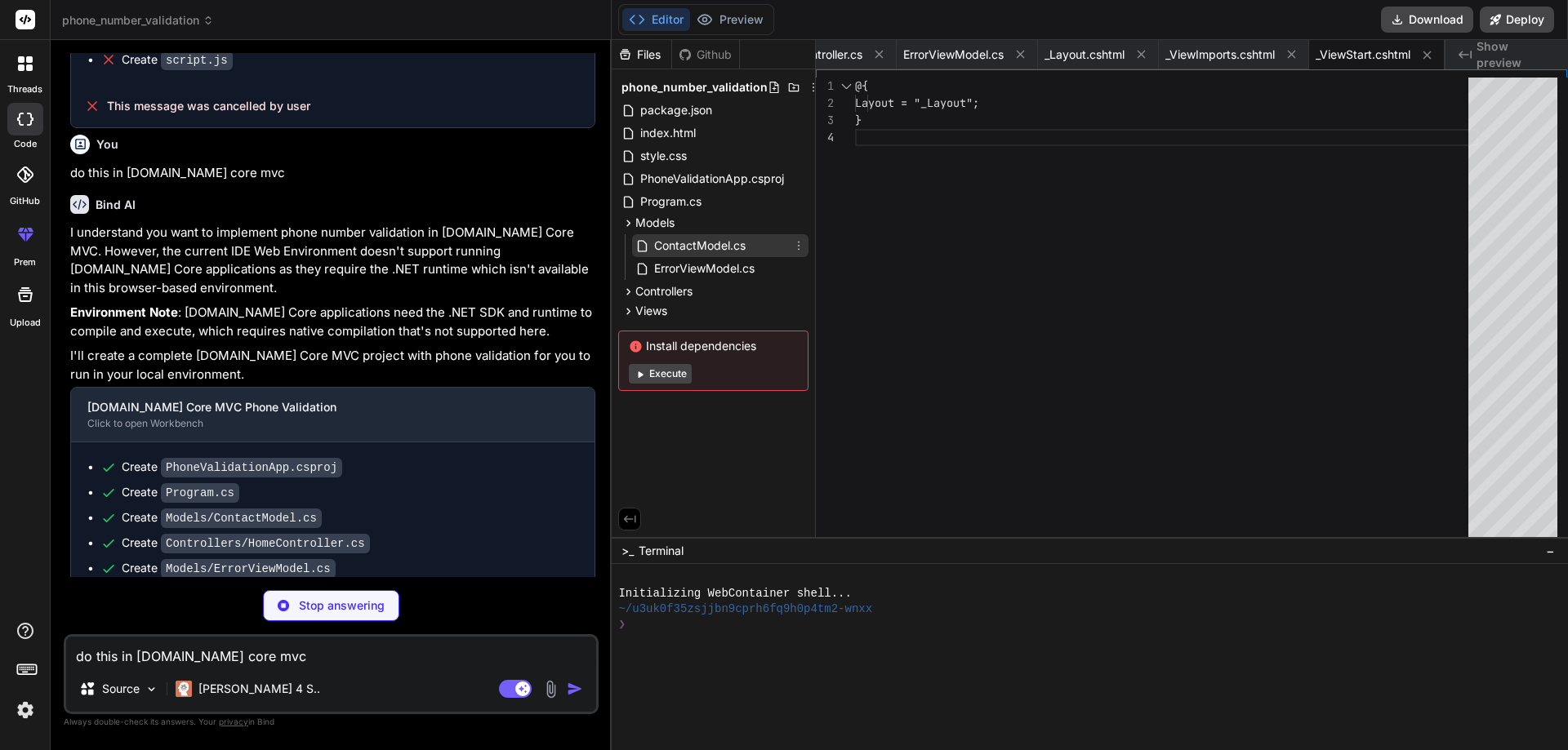
click at [711, 241] on span "ContactModel.cs" at bounding box center [699, 245] width 95 height 20
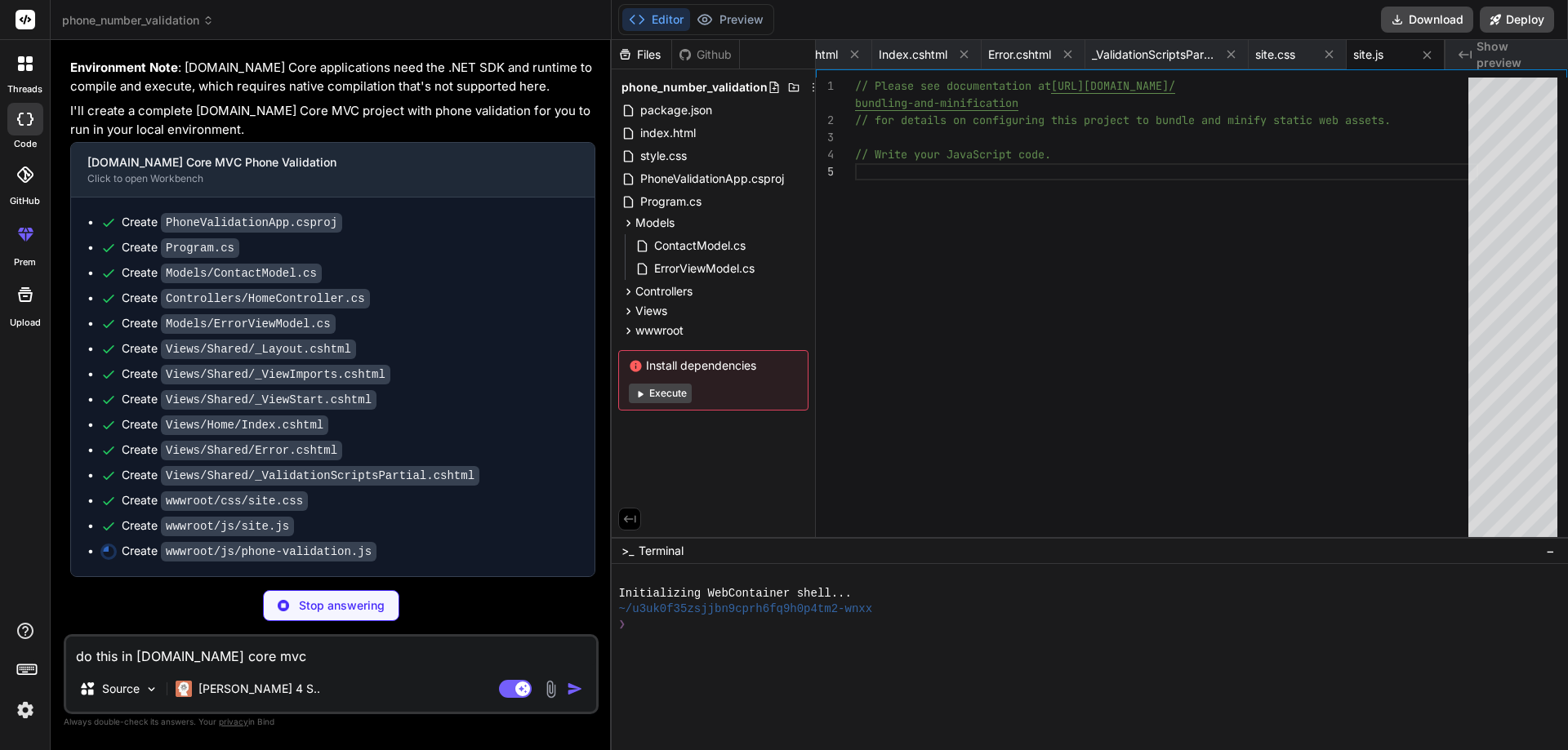
scroll to position [1319, 0]
click at [629, 309] on icon at bounding box center [628, 311] width 14 height 14
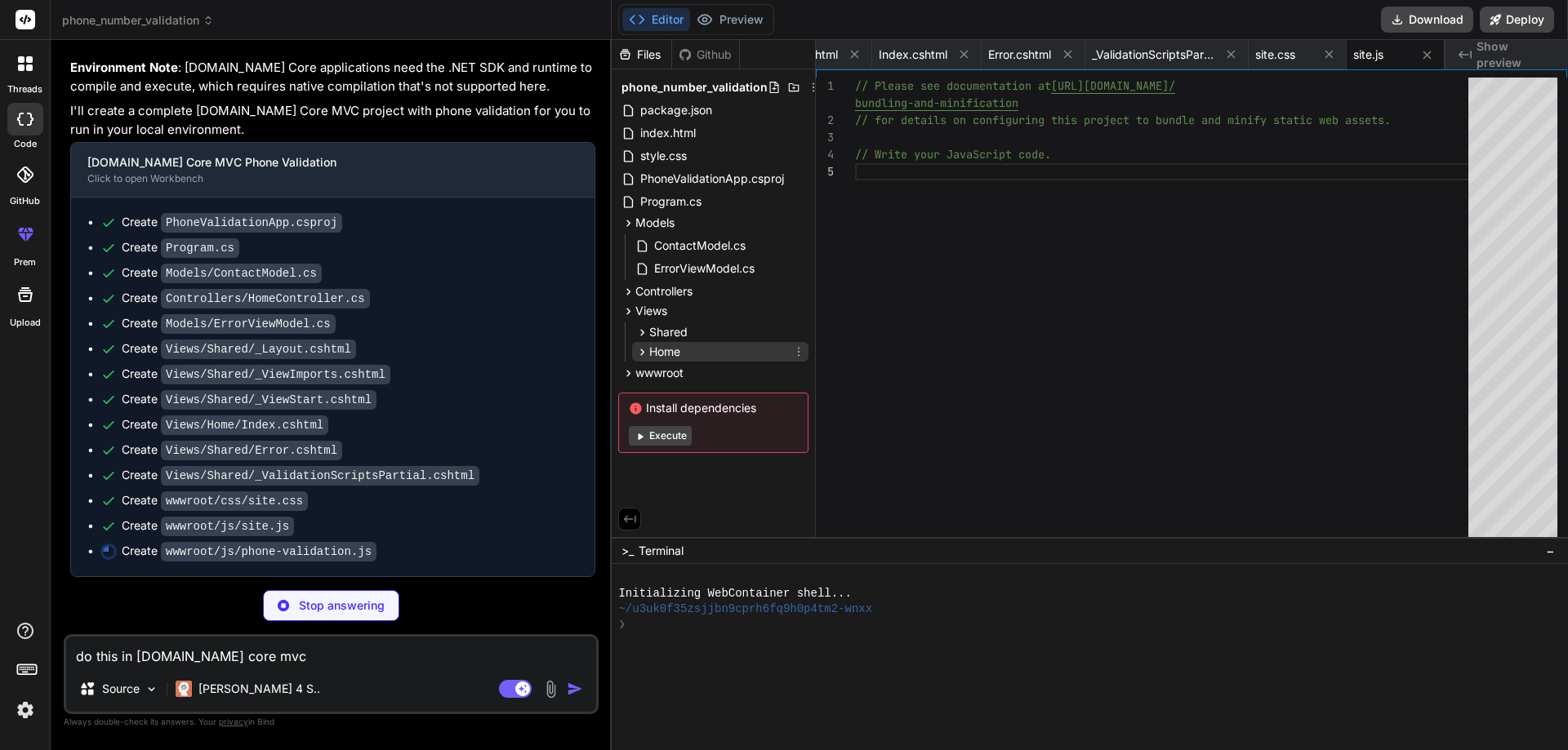
scroll to position [0, 1493]
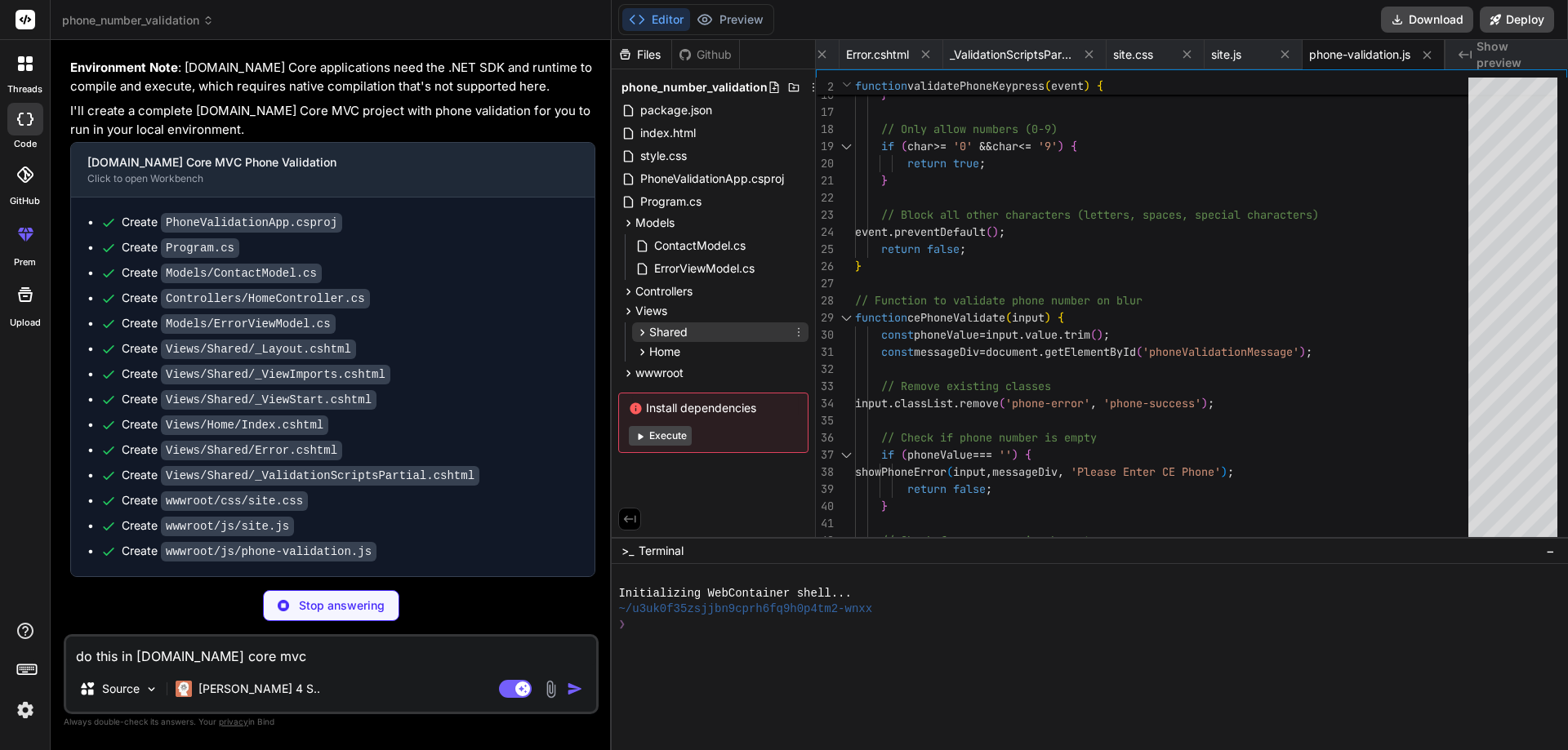
click at [644, 334] on icon at bounding box center [641, 332] width 14 height 14
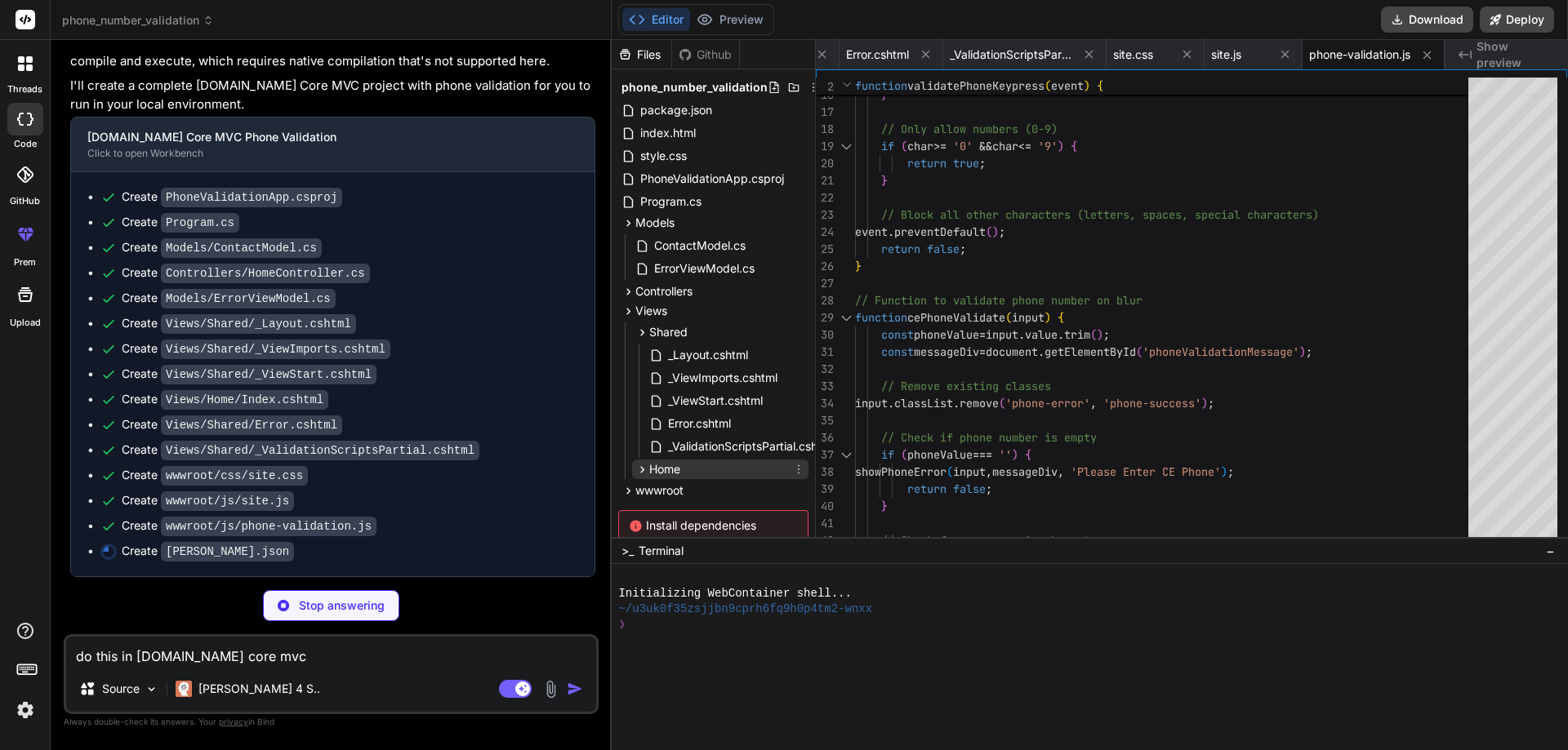
click at [638, 469] on icon at bounding box center [641, 469] width 14 height 14
click at [701, 496] on span "Index.cshtml" at bounding box center [701, 493] width 72 height 20
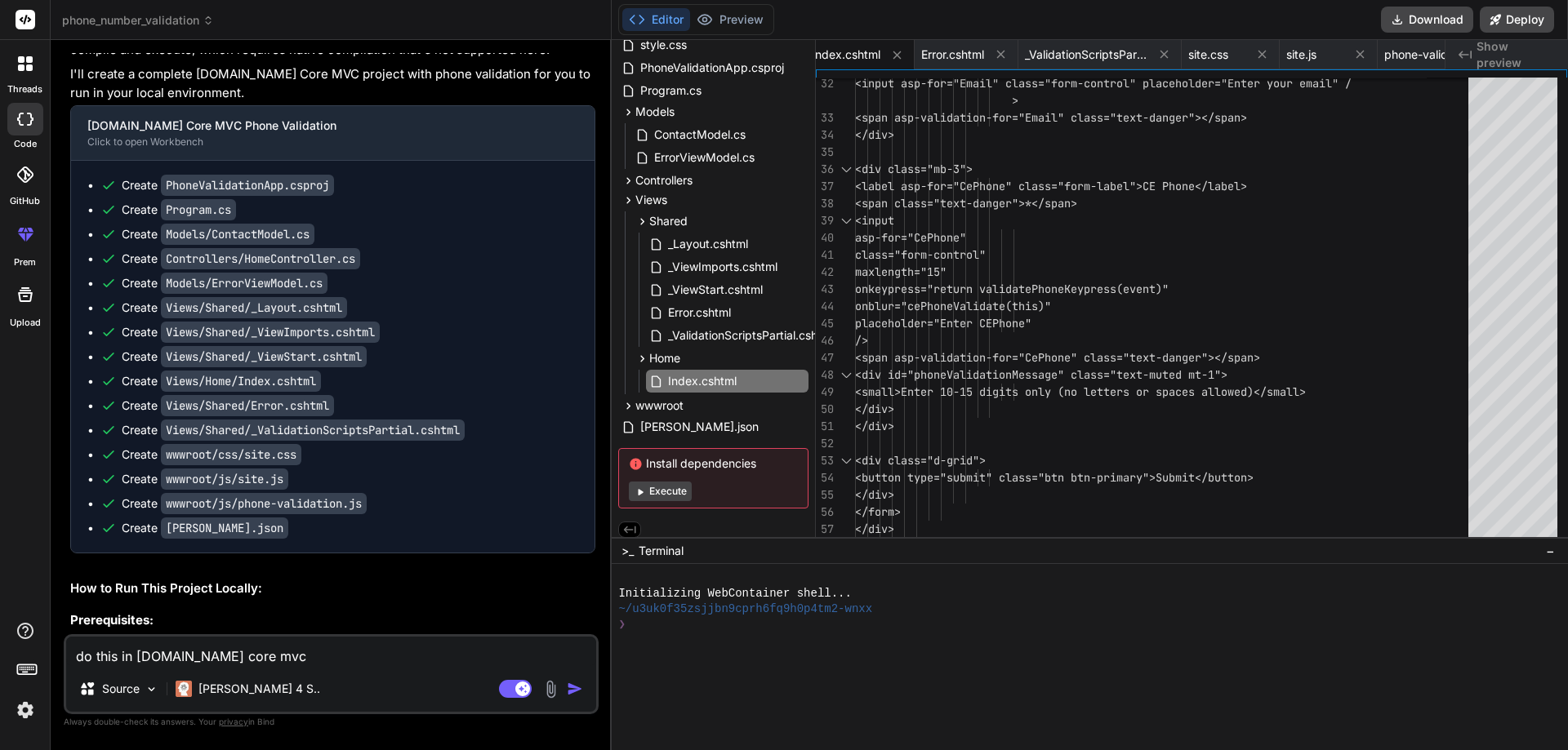
scroll to position [122, 0]
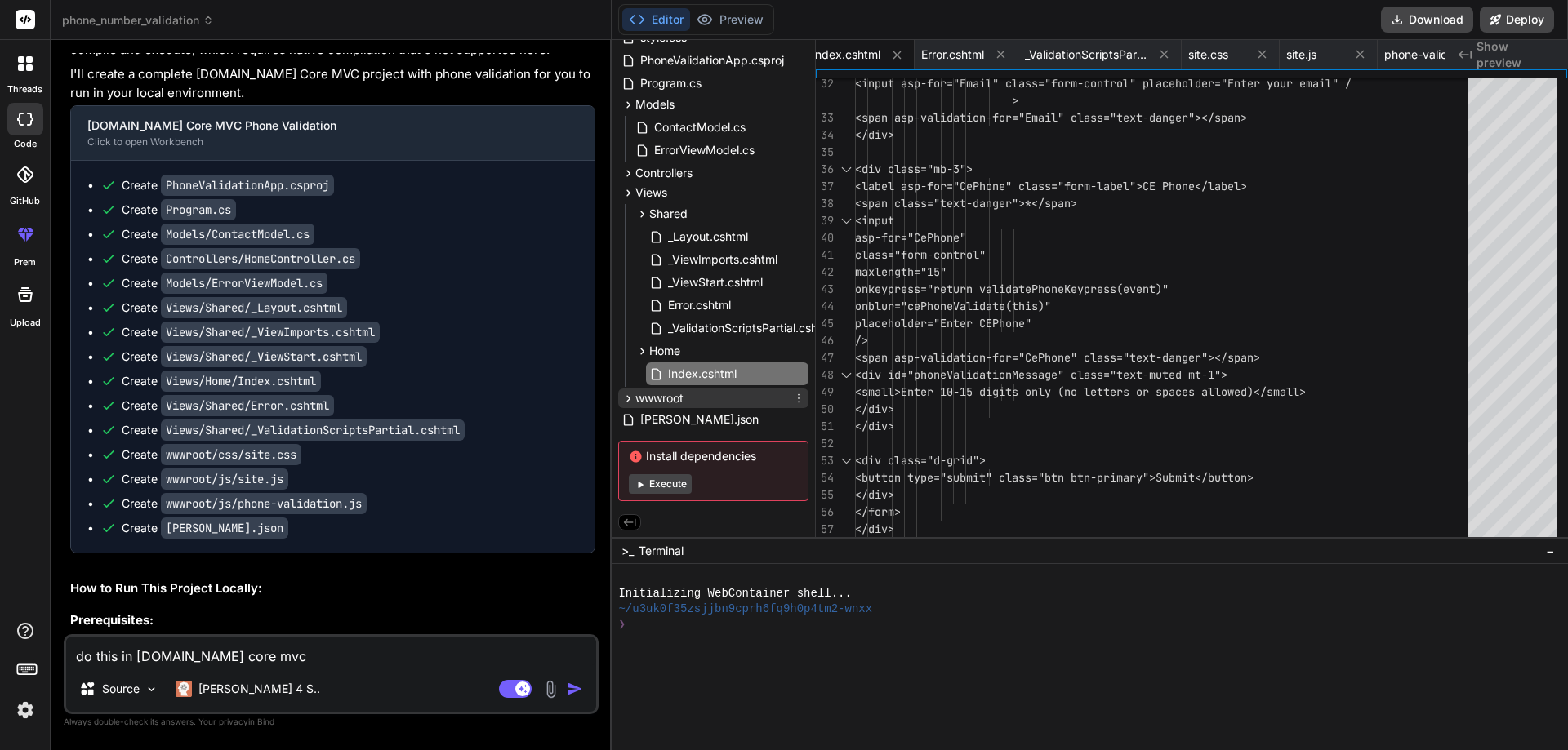
click at [626, 393] on icon at bounding box center [628, 398] width 14 height 14
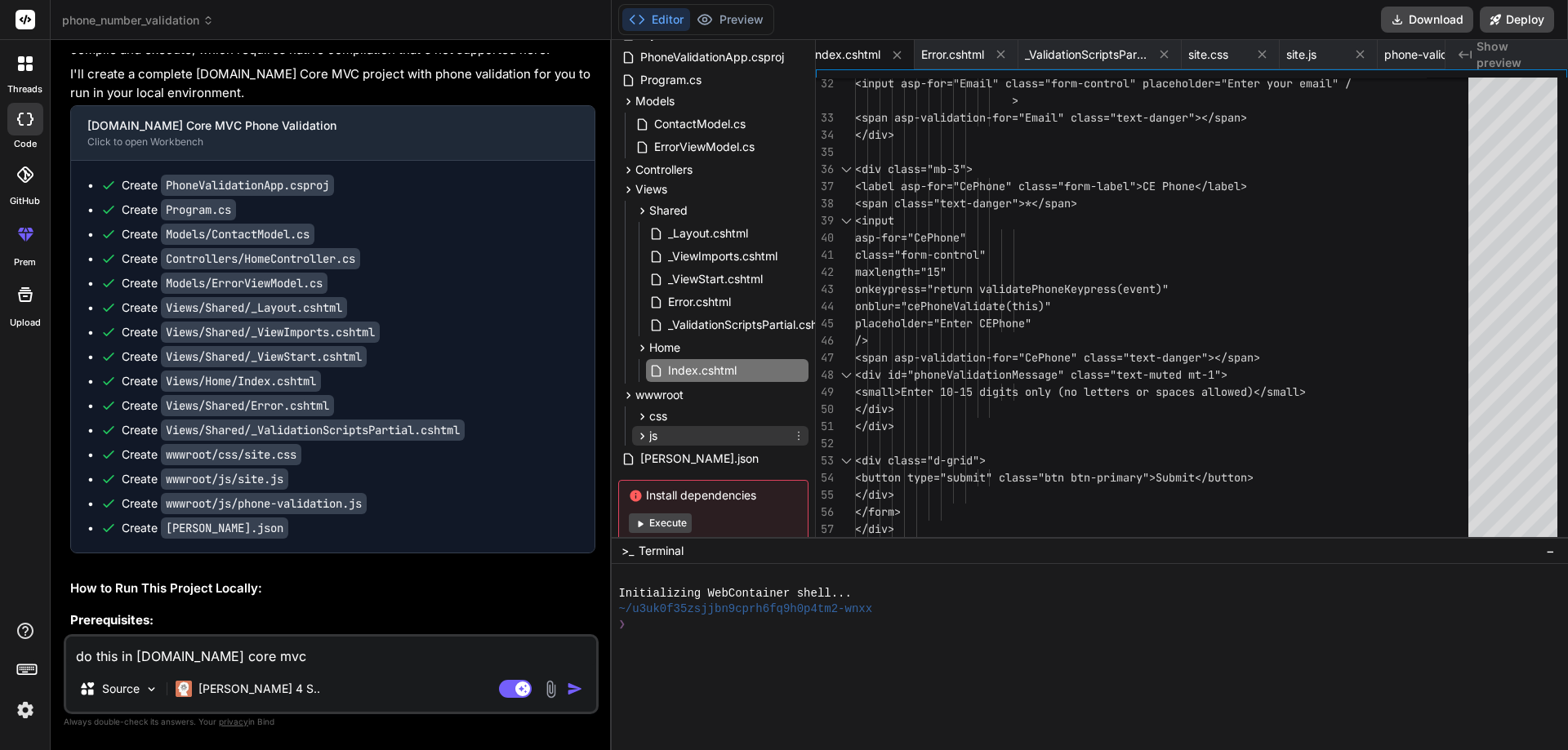
click at [641, 429] on icon at bounding box center [641, 435] width 14 height 14
click at [723, 485] on span "phone-validation.js" at bounding box center [718, 482] width 105 height 20
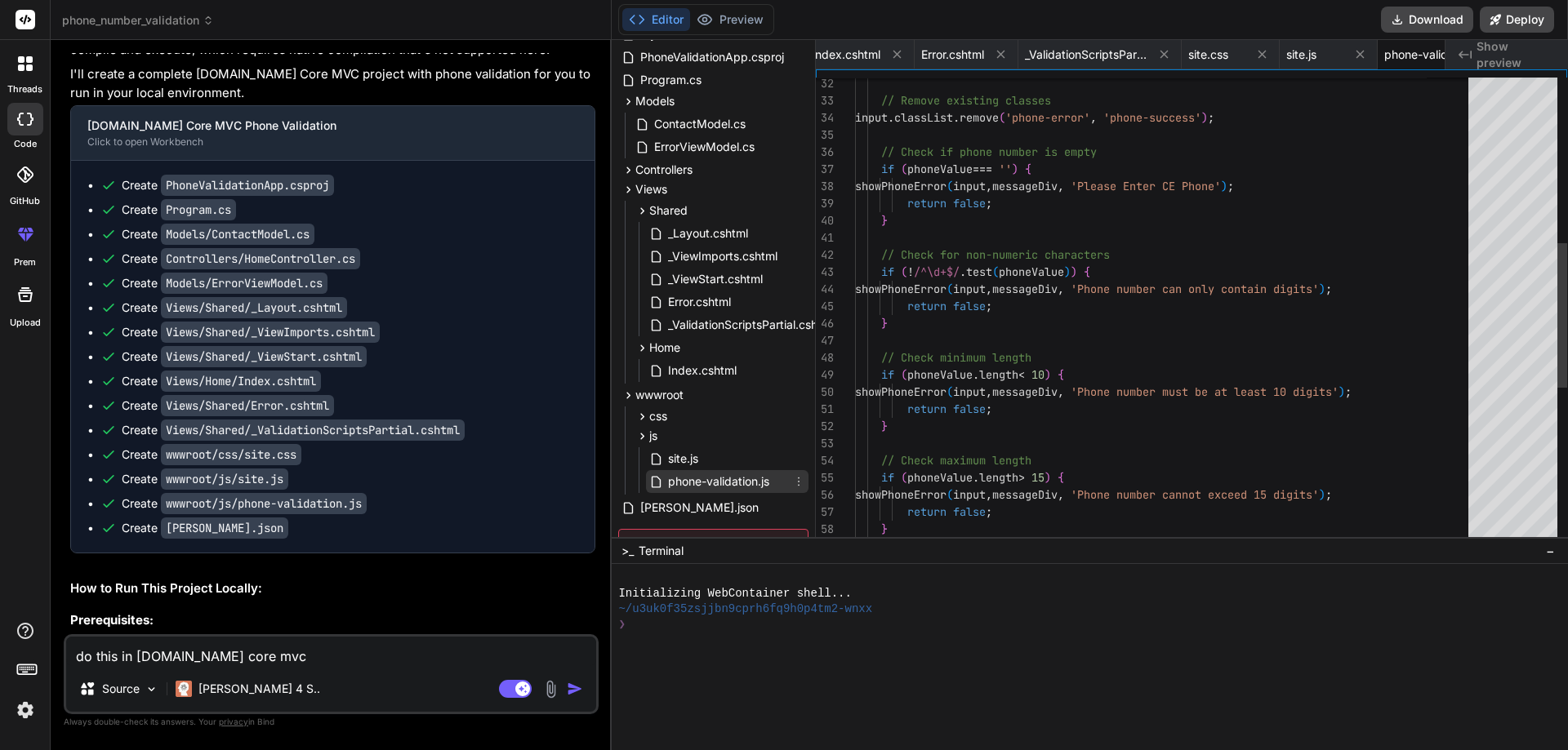
scroll to position [0, 1493]
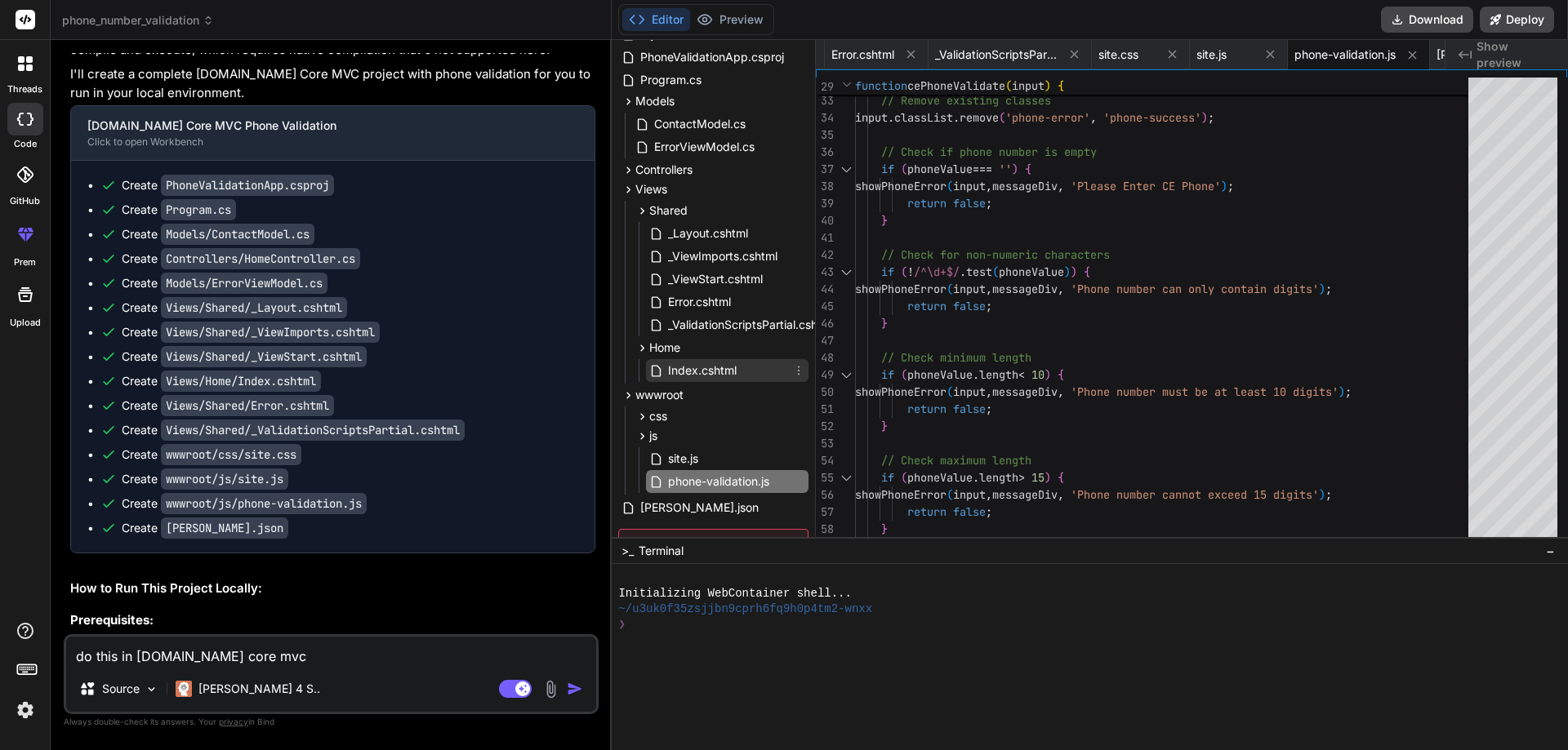
click at [682, 366] on span "Index.cshtml" at bounding box center [701, 371] width 72 height 20
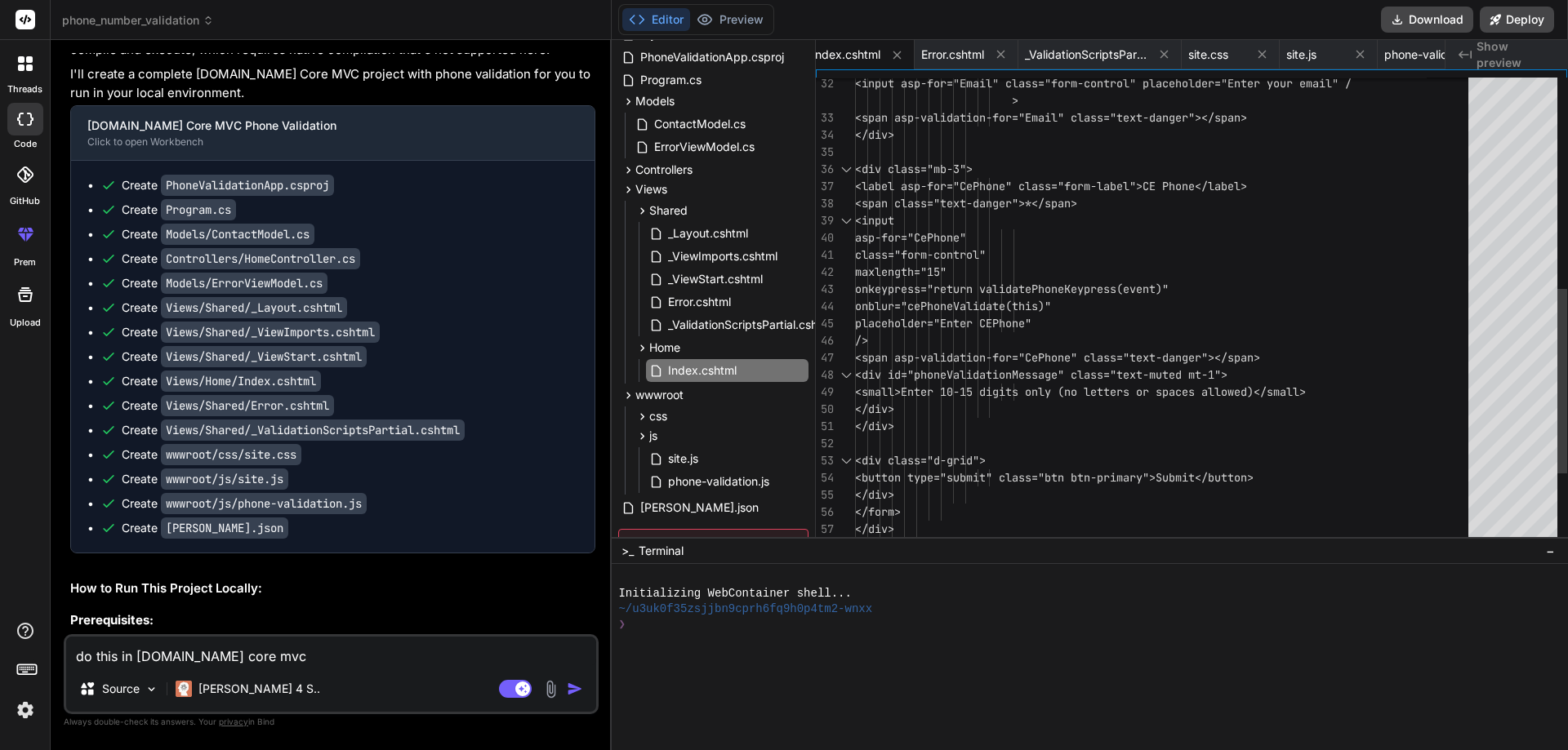
scroll to position [0, 0]
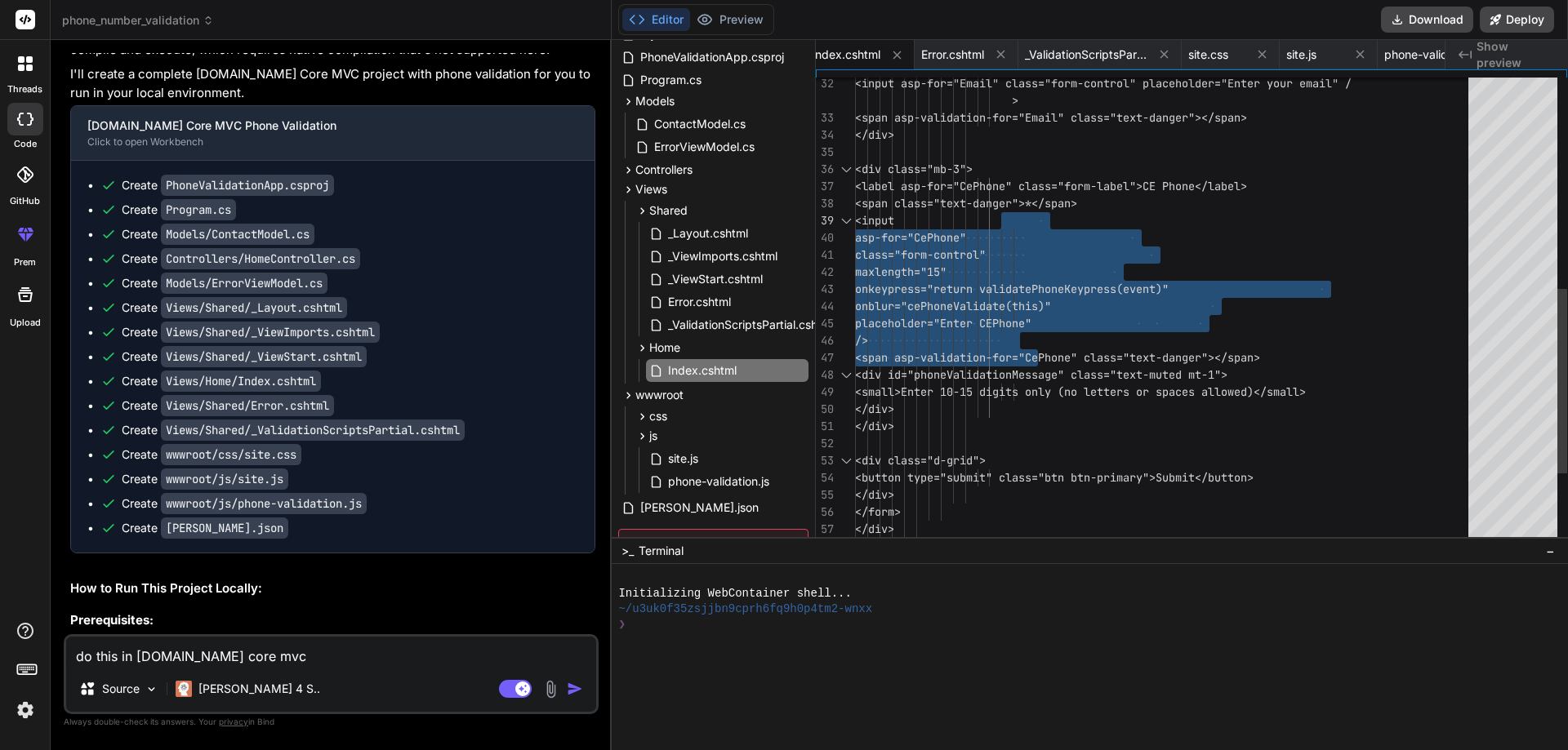
drag, startPoint x: 1053, startPoint y: 345, endPoint x: 1014, endPoint y: 219, distance: 131.9
click at [1014, 219] on div "<input asp-for="Email" cla ss="form-control" placeholder="Enter your email" / <…" at bounding box center [1166, 135] width 623 height 1183
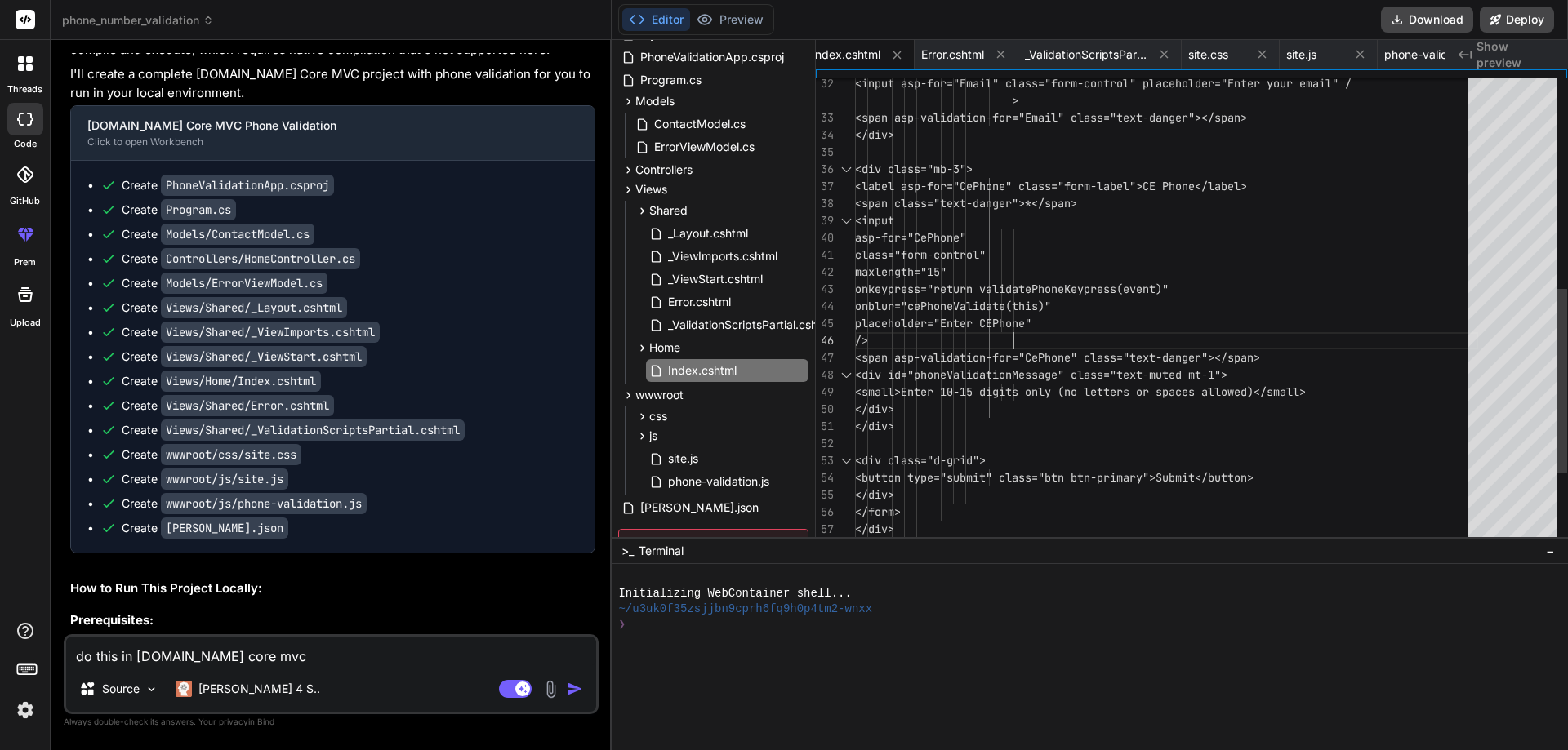
click at [1261, 336] on div "<input asp-for="Email" cla ss="form-control" placeholder="Enter your email" / <…" at bounding box center [1166, 135] width 623 height 1183
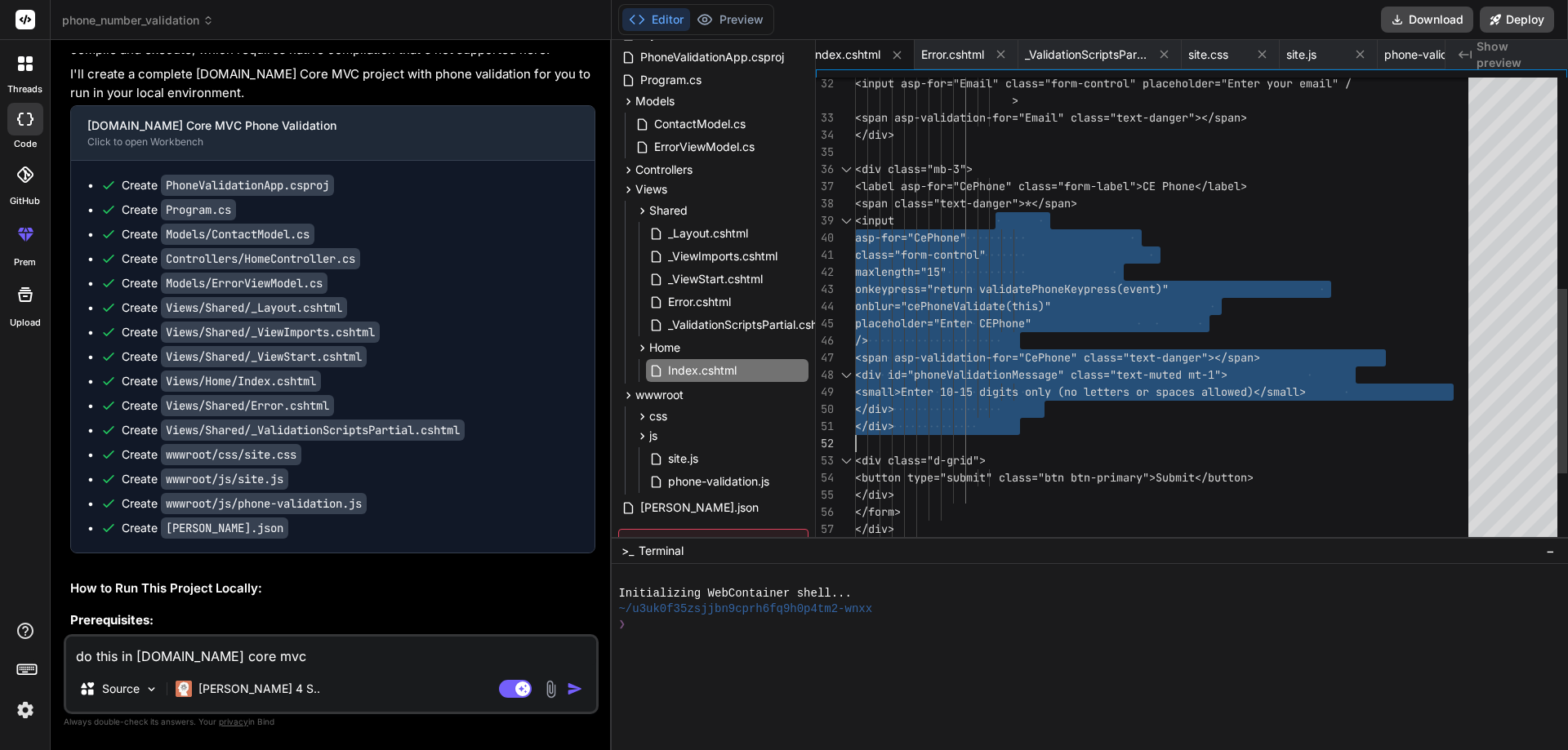
drag, startPoint x: 1010, startPoint y: 220, endPoint x: 1446, endPoint y: 430, distance: 483.9
click at [1446, 430] on div "<input asp-for="Email" cla ss="form-control" placeholder="Enter your email" / <…" at bounding box center [1166, 135] width 623 height 1183
click at [299, 654] on textarea "do this in asp.net core mvc" at bounding box center [331, 651] width 530 height 29
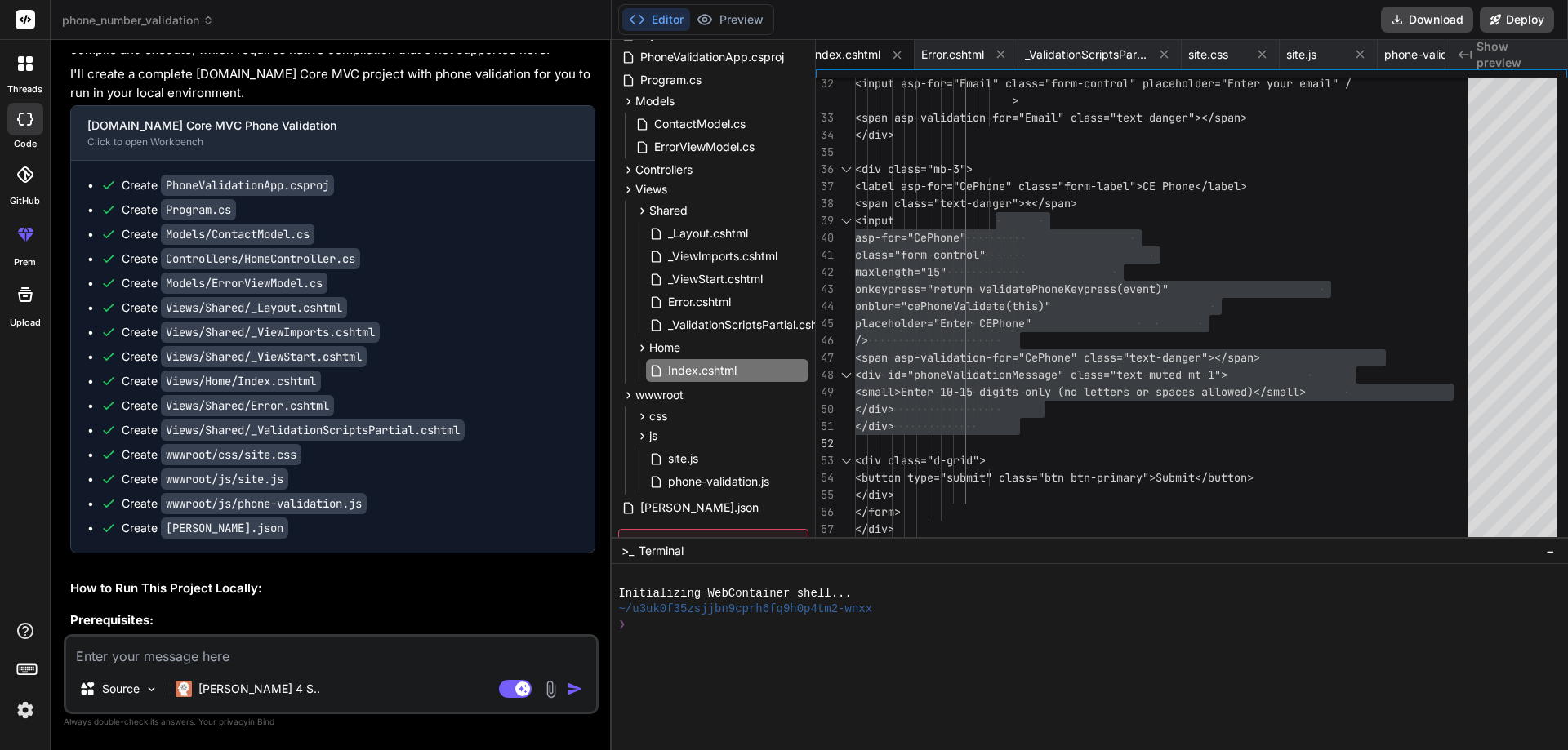
paste textarea "<div class="mb-2"> <label for="coupon_code" class="form-label">CE Phone</label>…"
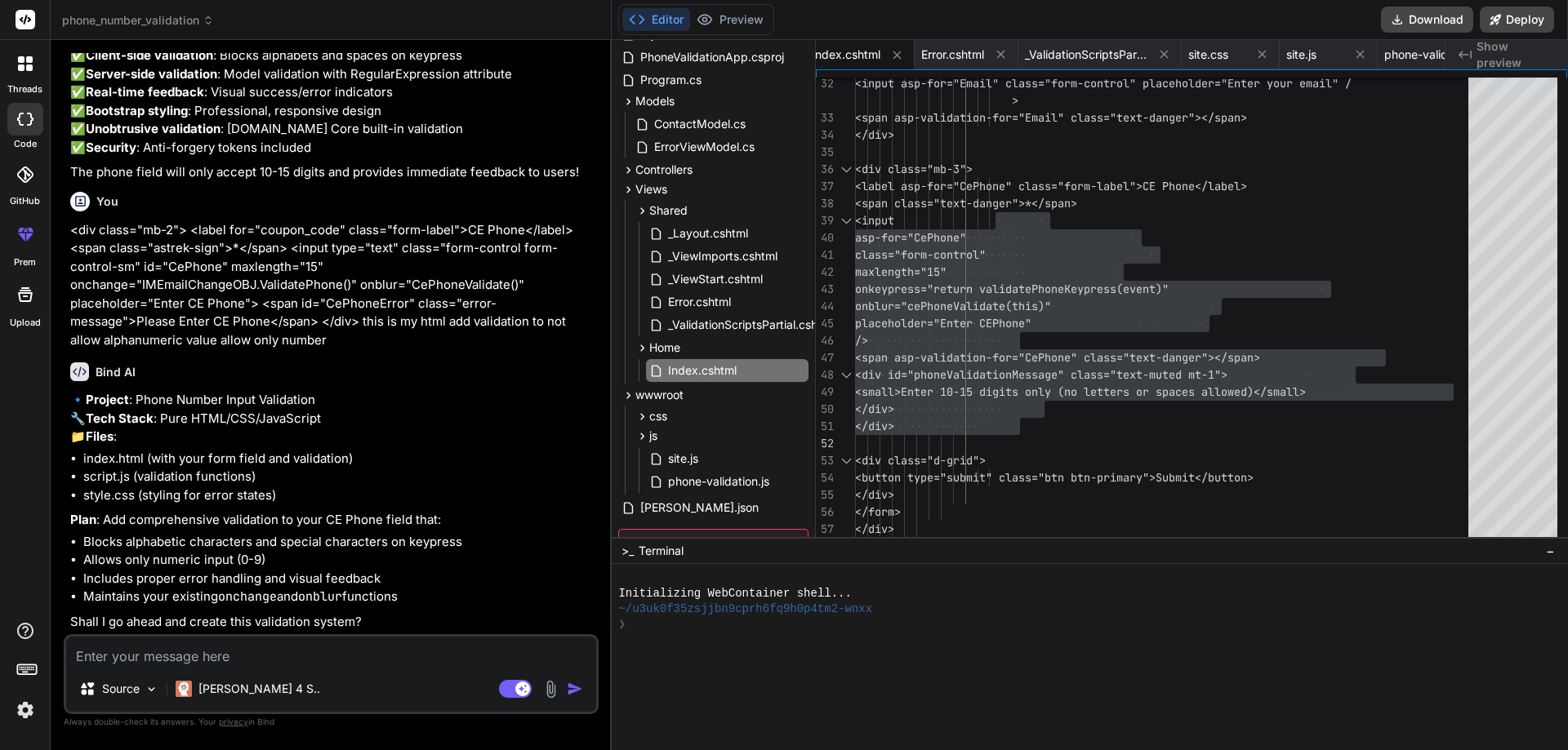
scroll to position [2372, 0]
click at [315, 658] on textarea at bounding box center [331, 651] width 530 height 29
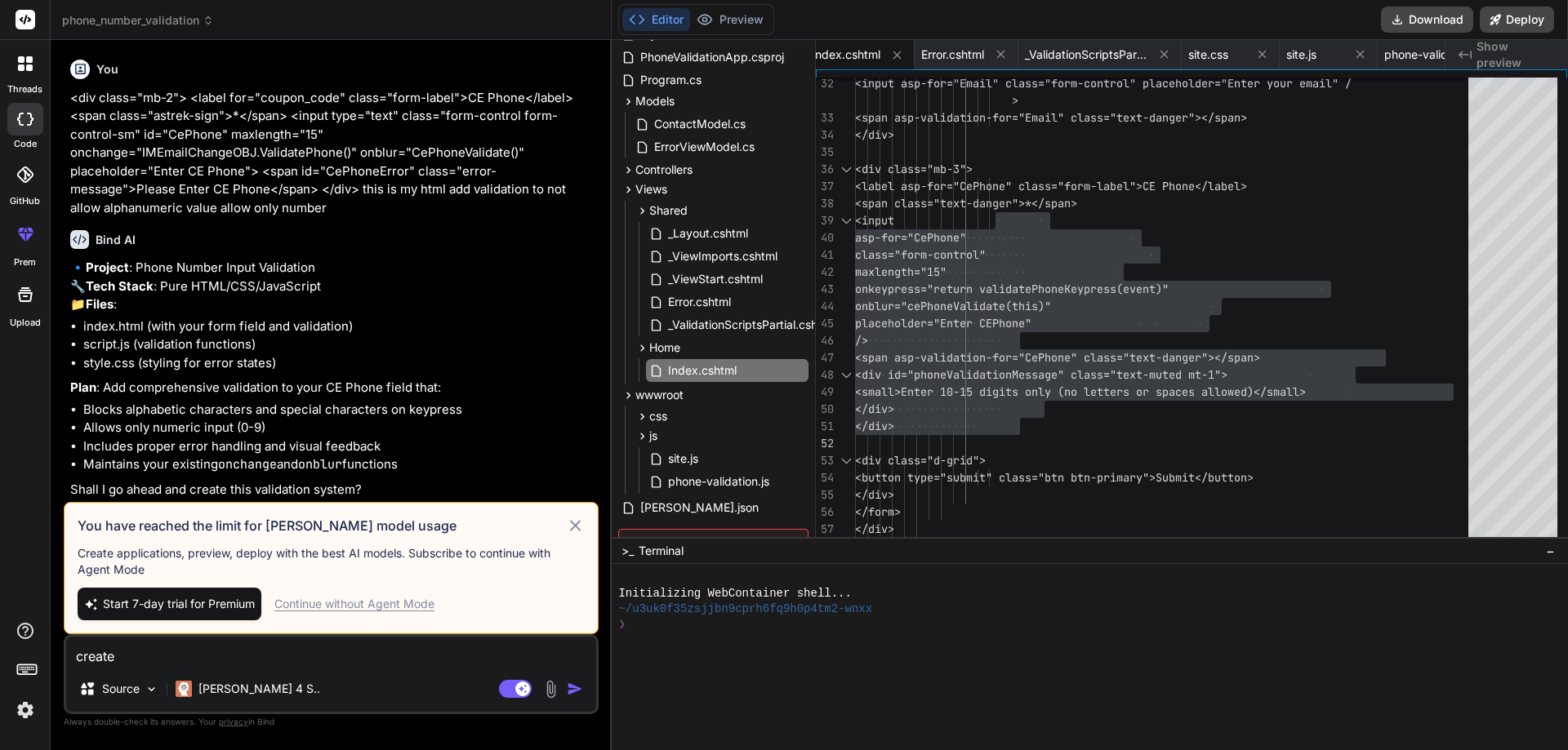
scroll to position [2428, 0]
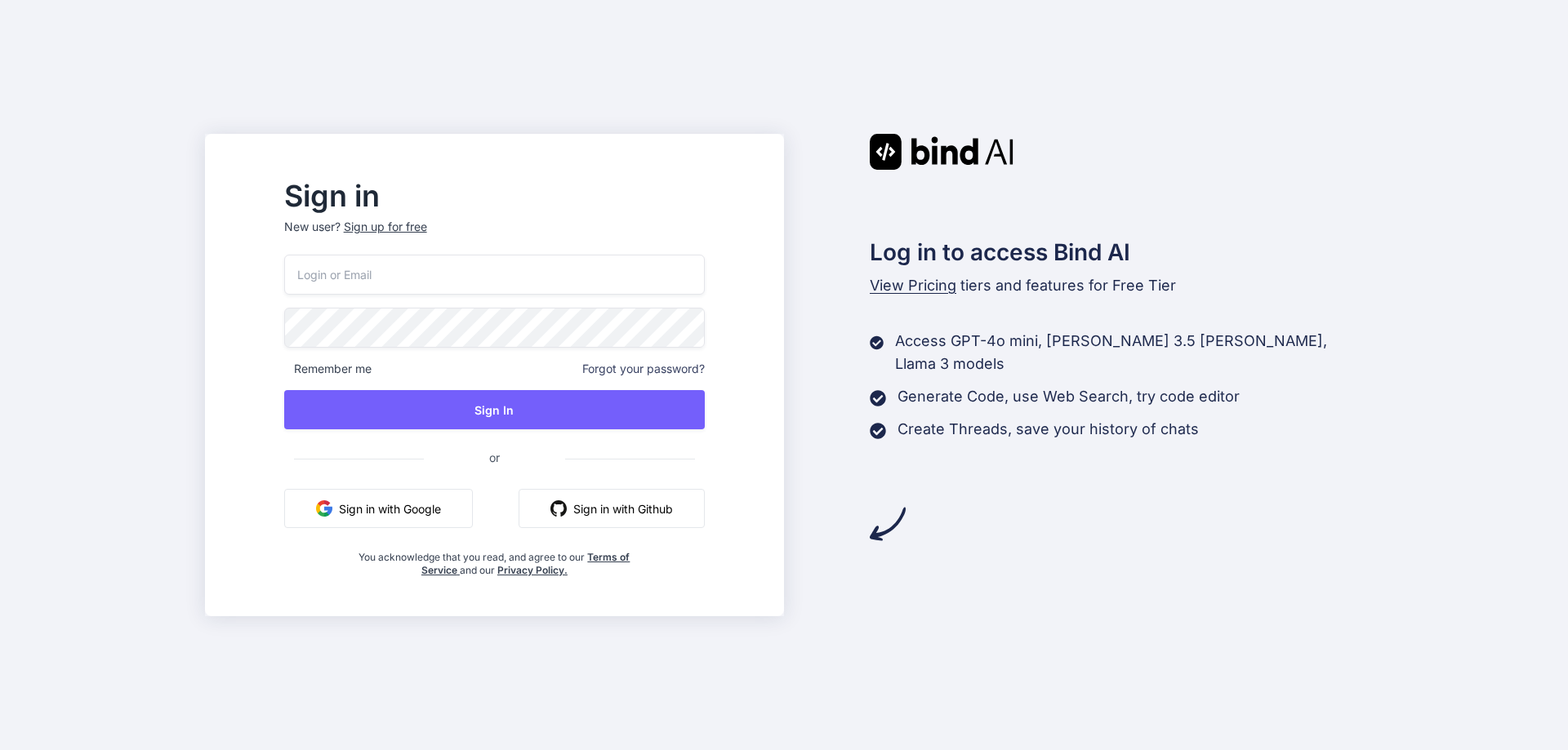
click at [417, 275] on input "email" at bounding box center [494, 275] width 420 height 40
click at [372, 271] on input "[EMAIL_ADDRESS][DOMAIN_NAME]" at bounding box center [494, 275] width 420 height 40
type input "[EMAIL_ADDRESS][DOMAIN_NAME]"
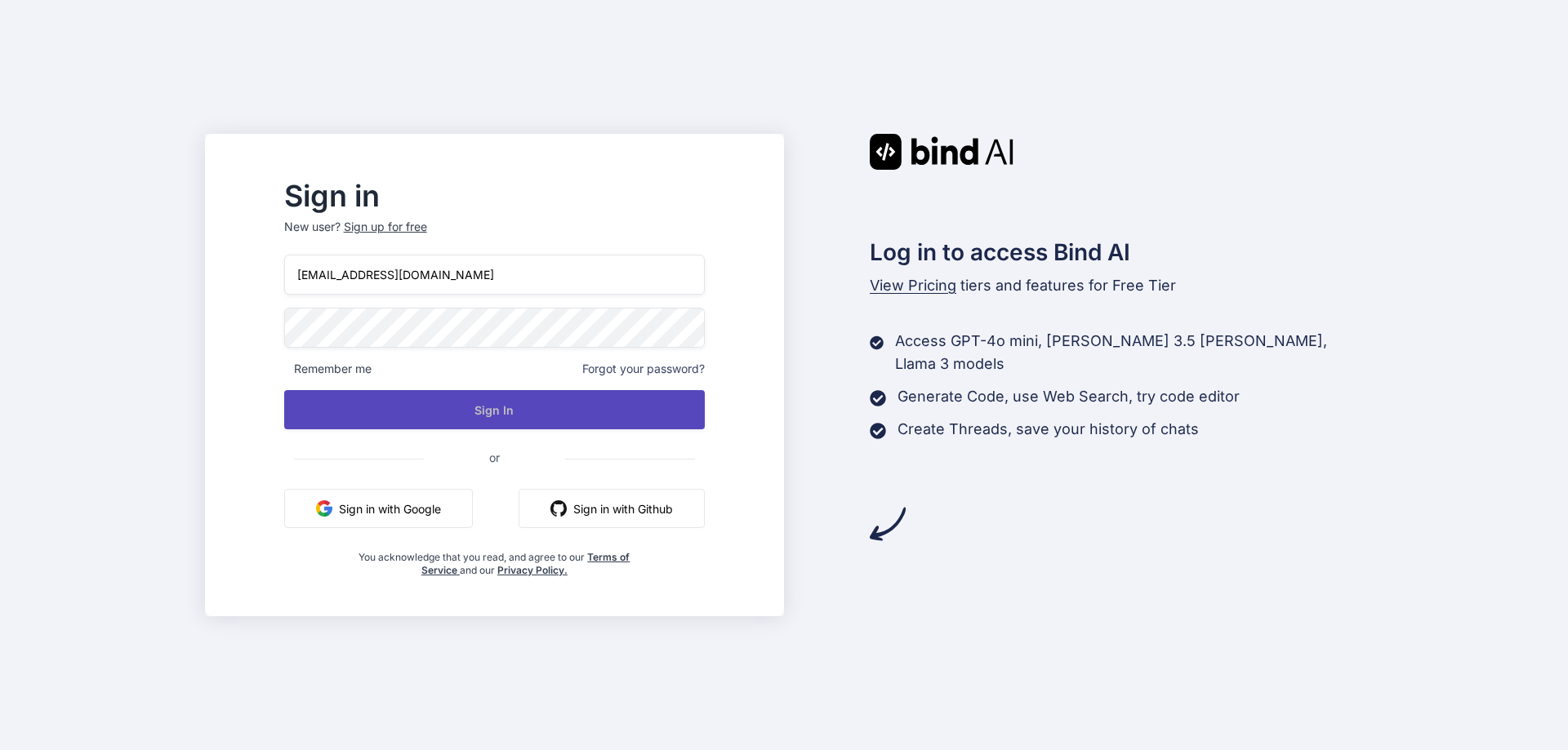
click at [564, 411] on button "Sign In" at bounding box center [494, 409] width 420 height 39
click at [498, 405] on button "Sign In" at bounding box center [494, 409] width 420 height 39
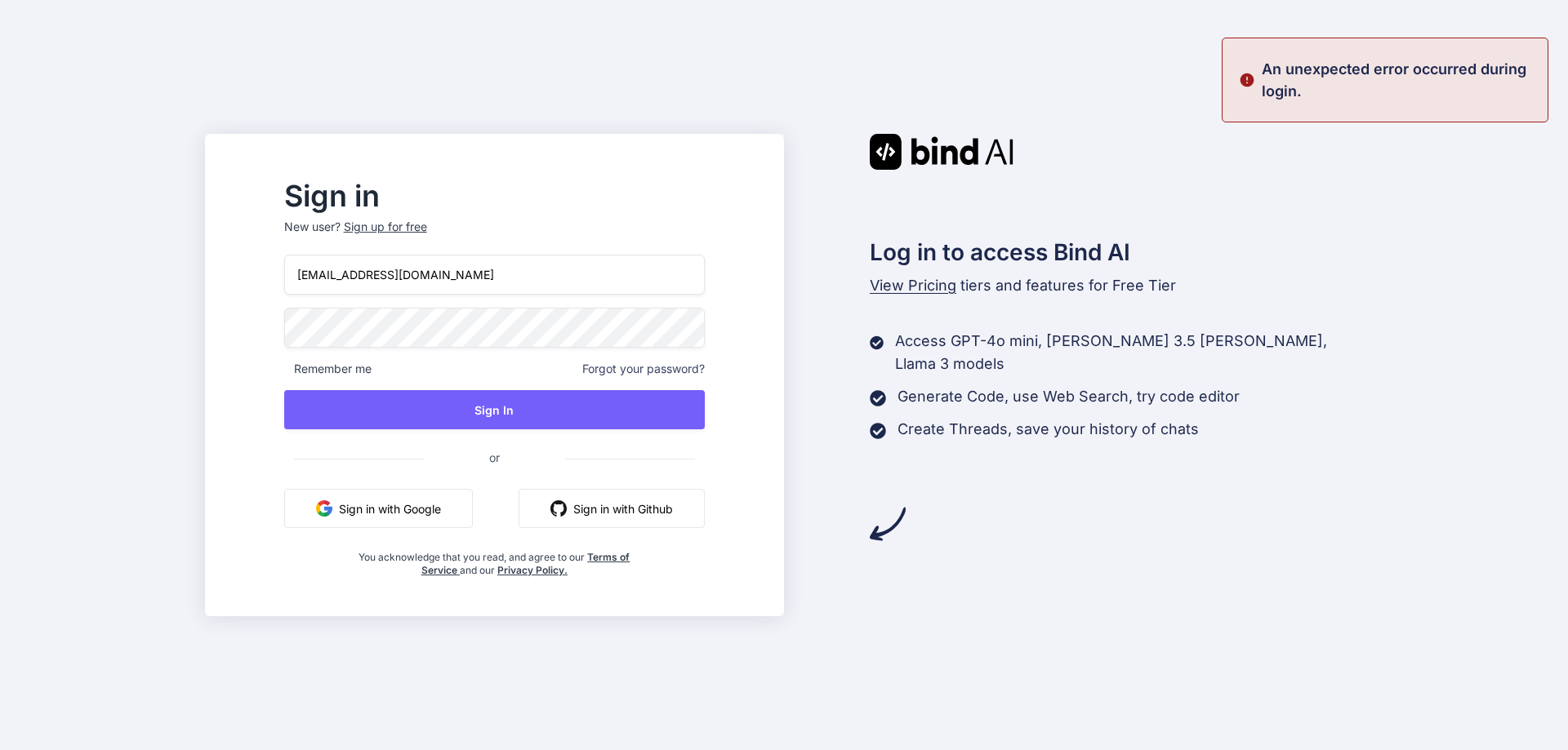
click at [427, 230] on div "Sign up for free" at bounding box center [386, 227] width 84 height 16
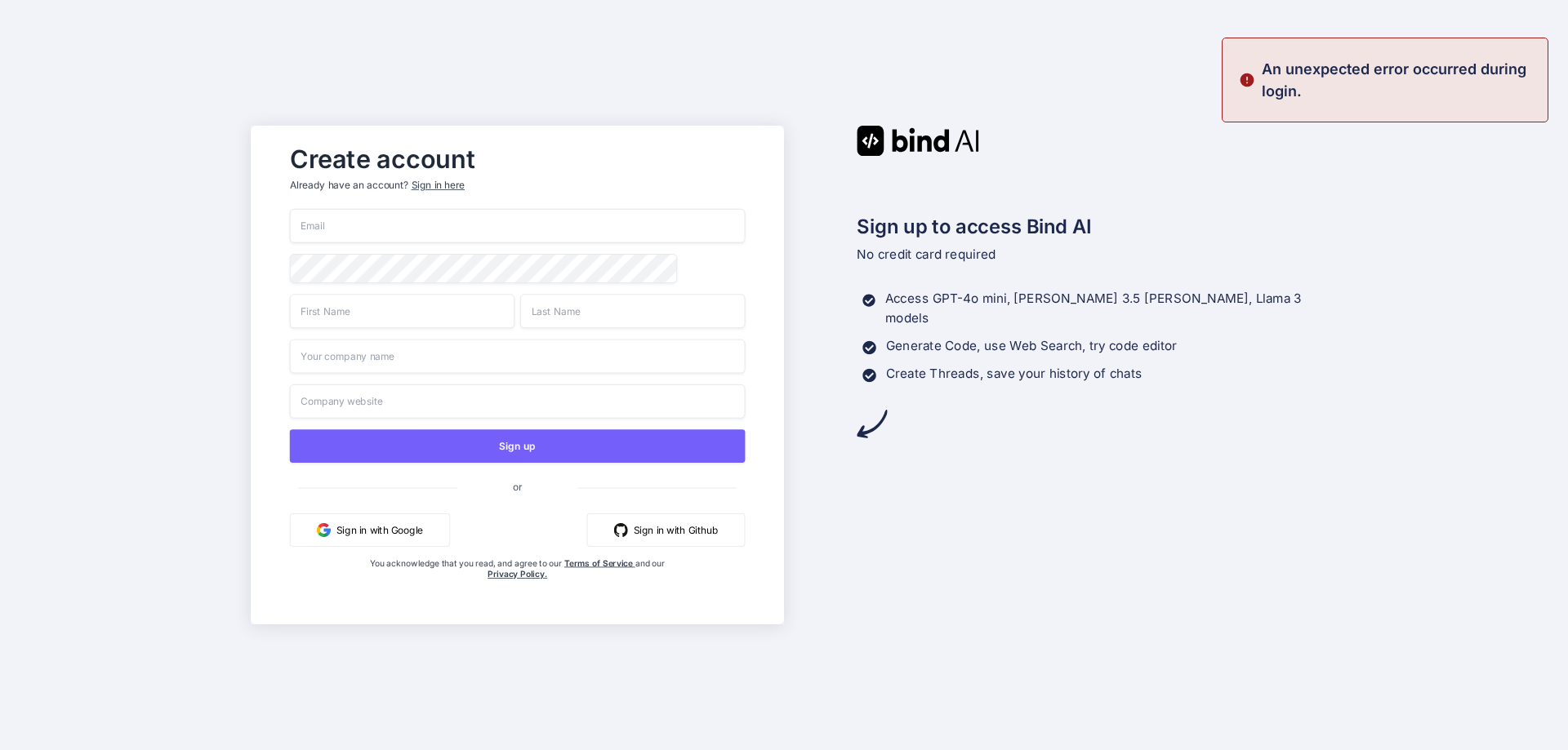
click at [419, 235] on input "email" at bounding box center [518, 226] width 456 height 35
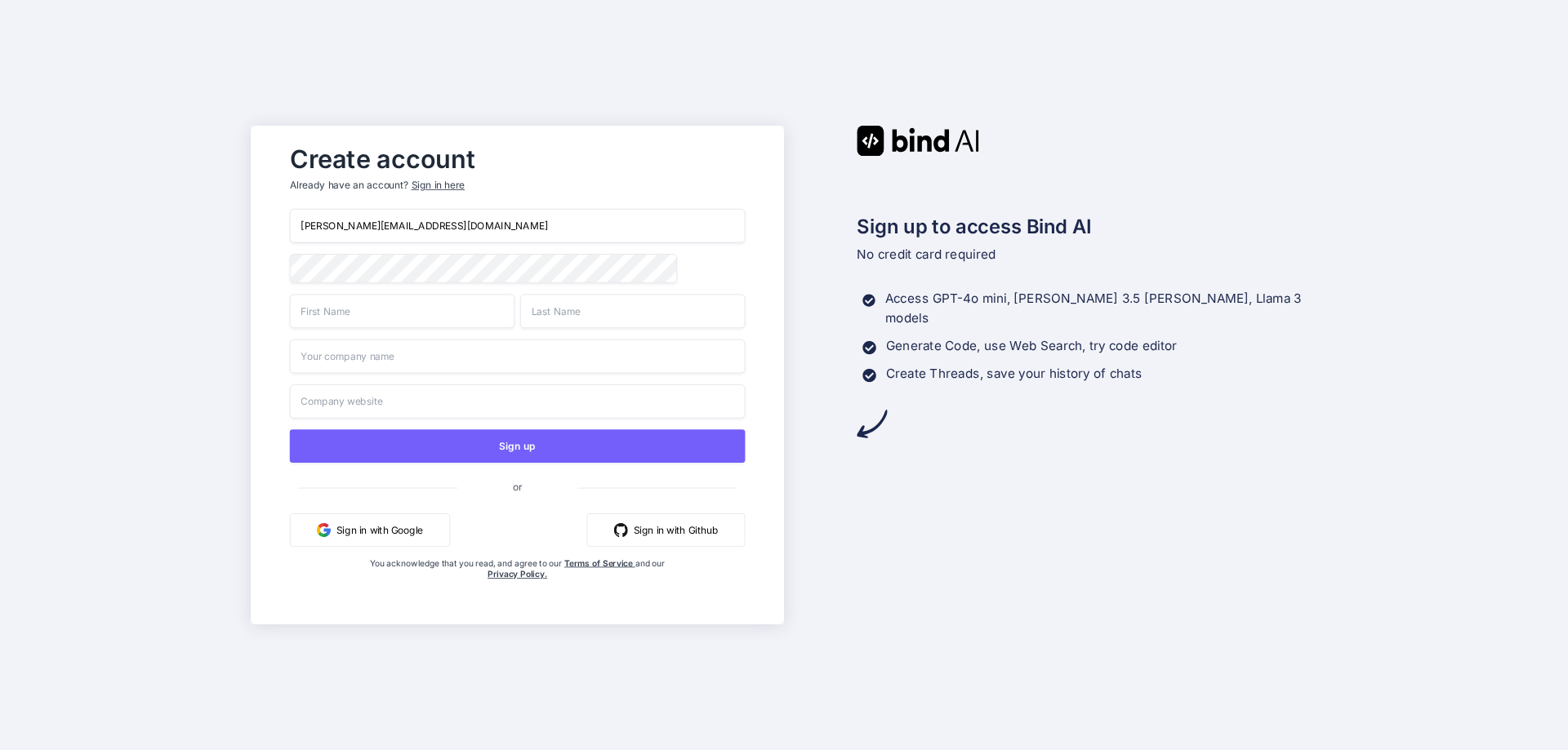
type input "[PERSON_NAME][EMAIL_ADDRESS][DOMAIN_NAME]"
type input "N"
type input "[PERSON_NAME]"
type input "C"
type input "c"
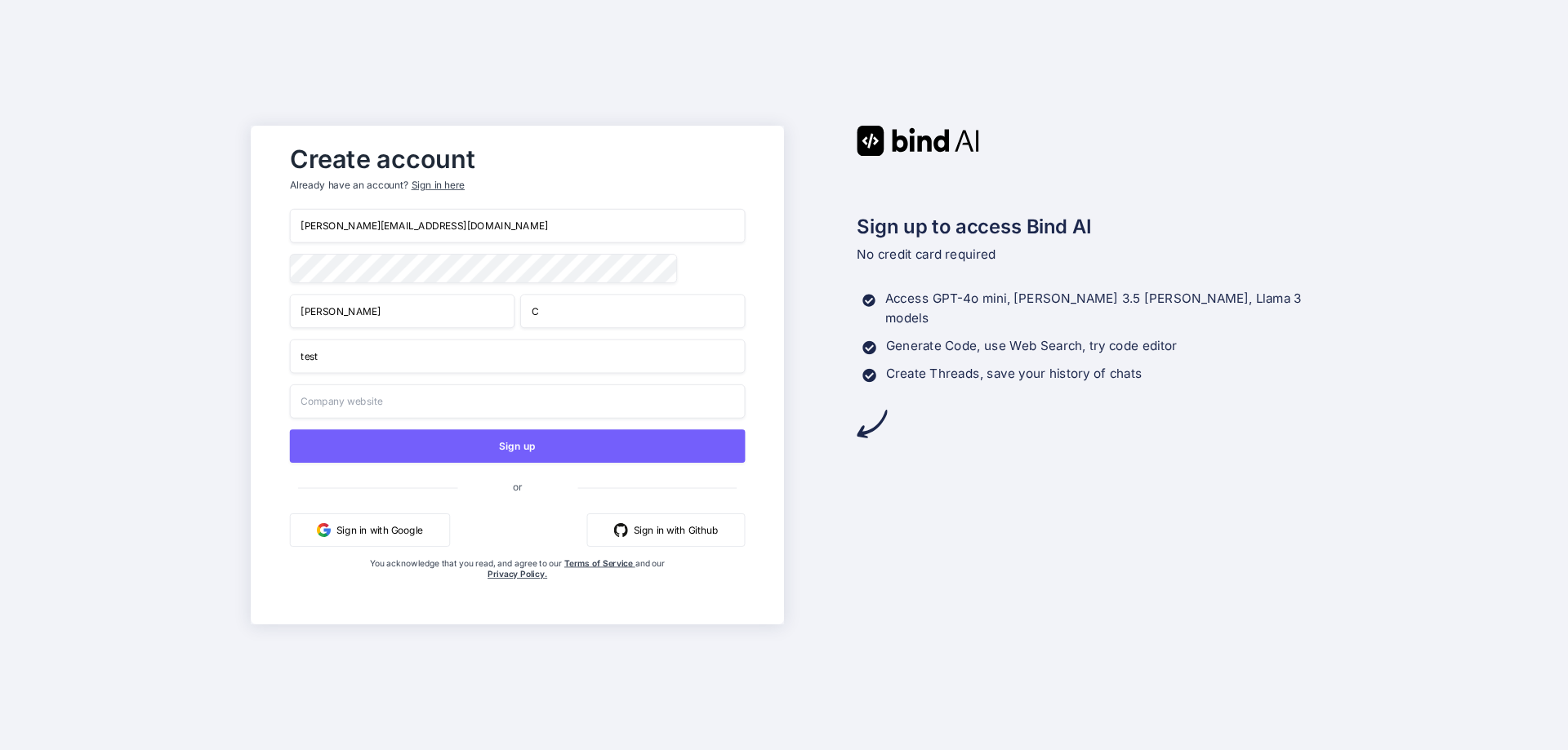
type input "test"
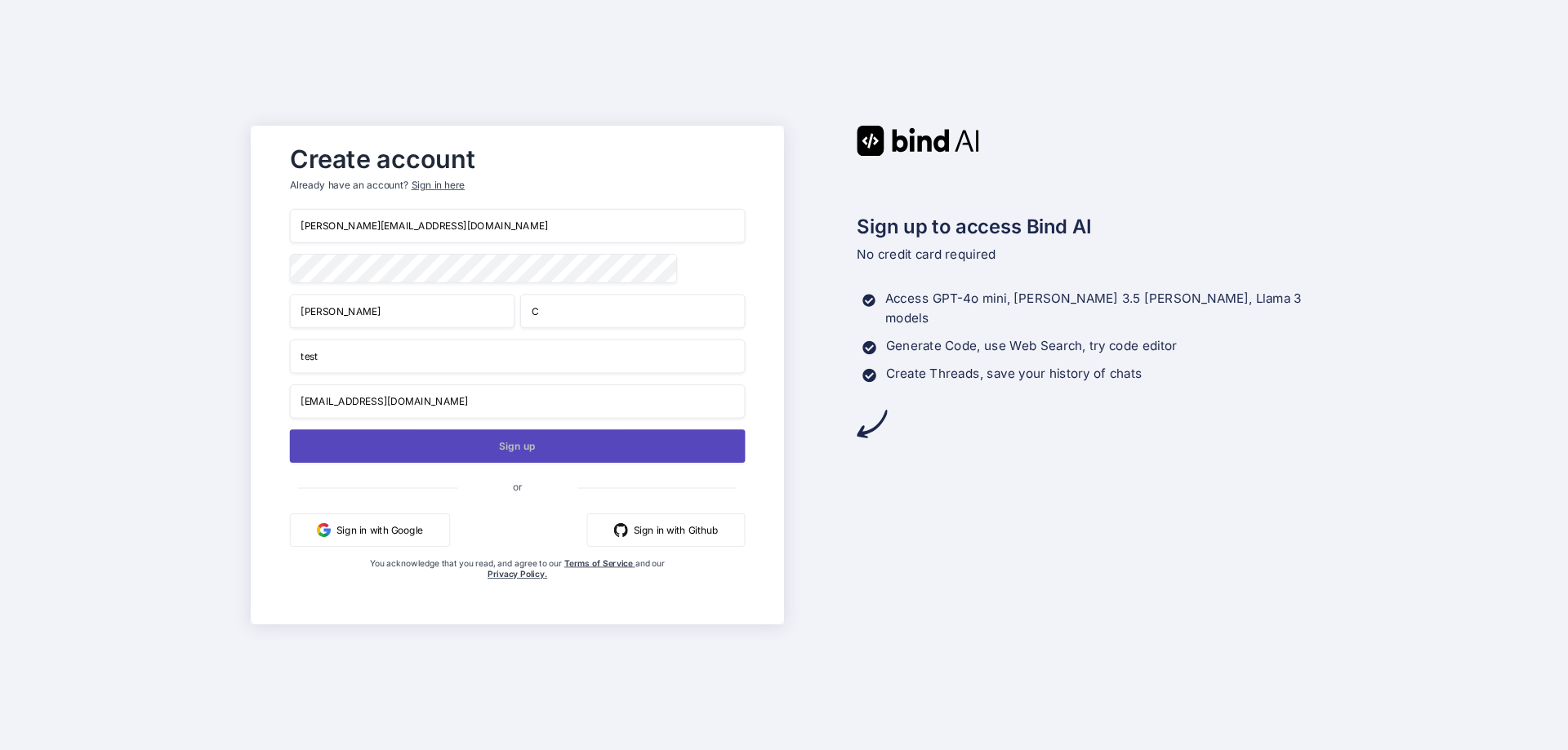
type input "[EMAIL_ADDRESS][DOMAIN_NAME]"
click at [523, 454] on button "Sign up" at bounding box center [518, 445] width 456 height 34
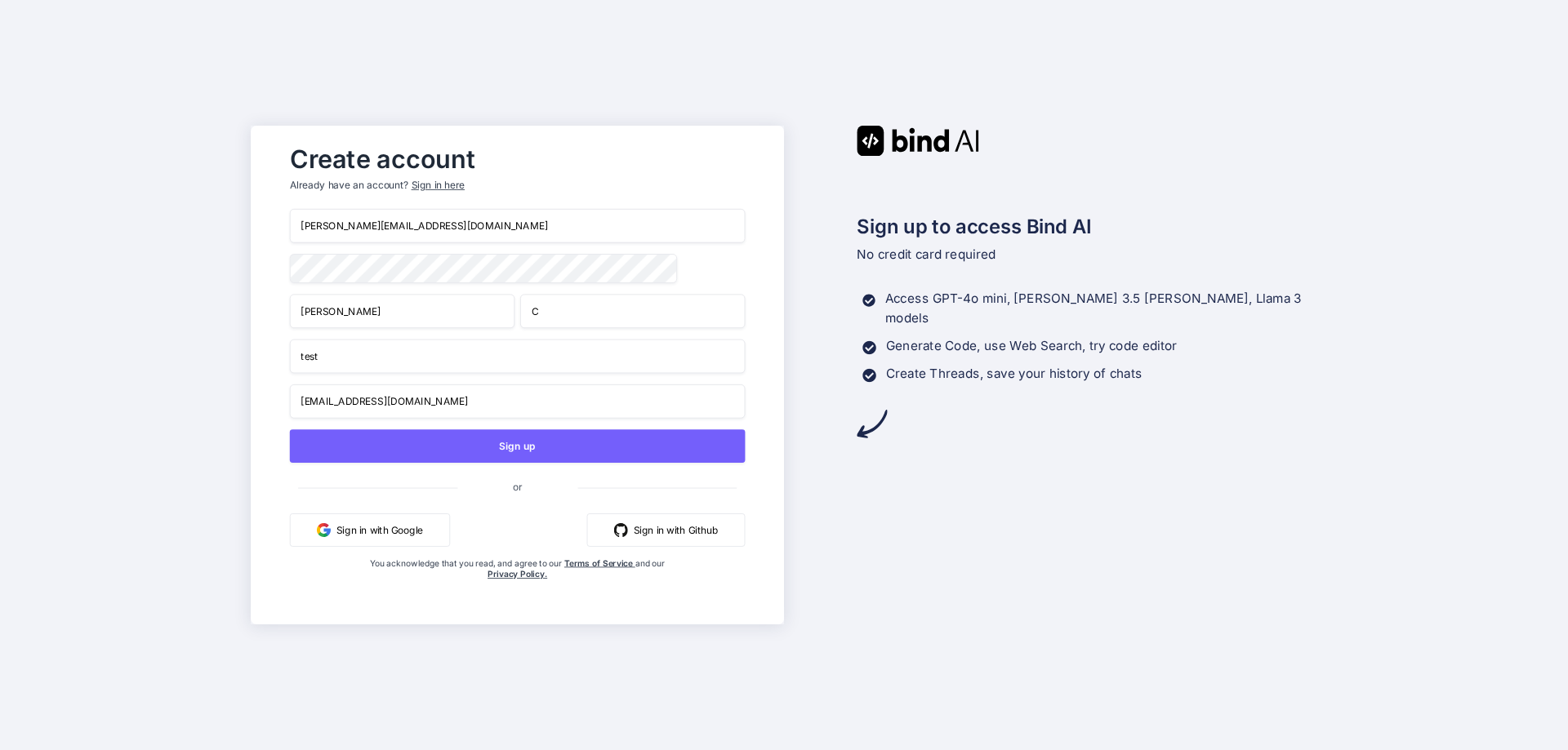
click at [348, 220] on input "[PERSON_NAME][EMAIL_ADDRESS][DOMAIN_NAME]" at bounding box center [518, 226] width 456 height 35
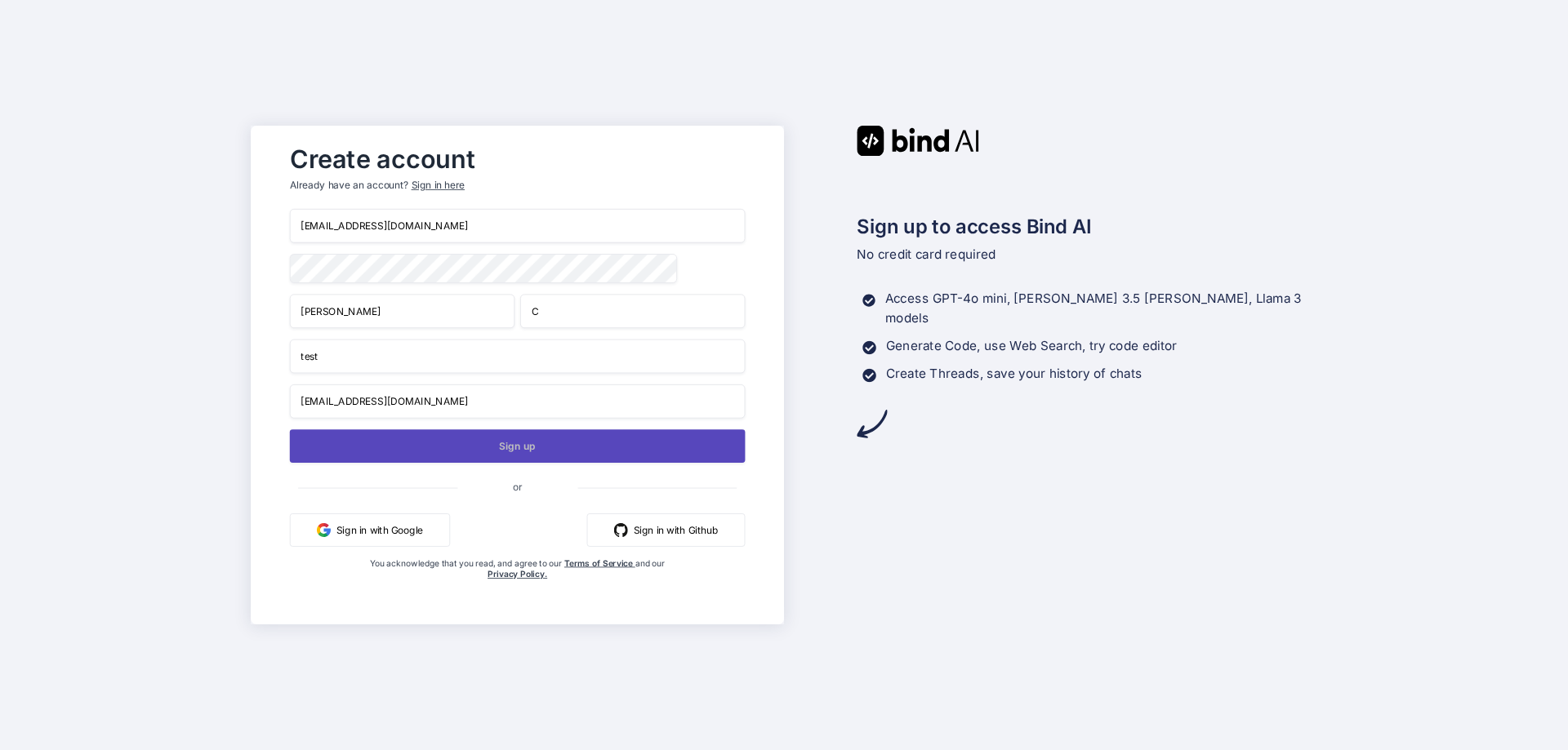
type input "[EMAIL_ADDRESS][DOMAIN_NAME]"
click at [421, 457] on button "Sign up" at bounding box center [518, 445] width 456 height 34
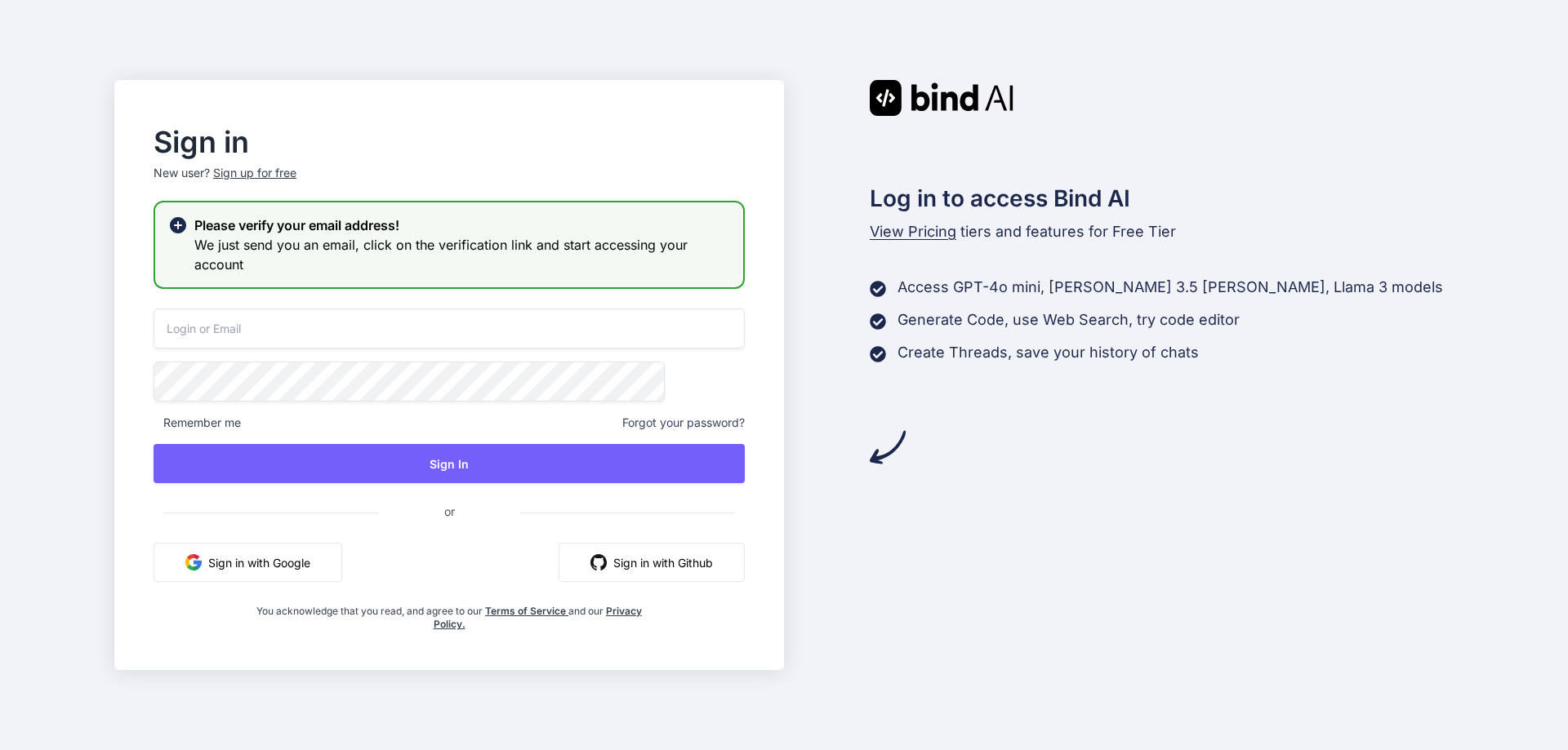
drag, startPoint x: 1200, startPoint y: 349, endPoint x: 1268, endPoint y: 363, distance: 69.4
click at [1268, 363] on div "Create Threads, save your history of chats" at bounding box center [1161, 352] width 584 height 23
click at [494, 345] on input "email" at bounding box center [449, 328] width 591 height 40
type input "[PERSON_NAME][EMAIL_ADDRESS][DOMAIN_NAME]"
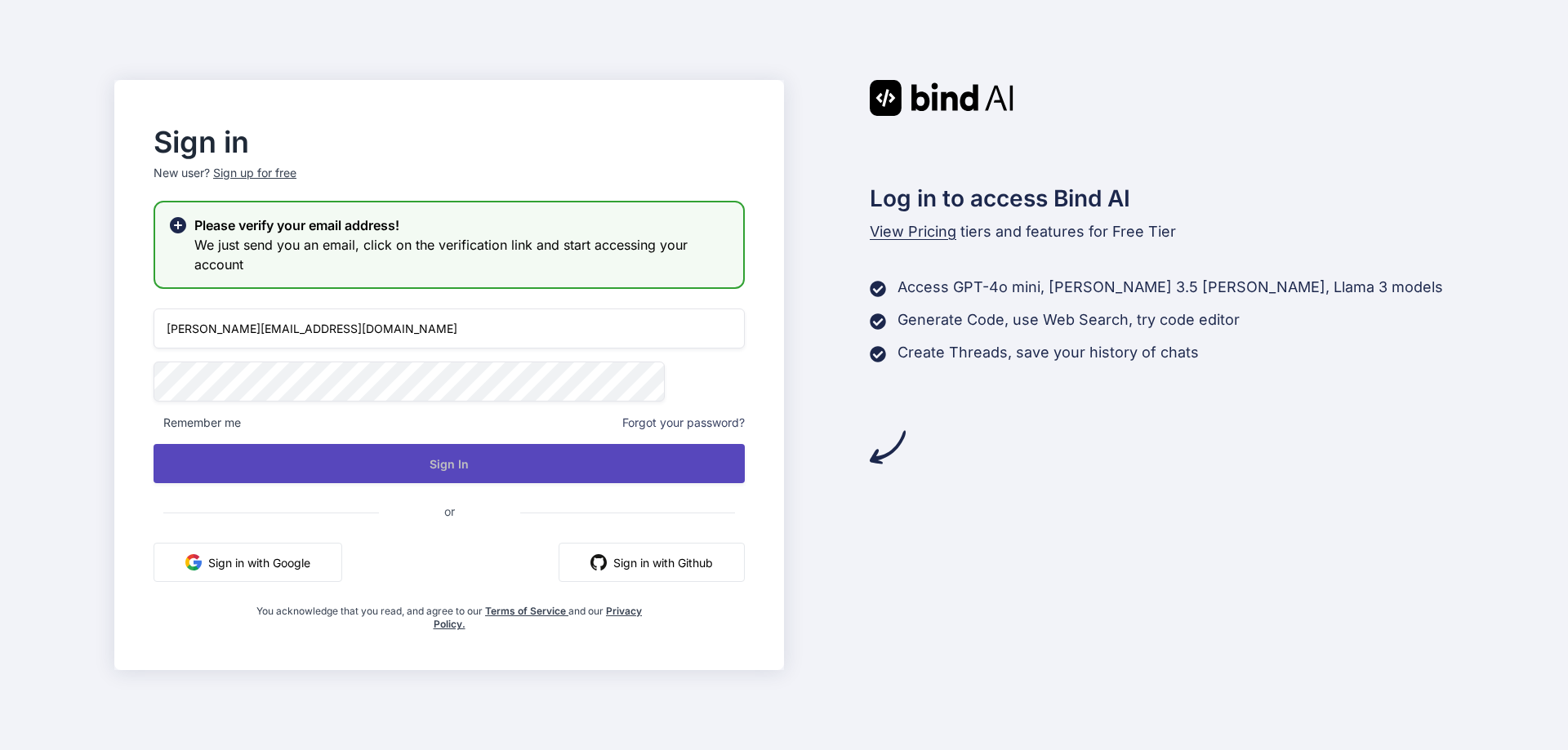
click at [714, 444] on button "Sign In" at bounding box center [449, 463] width 591 height 39
